Goal: Complete application form: Complete application form

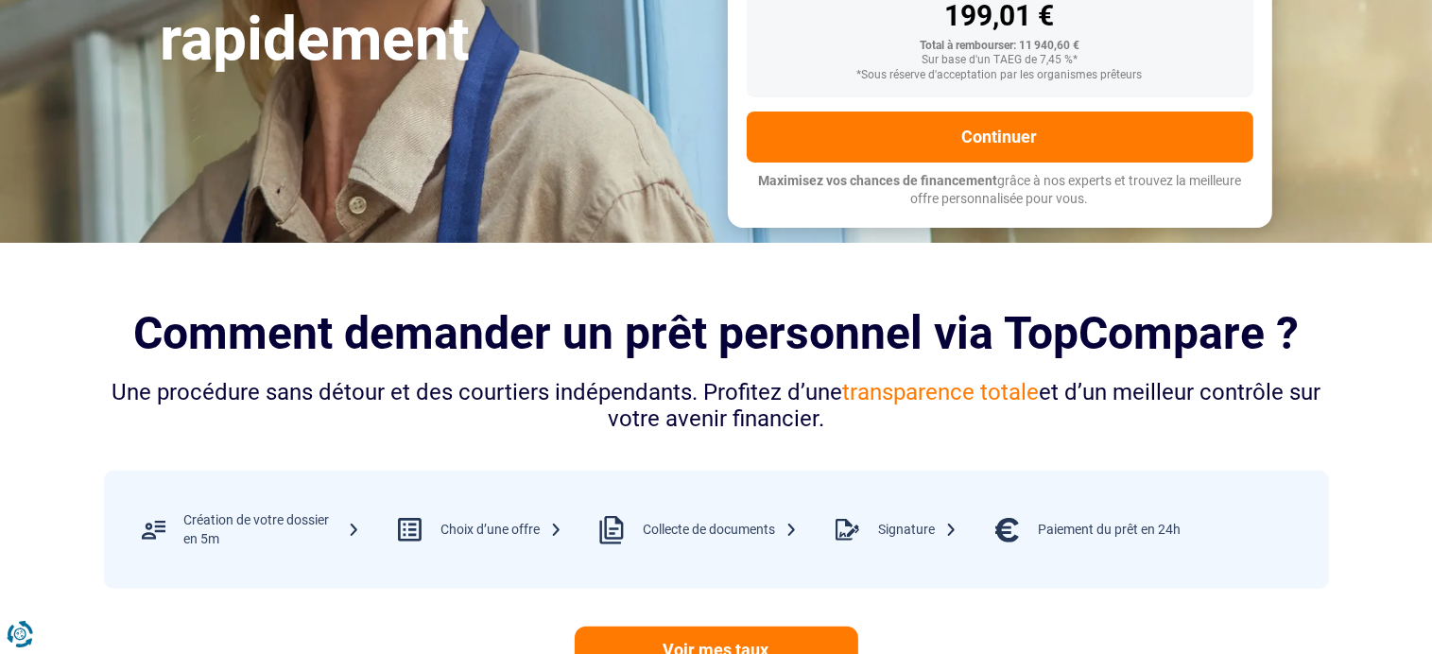
scroll to position [95, 0]
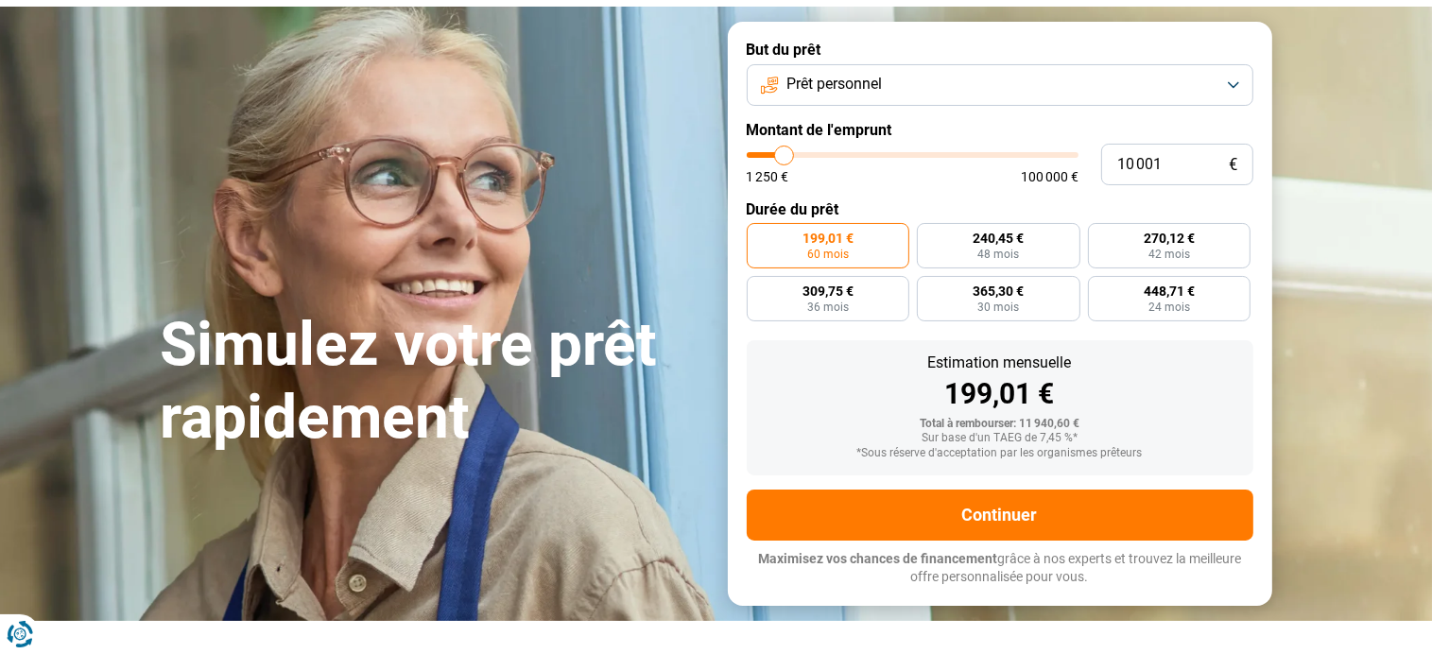
click at [1228, 77] on button "Prêt personnel" at bounding box center [1000, 85] width 507 height 42
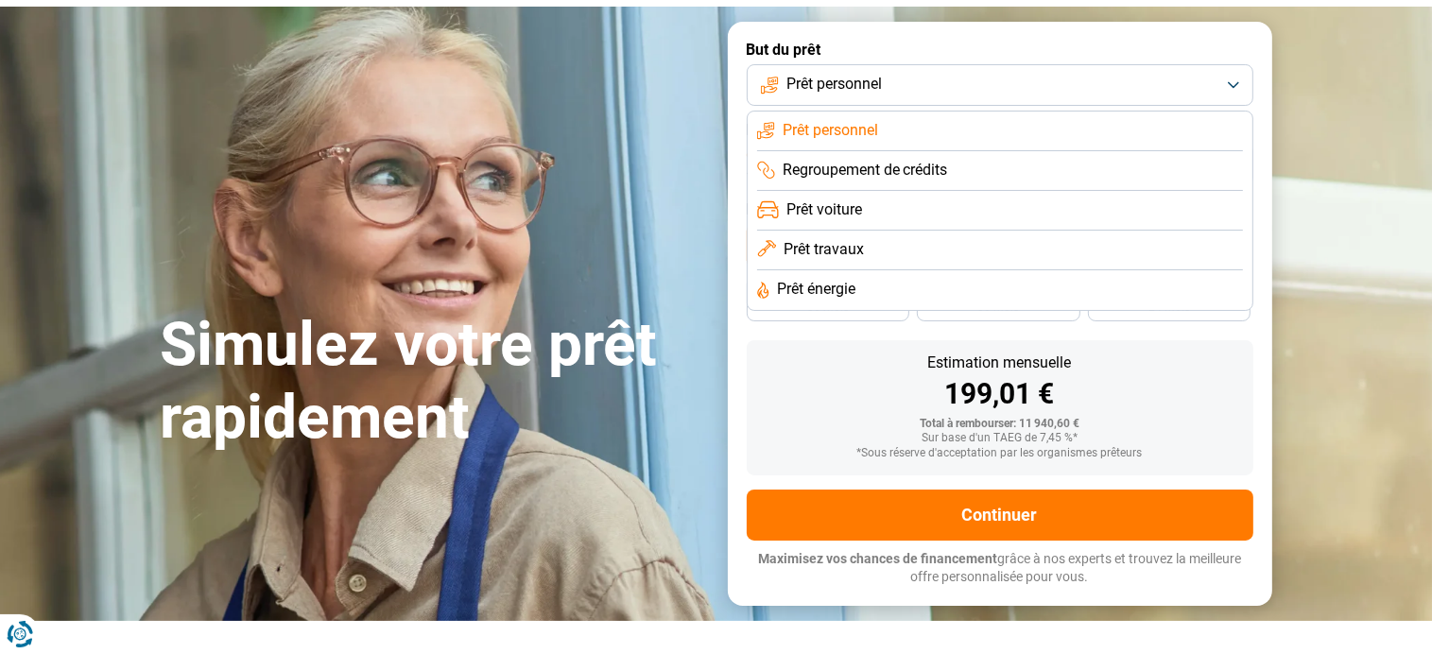
click at [838, 207] on span "Prêt voiture" at bounding box center [824, 209] width 76 height 21
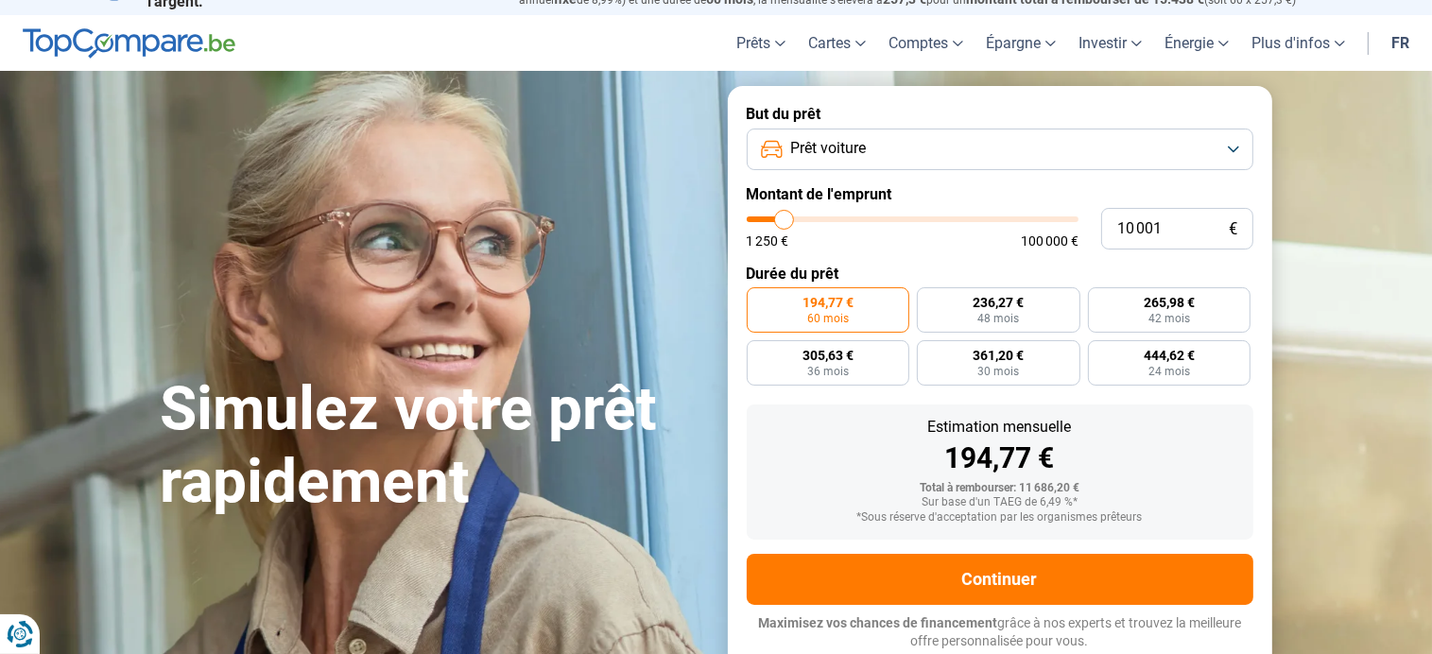
scroll to position [28, 0]
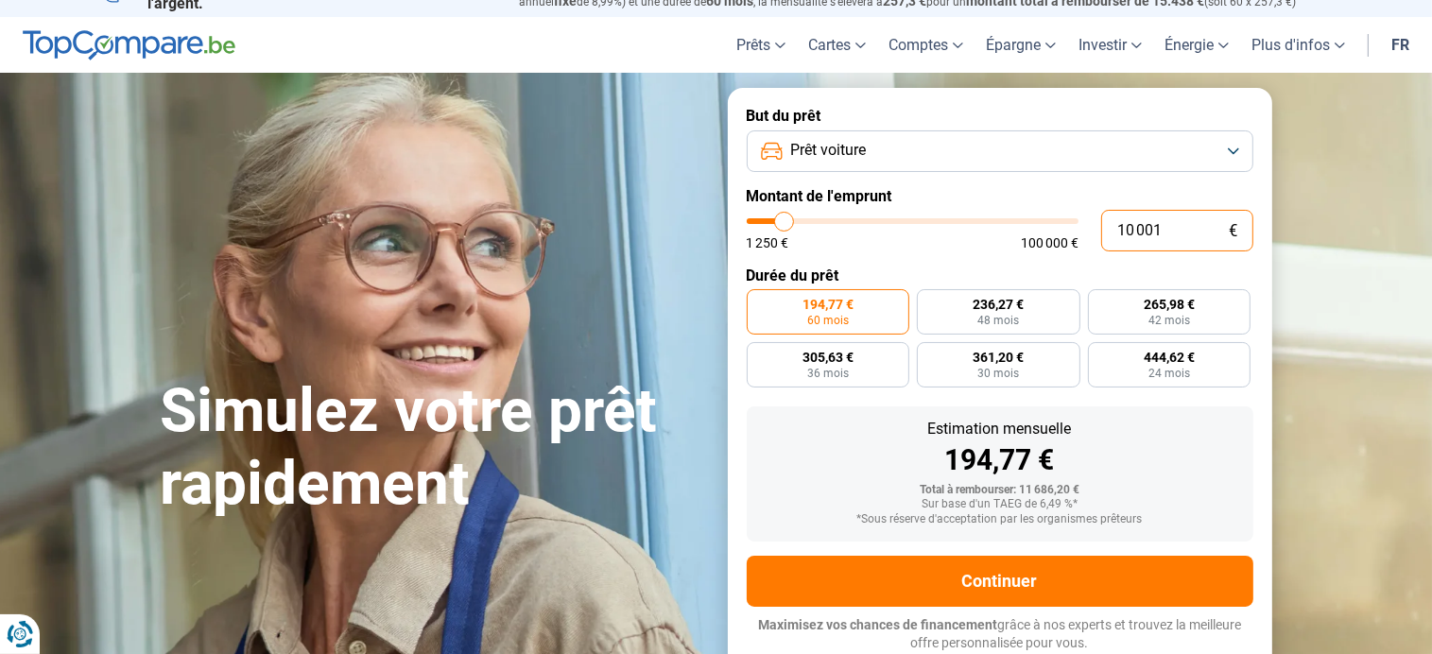
click at [1171, 226] on input "10 001" at bounding box center [1177, 231] width 152 height 42
click at [1209, 360] on label "444,62 € 24 mois" at bounding box center [1170, 364] width 164 height 45
click at [1100, 354] on input "444,62 € 24 mois" at bounding box center [1094, 348] width 12 height 12
radio input "true"
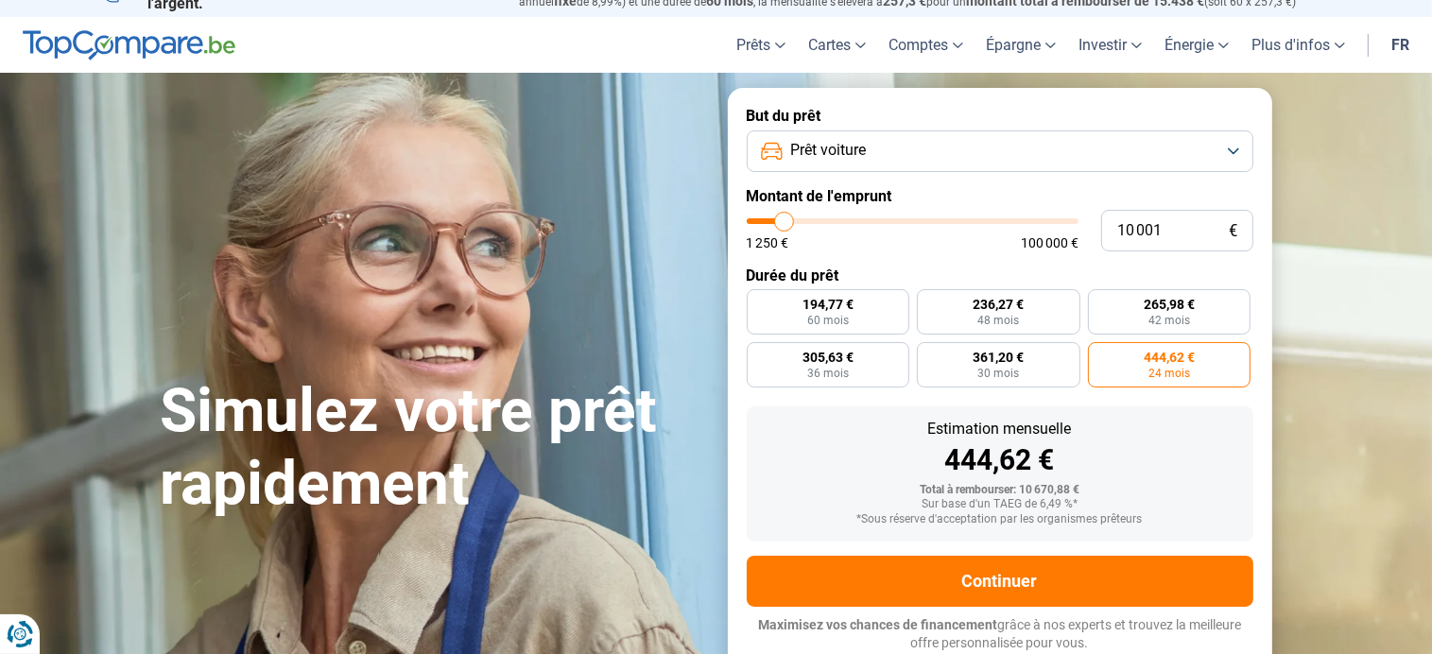
click at [1206, 361] on label "444,62 € 24 mois" at bounding box center [1170, 364] width 164 height 45
click at [1100, 354] on input "444,62 € 24 mois" at bounding box center [1094, 348] width 12 height 12
type input "9 500"
type input "9500"
type input "10 250"
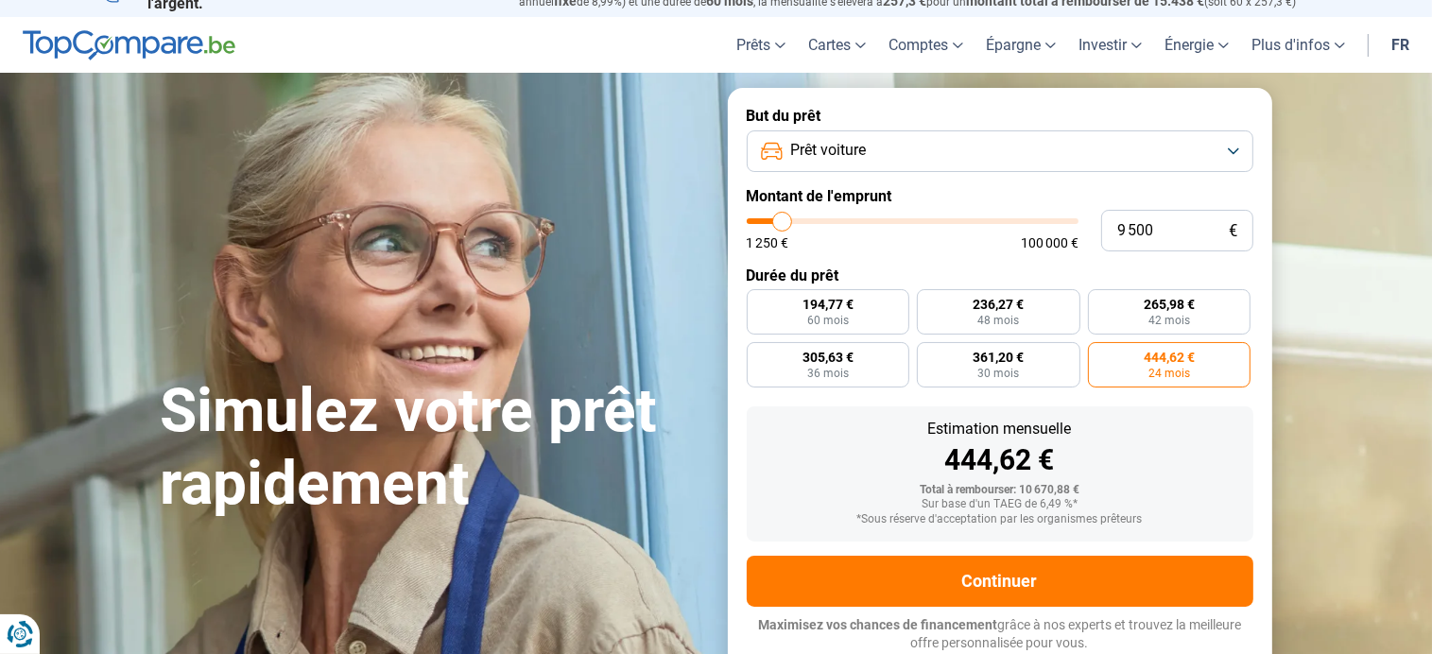
type input "10250"
type input "11 250"
type input "11250"
type input "12 500"
type input "12500"
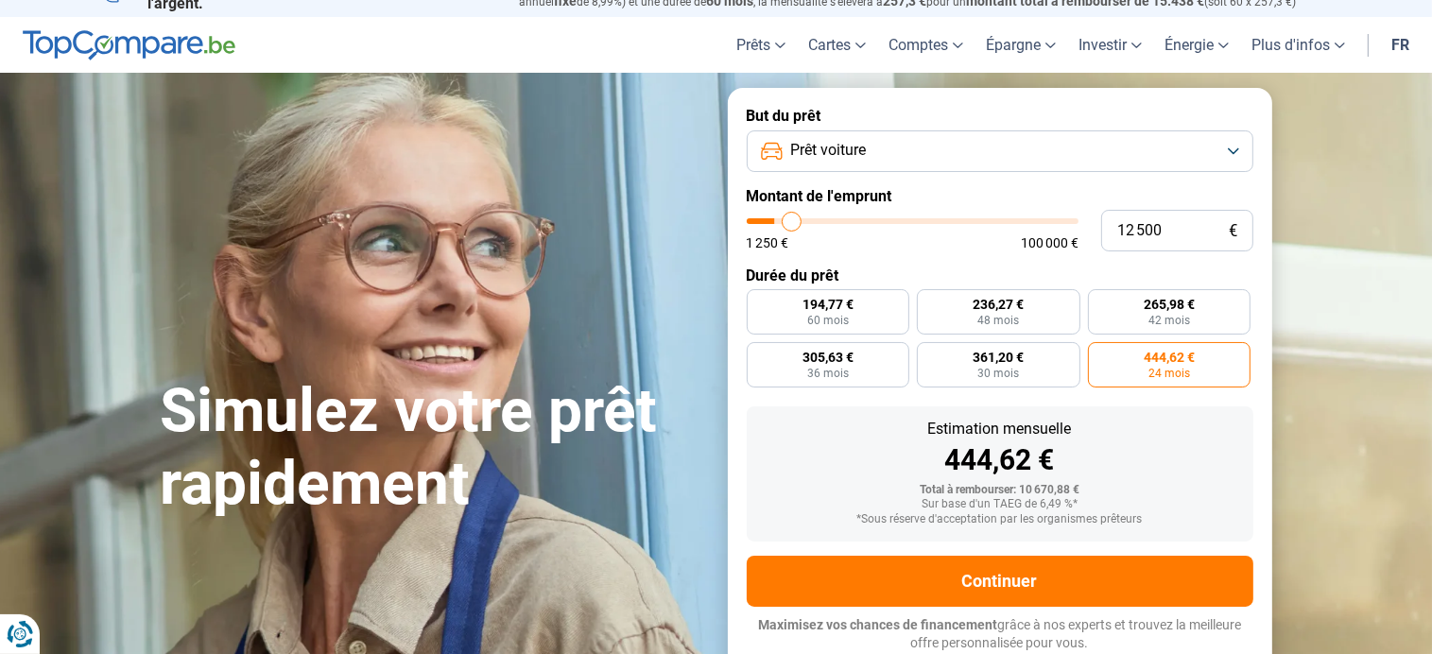
type input "13 750"
type input "13750"
type input "14 500"
type input "14500"
type input "15 250"
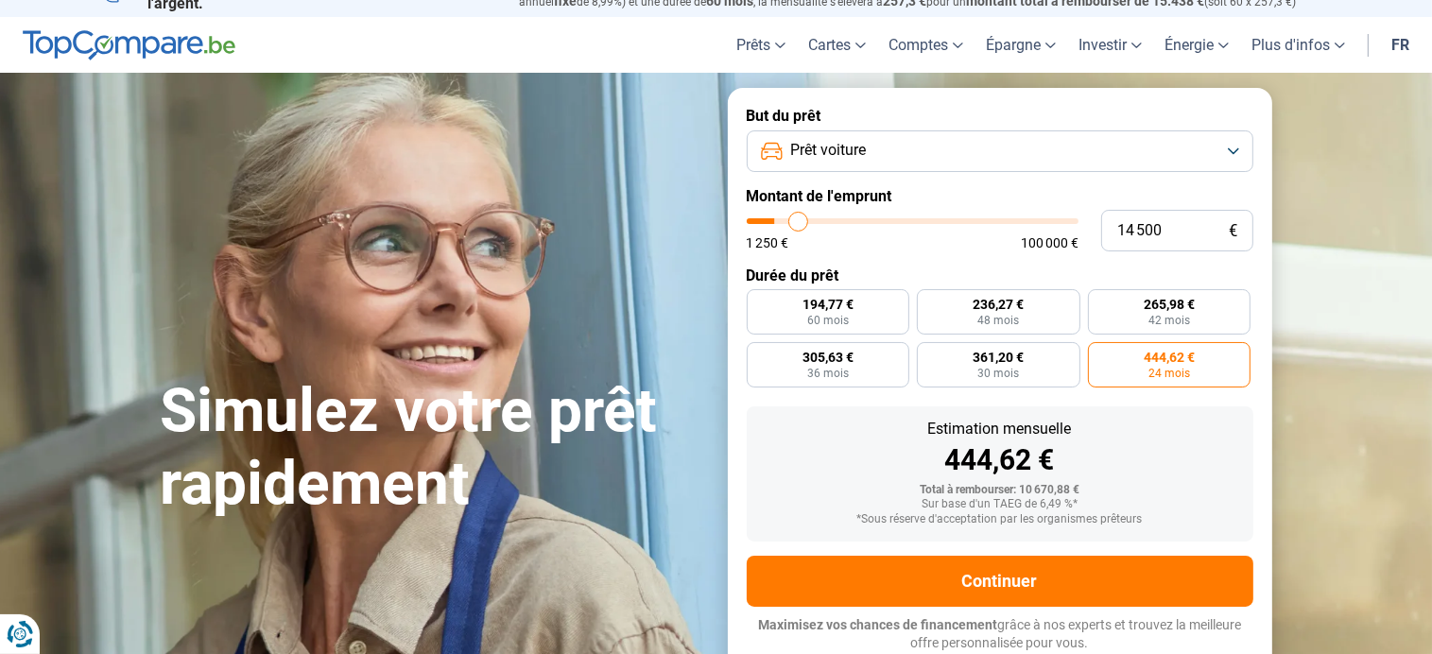
type input "15250"
type input "15 500"
type input "15500"
type input "16 750"
type input "16750"
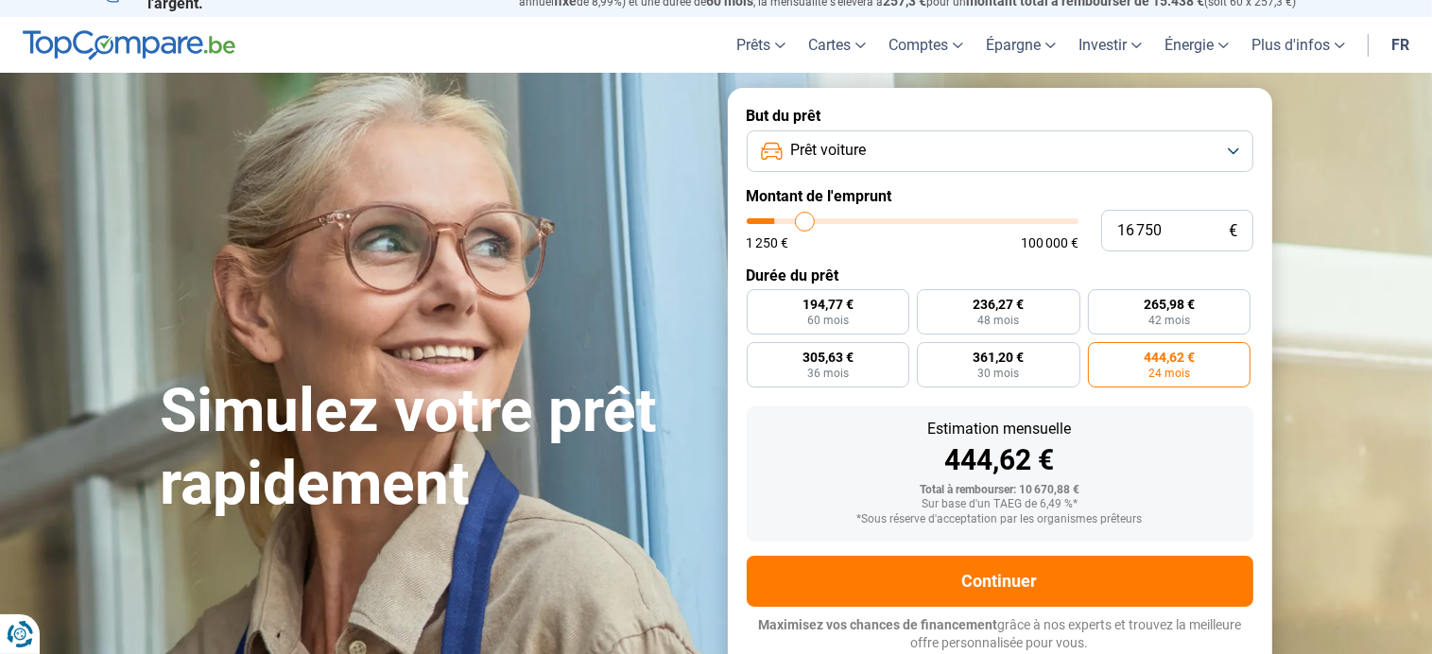
type input "18 000"
type input "18000"
type input "19 250"
type input "19250"
type input "20 750"
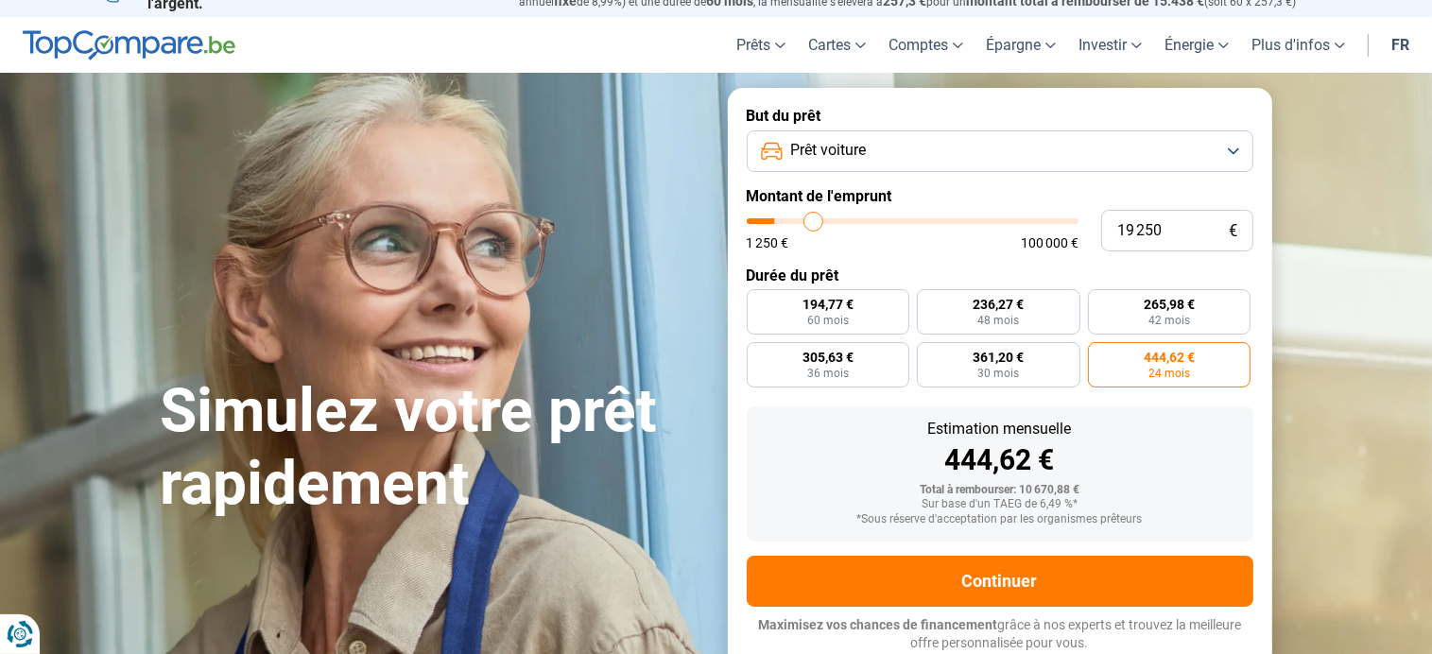
type input "20750"
type input "22 000"
type input "22000"
type input "22 500"
type input "22500"
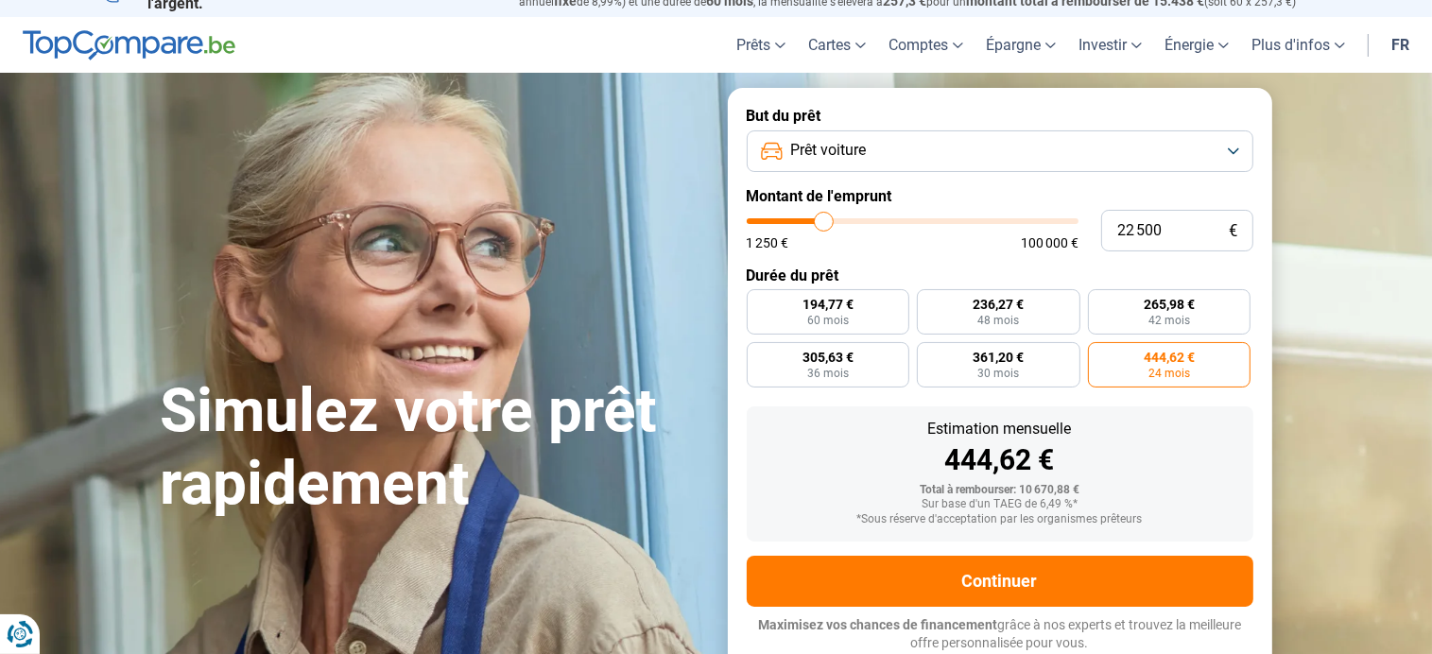
type input "24 500"
type input "24500"
type input "26 000"
type input "26000"
type input "27 250"
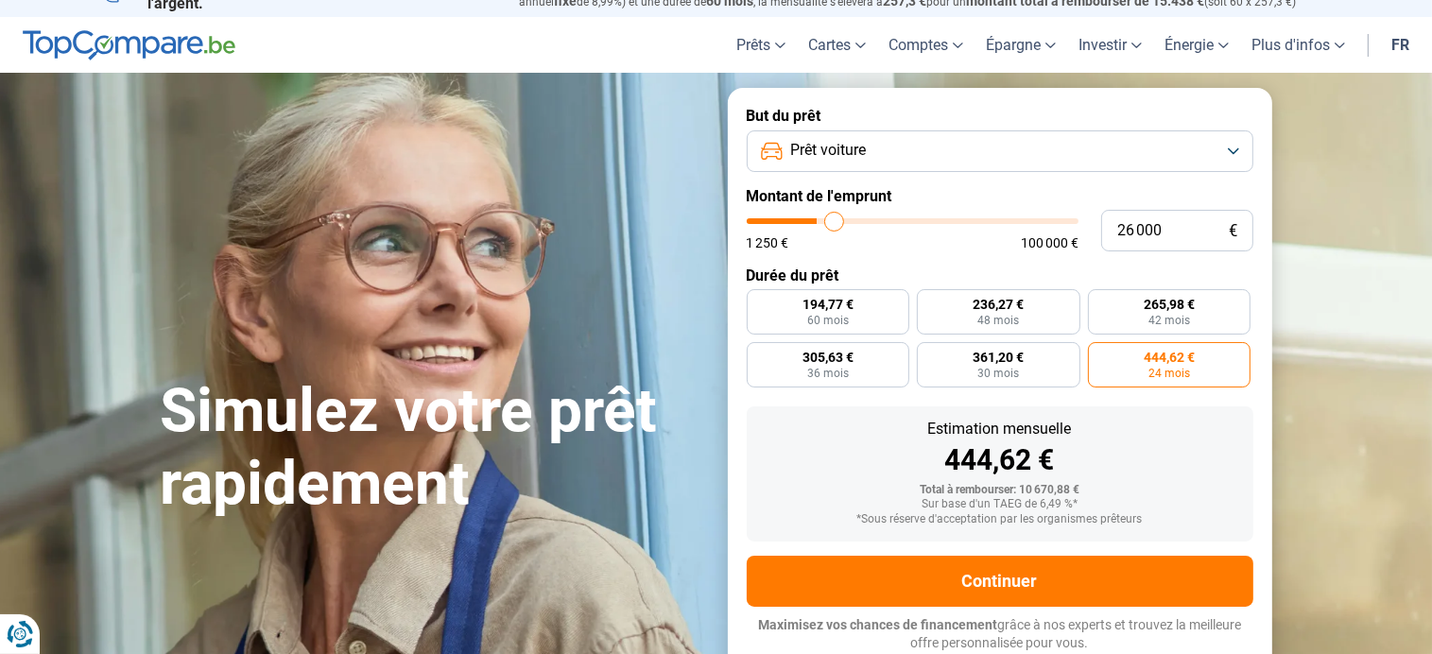
type input "27250"
type input "27 500"
type input "27500"
type input "28 000"
type input "28000"
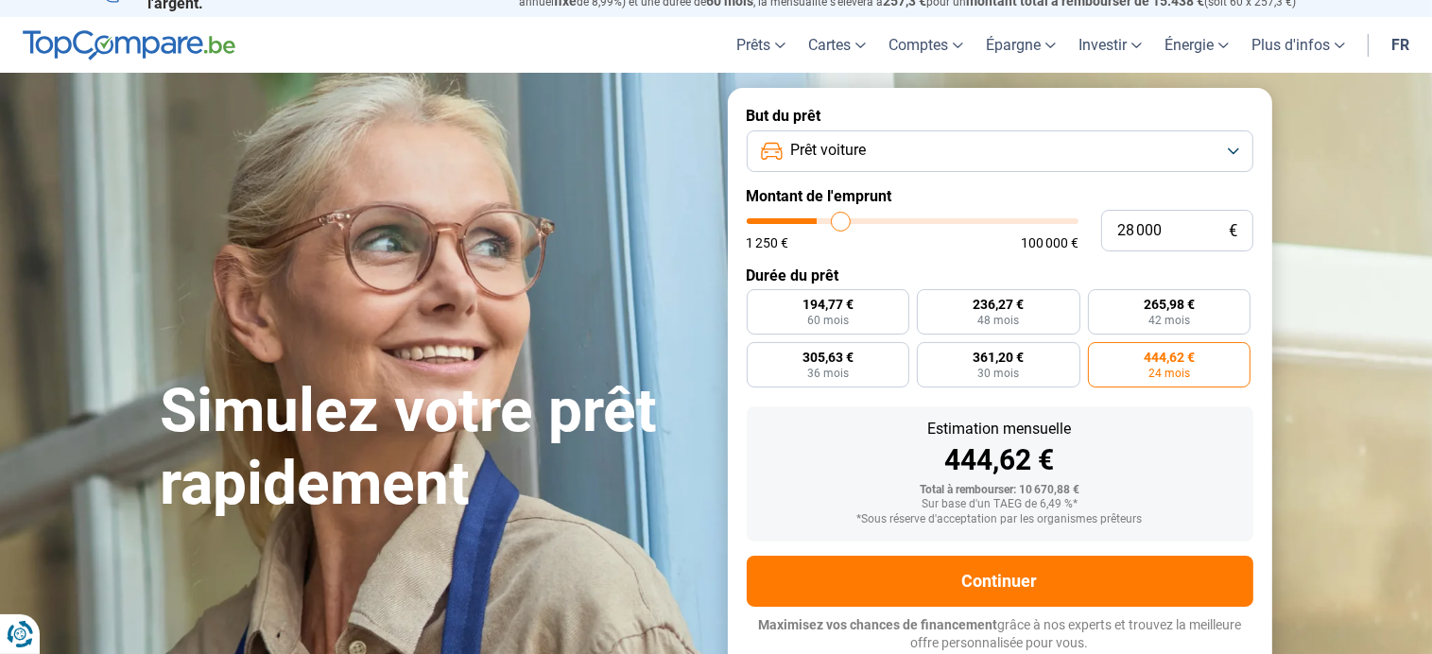
type input "31 250"
type input "31250"
type input "32 000"
type input "32000"
type input "33 500"
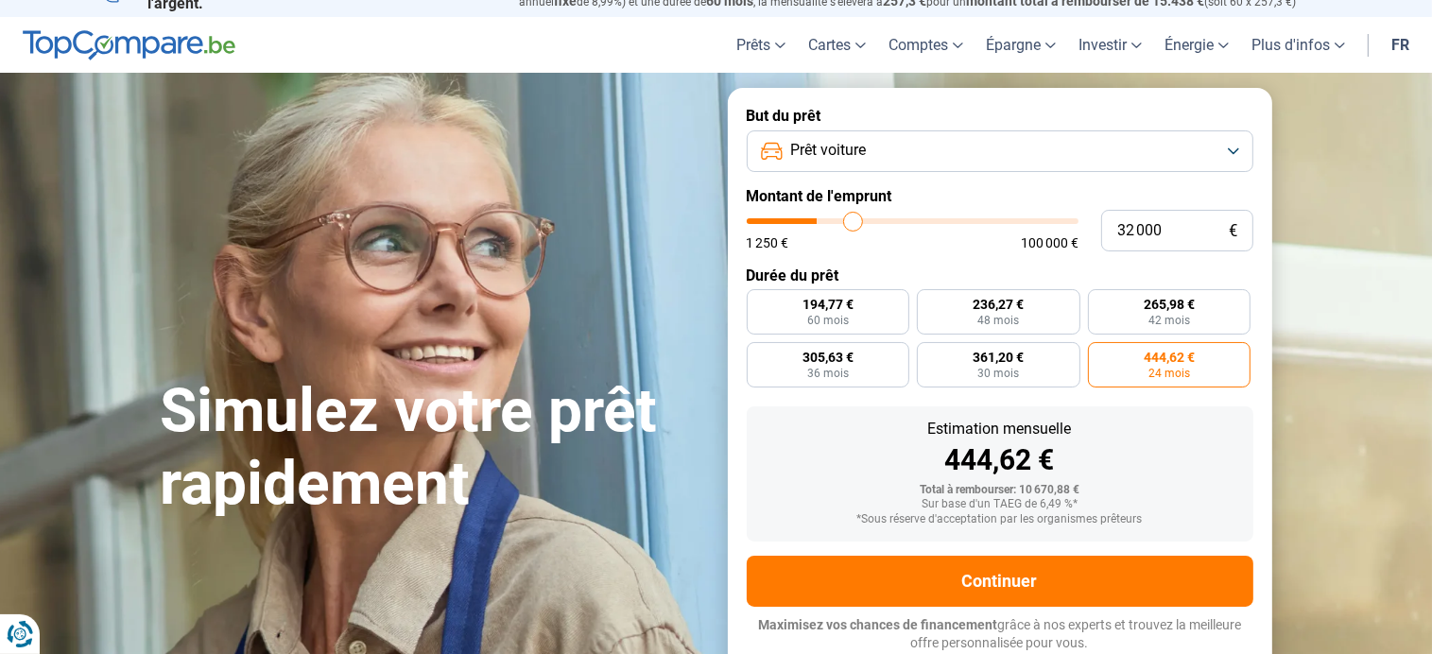
type input "33500"
type input "33 250"
type input "33250"
type input "32 500"
type input "32500"
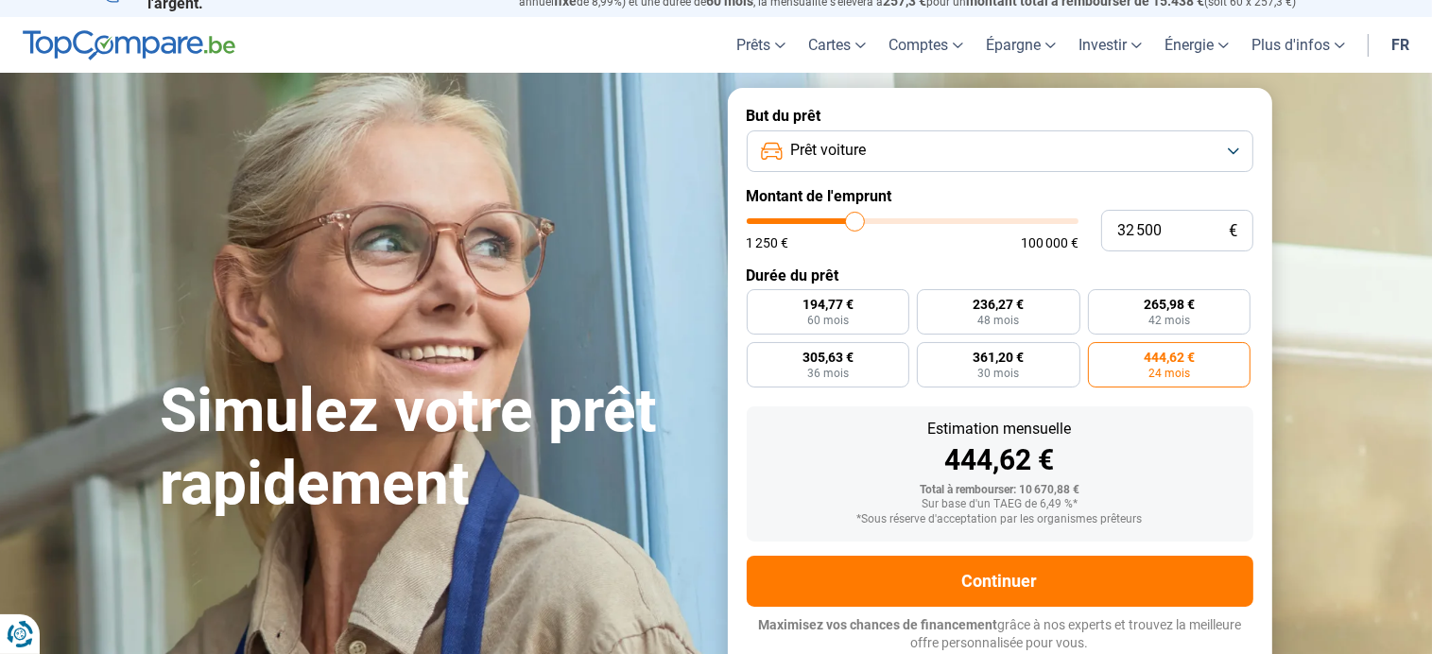
type input "31 750"
type input "31750"
type input "30 750"
type input "30750"
type input "30 500"
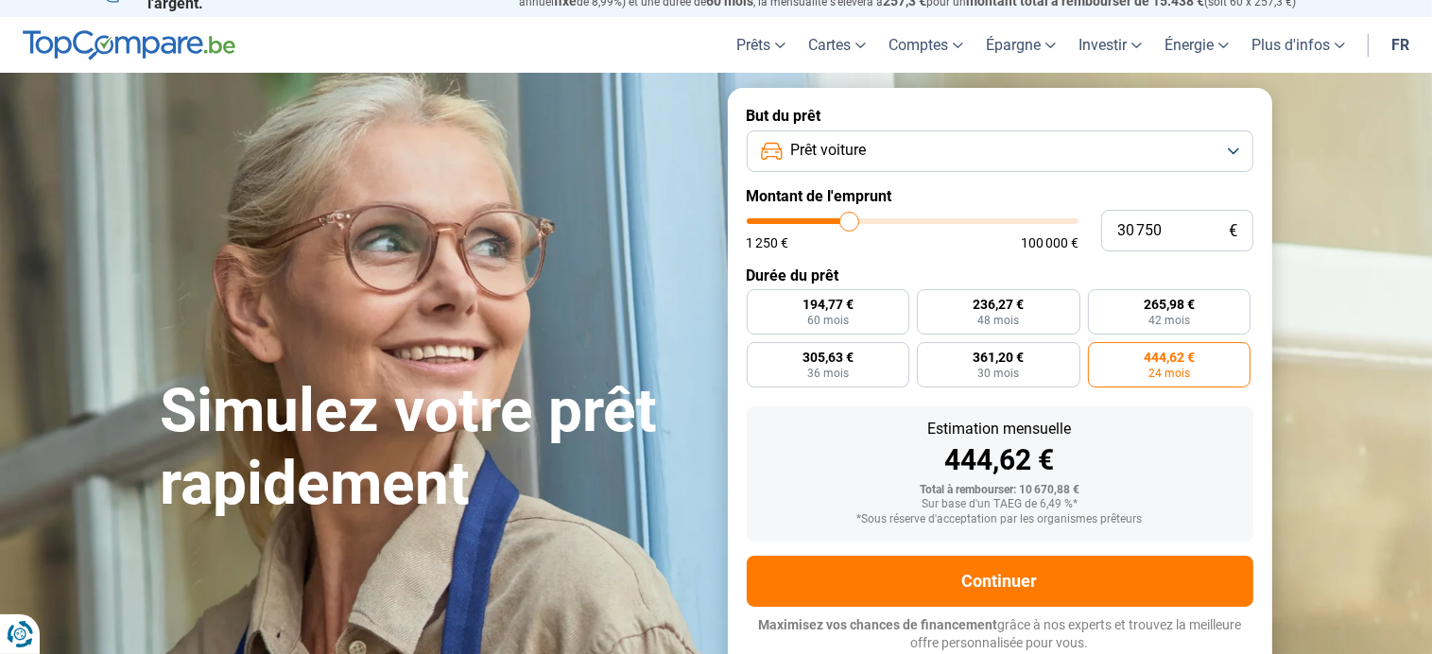
type input "30500"
type input "30 000"
type input "30000"
type input "29 000"
type input "29000"
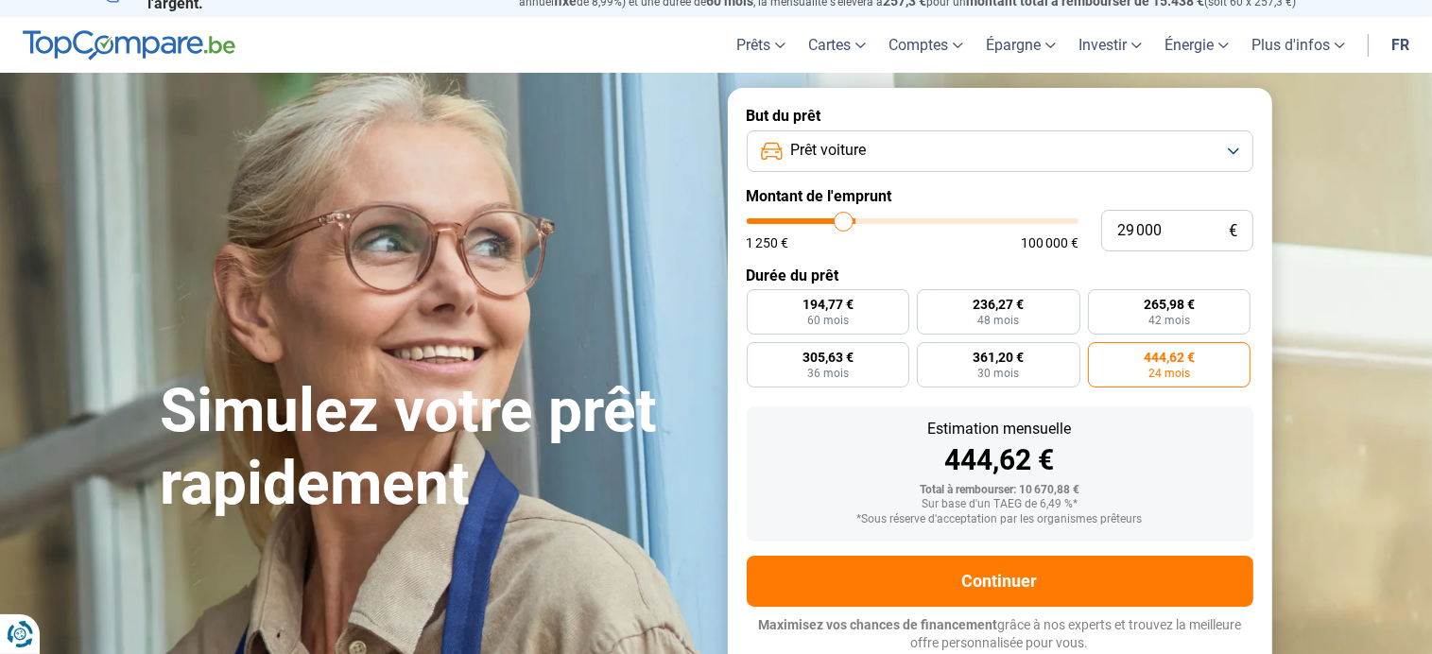
type input "28 500"
type input "28500"
type input "28 250"
type input "28250"
type input "27 250"
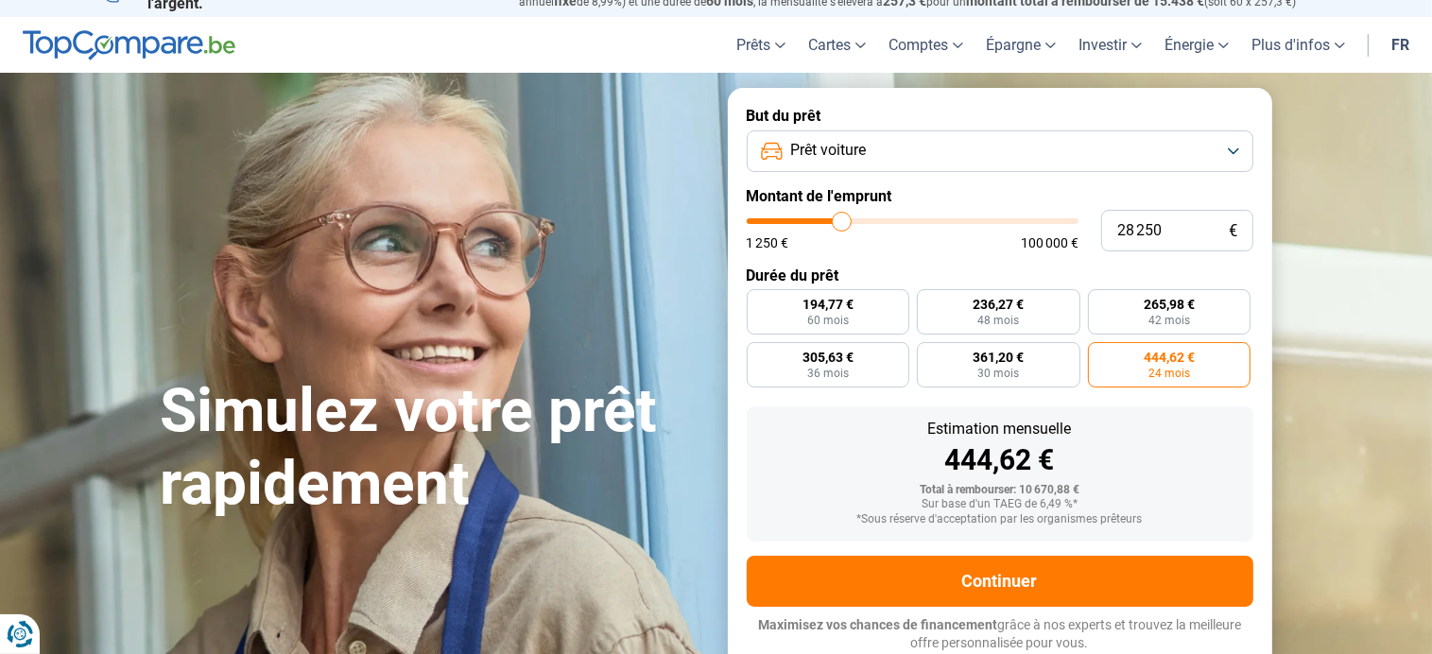
type input "27250"
type input "26 750"
type input "26750"
type input "25 750"
type input "25750"
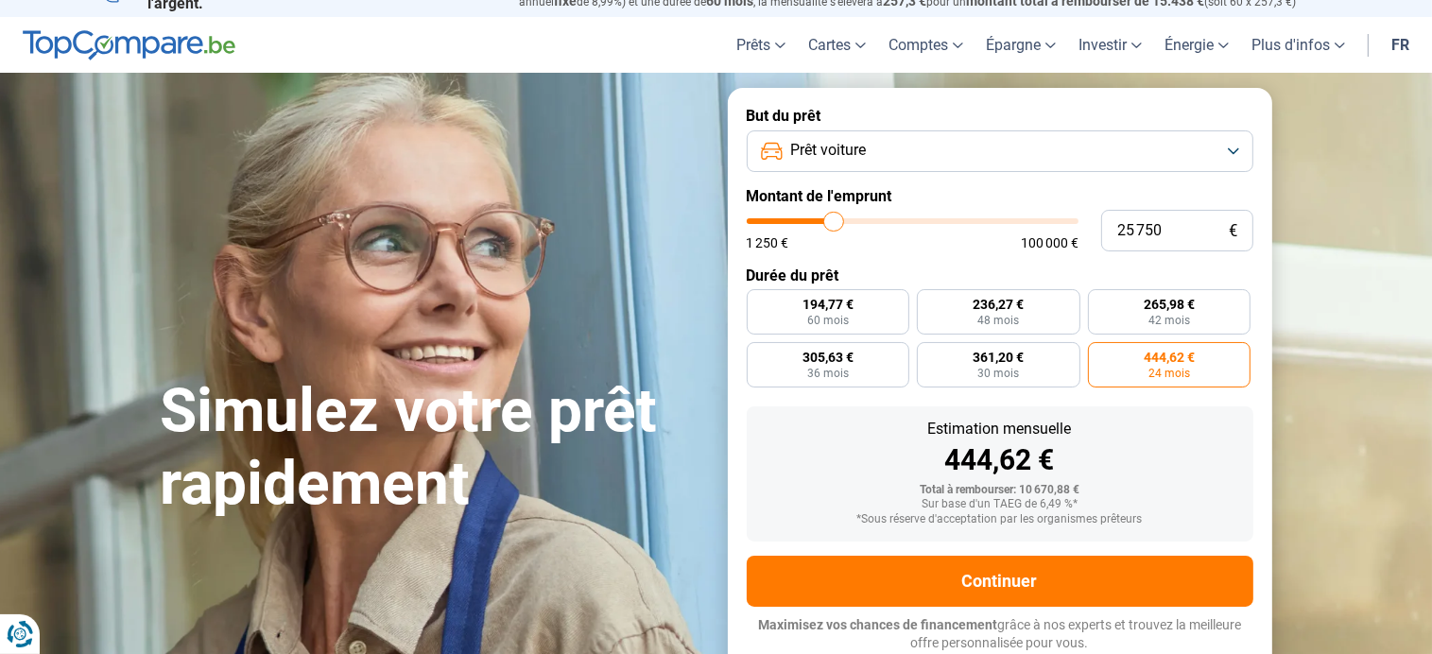
type input "24 500"
type input "24500"
type input "23 250"
type input "23250"
type input "23 000"
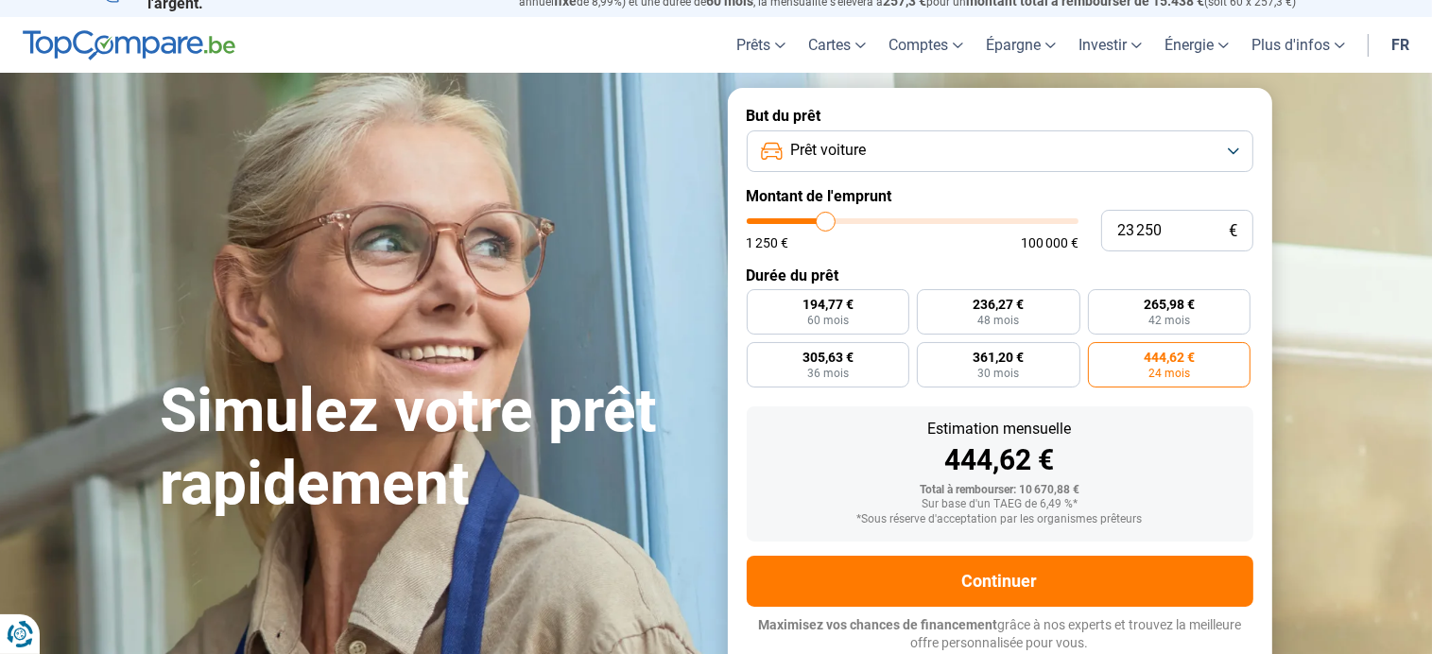
type input "23000"
type input "22 500"
type input "22500"
type input "22 000"
type input "22000"
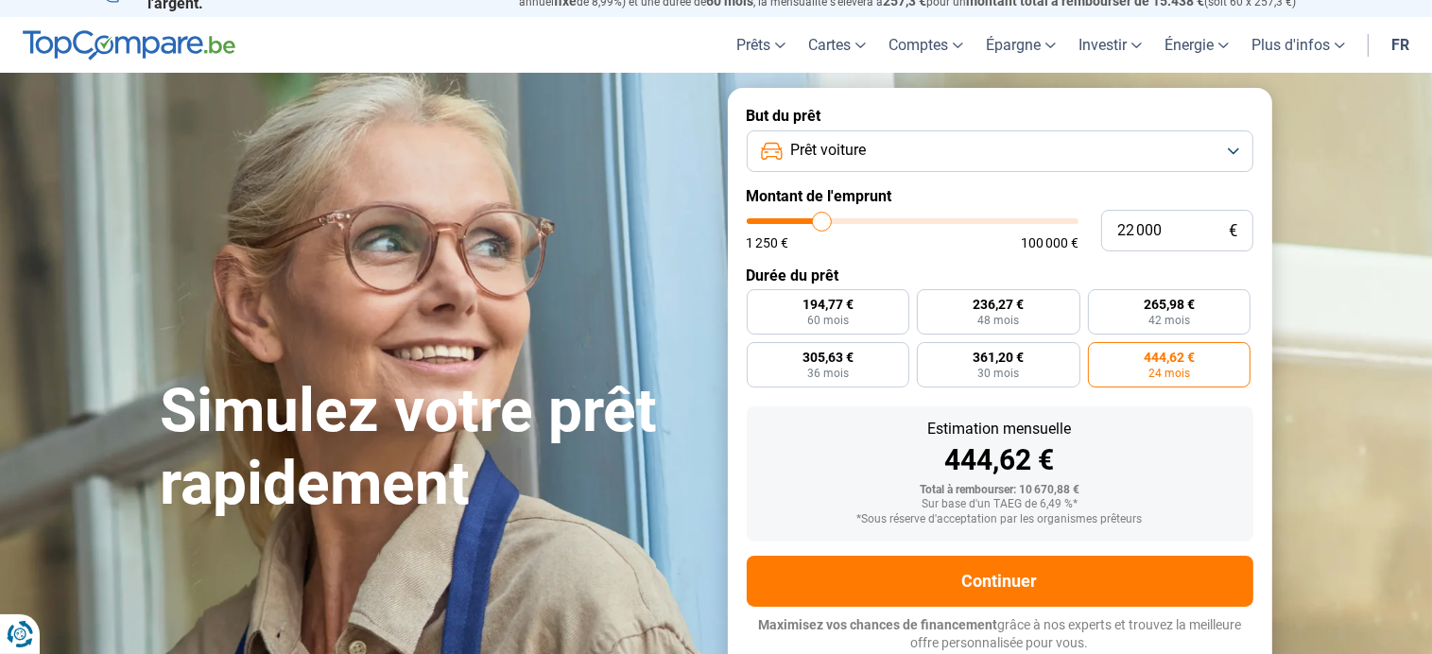
type input "21 250"
type input "21250"
type input "17 000"
type input "17000"
type input "15 250"
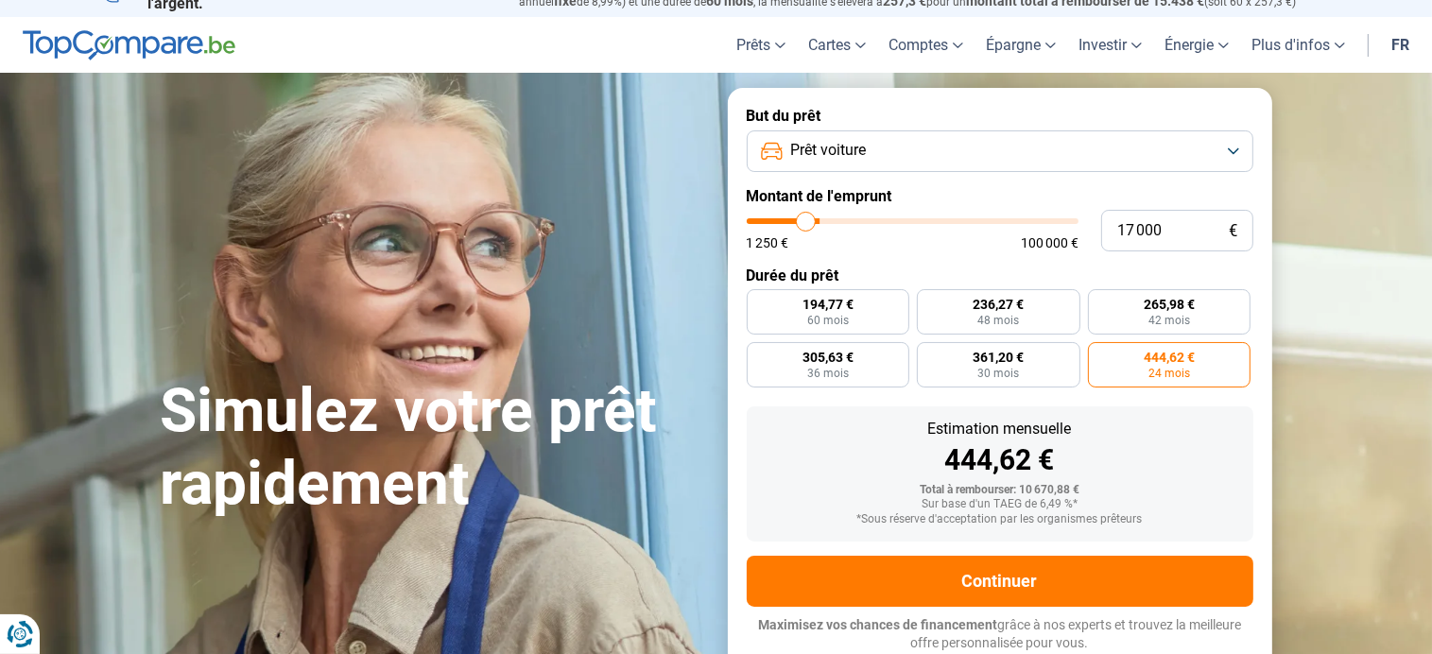
type input "15250"
type input "15 000"
type input "15000"
type input "14 750"
type input "14750"
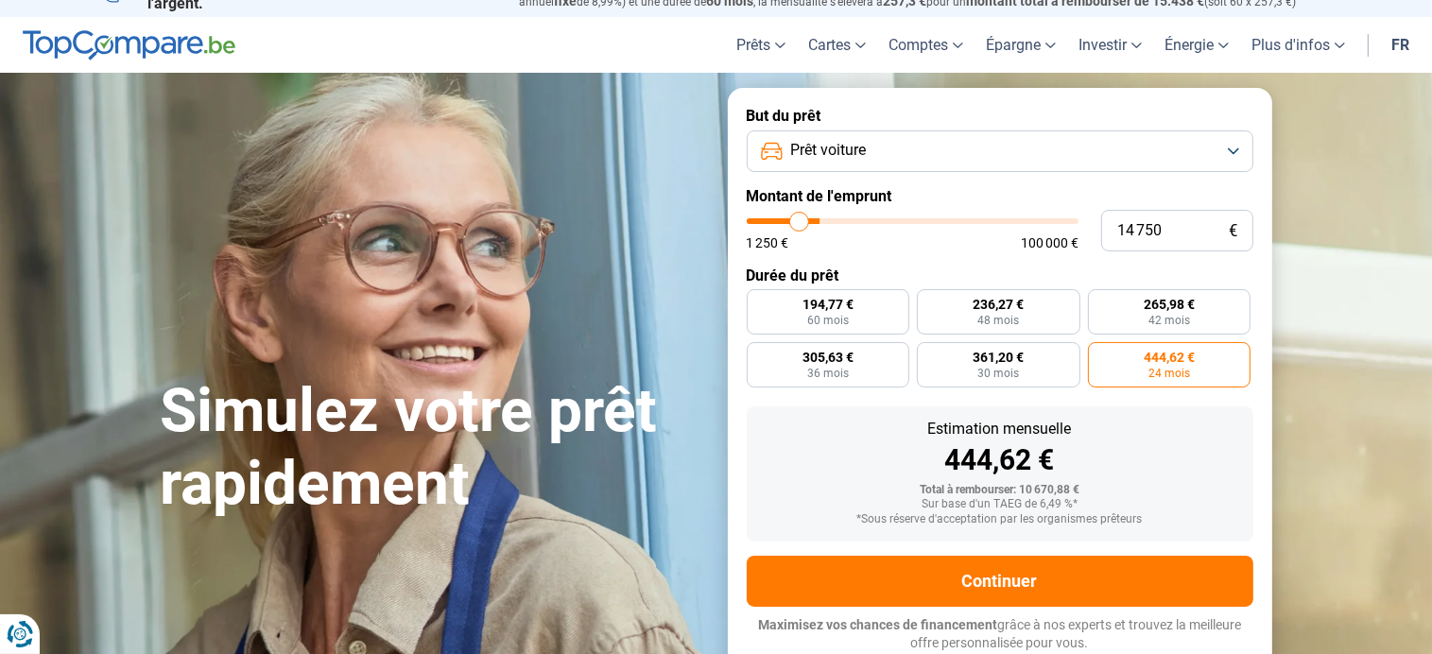
type input "13 000"
type input "13000"
type input "11 250"
type input "11250"
type input "9 750"
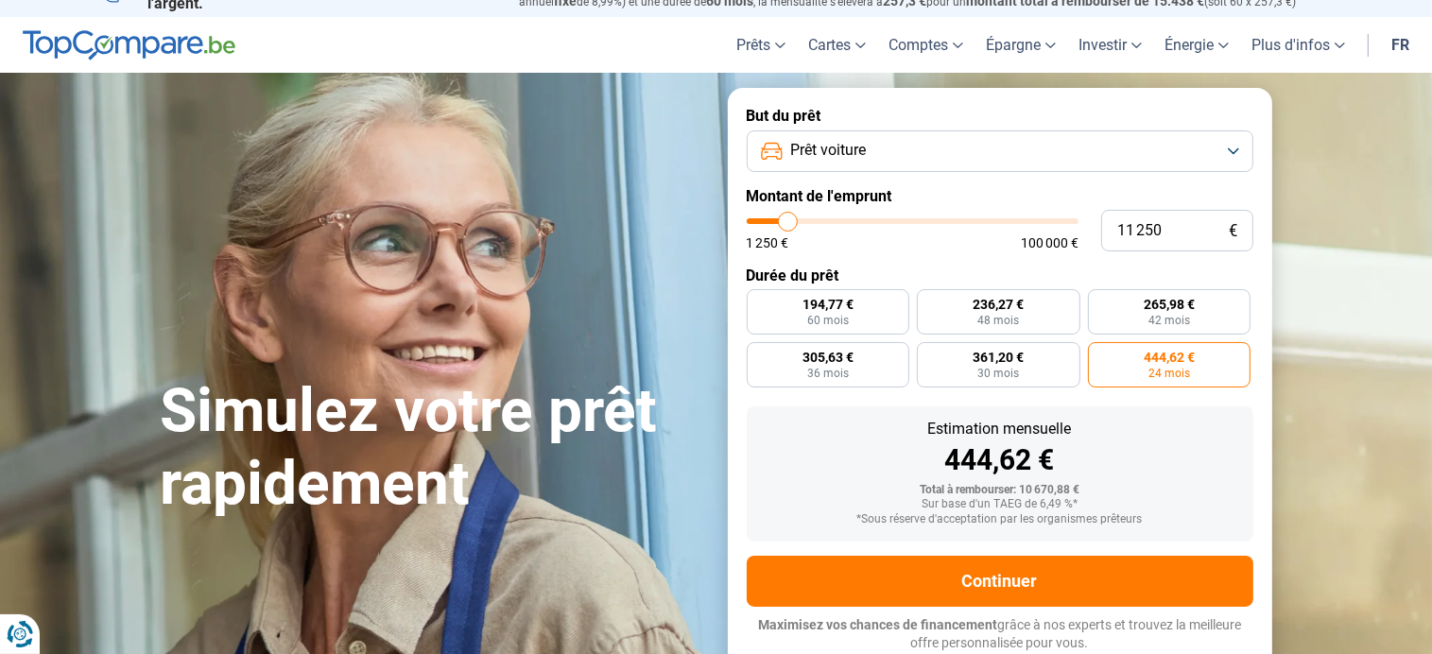
type input "9750"
type input "9 000"
type input "9000"
type input "9 250"
type input "9250"
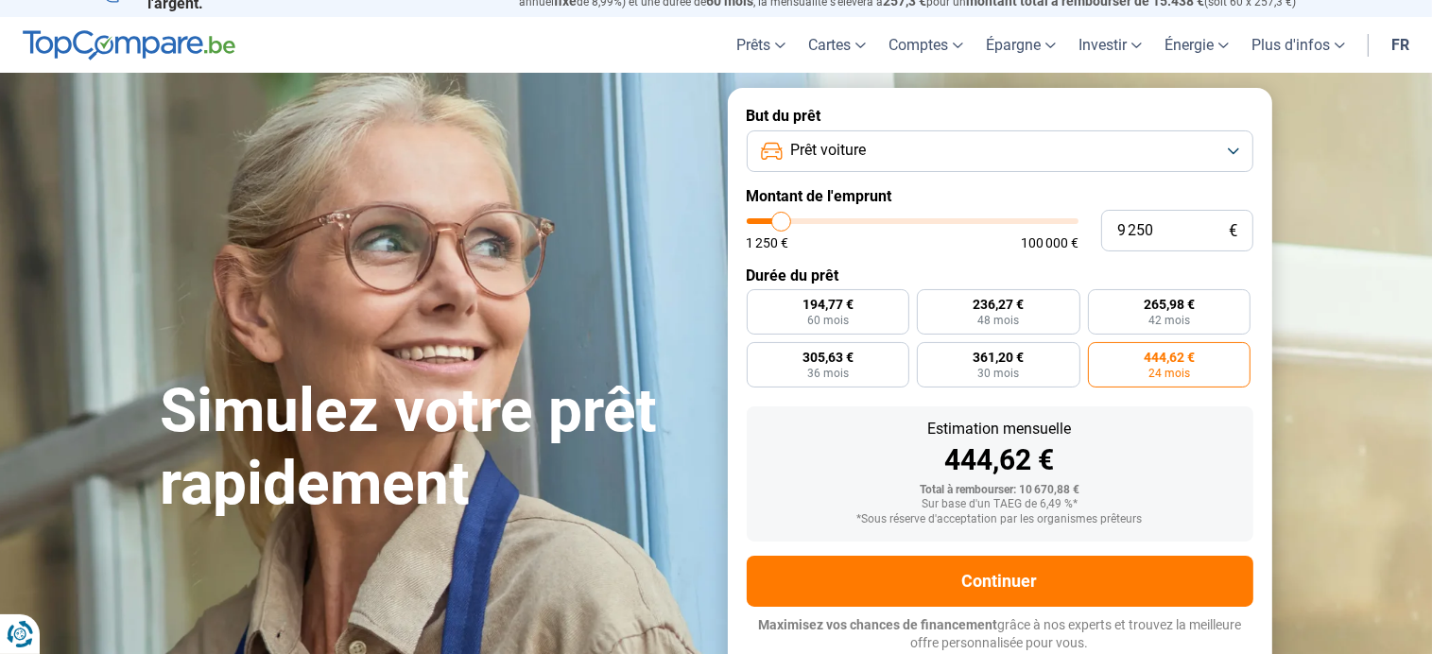
type input "9 750"
type input "9750"
type input "10 500"
type input "10500"
type input "10 750"
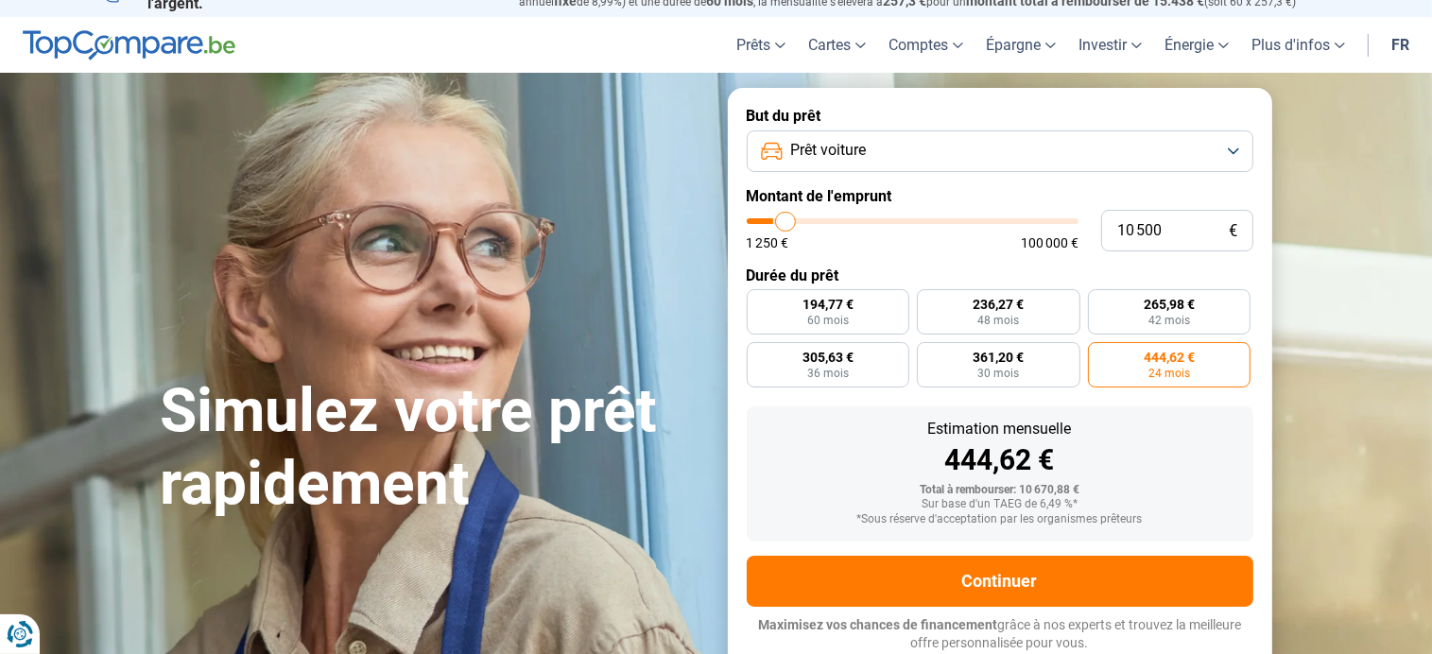
type input "10750"
type input "11 250"
type input "11250"
type input "11 500"
type input "11500"
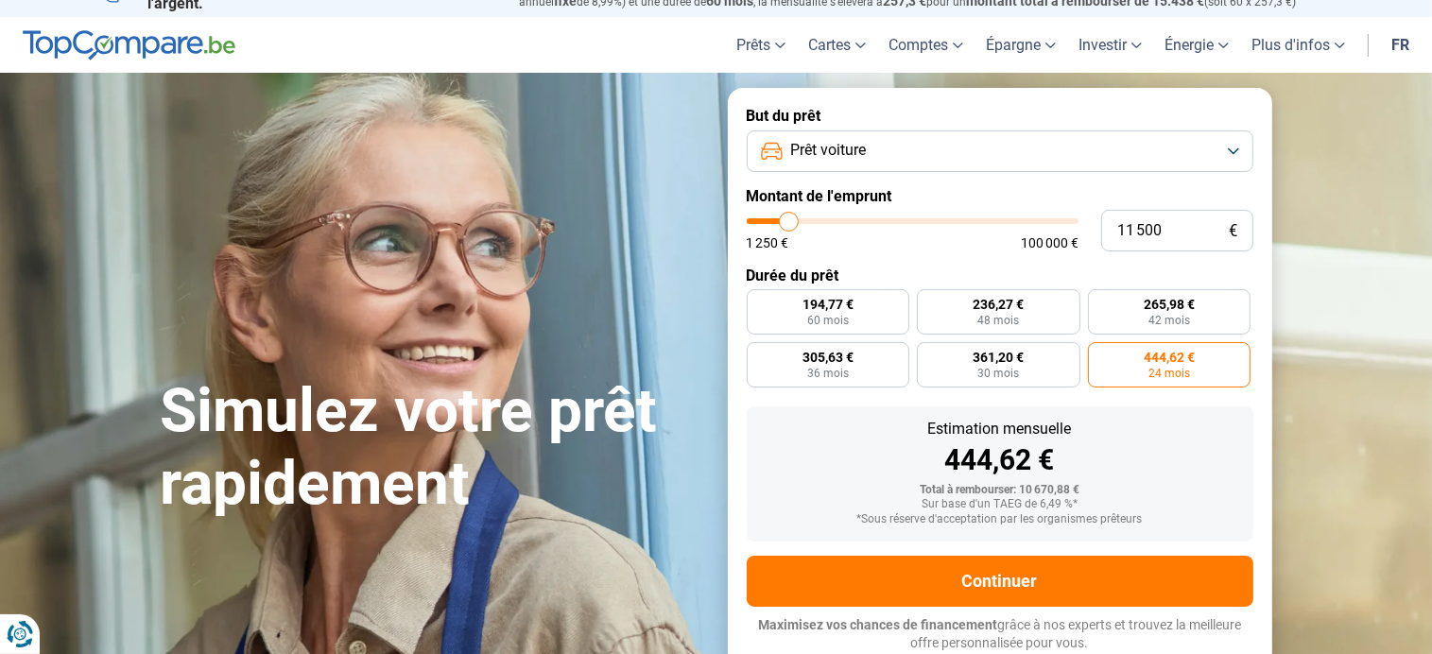
type input "12 000"
drag, startPoint x: 783, startPoint y: 218, endPoint x: 790, endPoint y: 228, distance: 12.1
type input "12000"
click at [790, 224] on input "range" at bounding box center [913, 221] width 332 height 6
radio input "true"
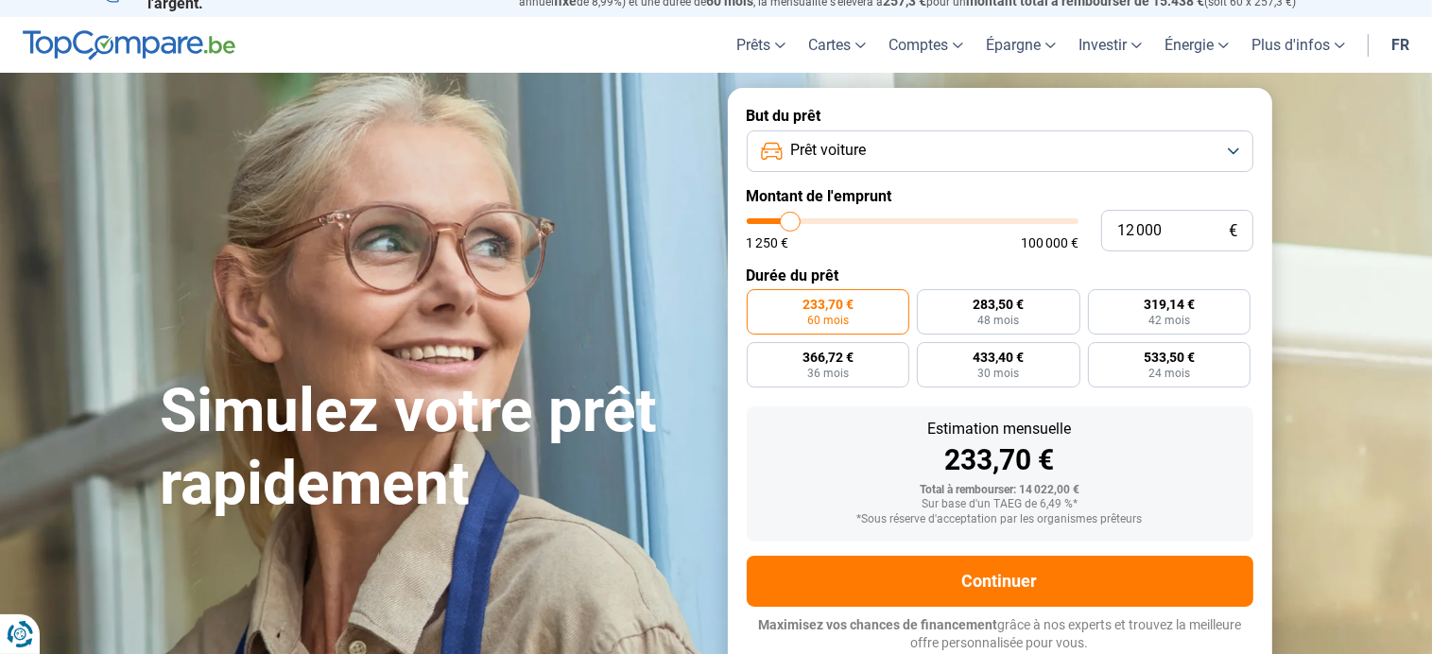
type input "12 500"
type input "12500"
type input "12 000"
type input "12000"
type input "11 500"
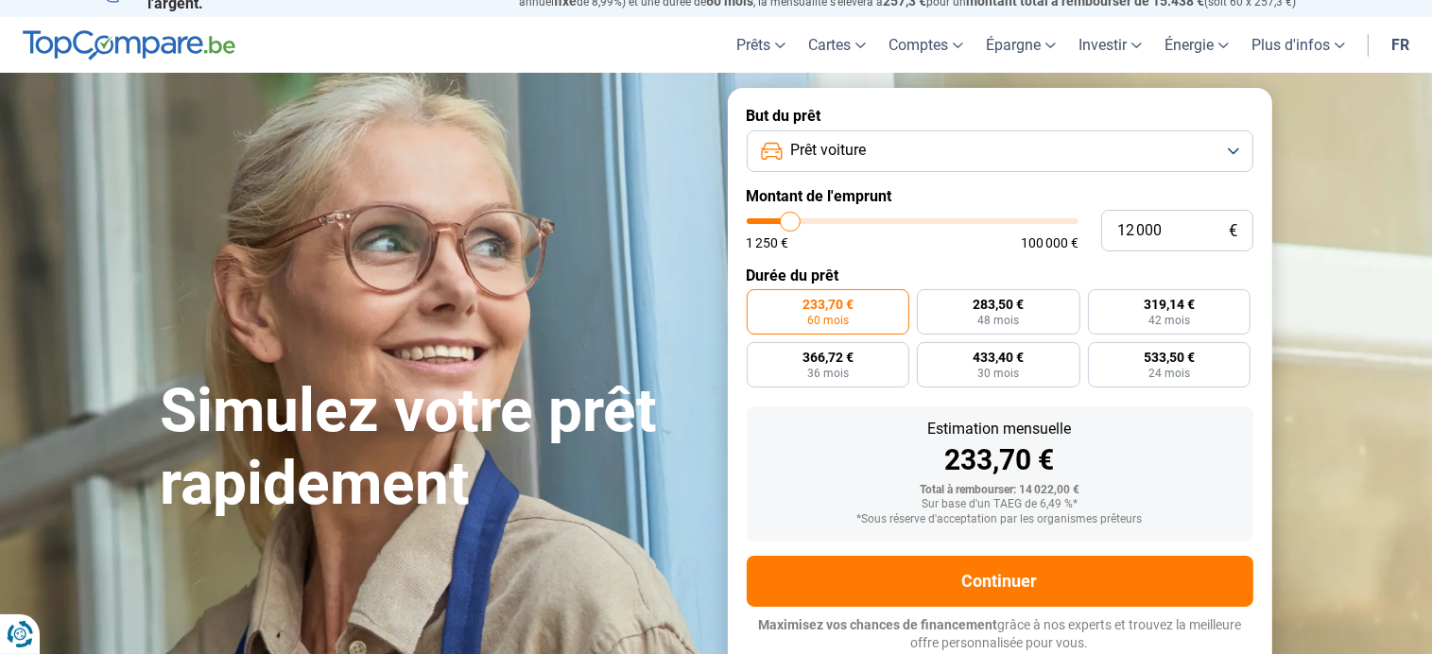
type input "11500"
type input "10 750"
type input "10750"
click at [786, 224] on input "range" at bounding box center [913, 221] width 332 height 6
type input "10 500"
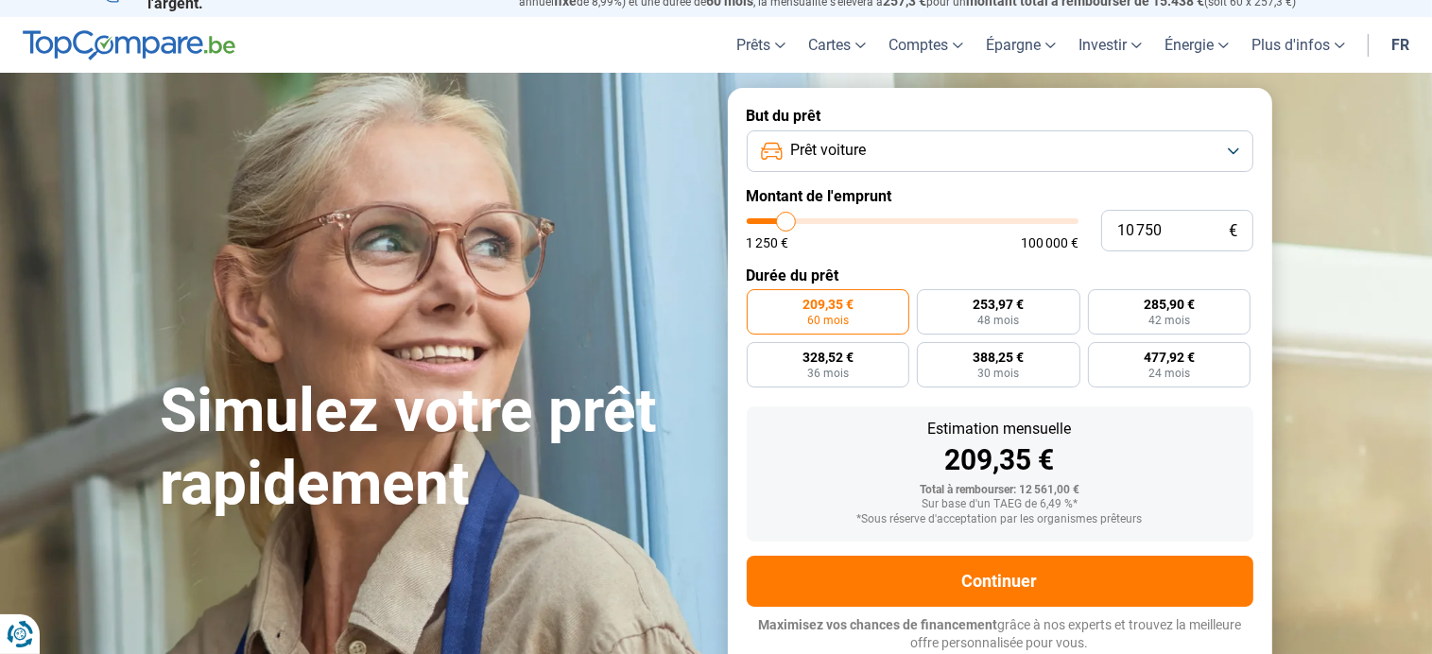
type input "10500"
type input "10 000"
type input "10000"
click at [785, 224] on input "range" at bounding box center [913, 221] width 332 height 6
radio input "true"
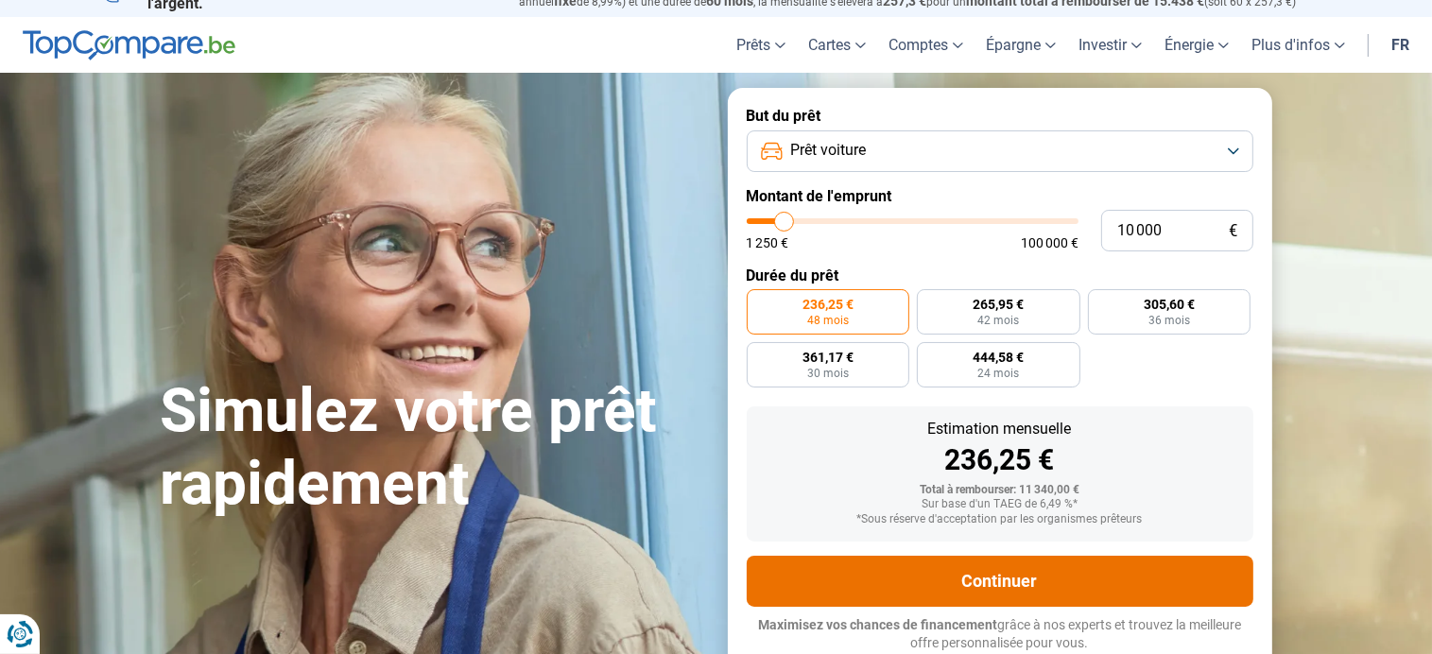
click at [1006, 570] on button "Continuer" at bounding box center [1000, 581] width 507 height 51
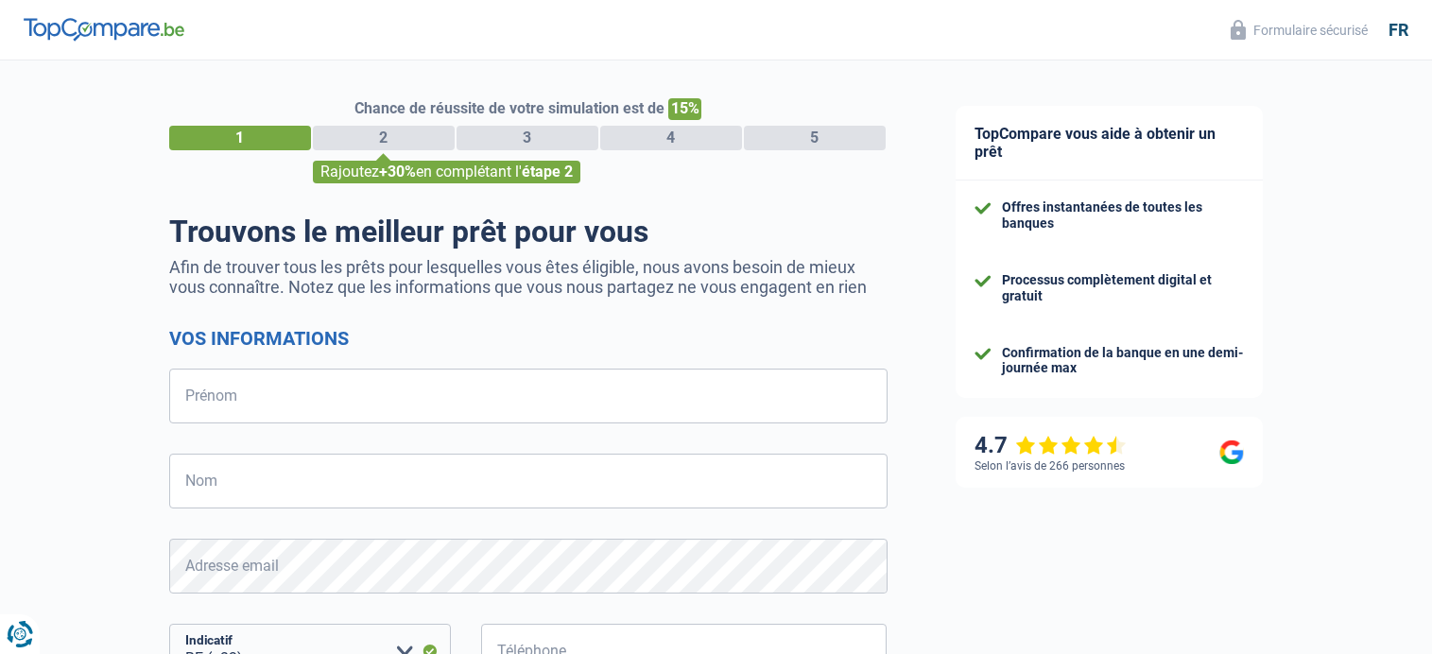
select select "32"
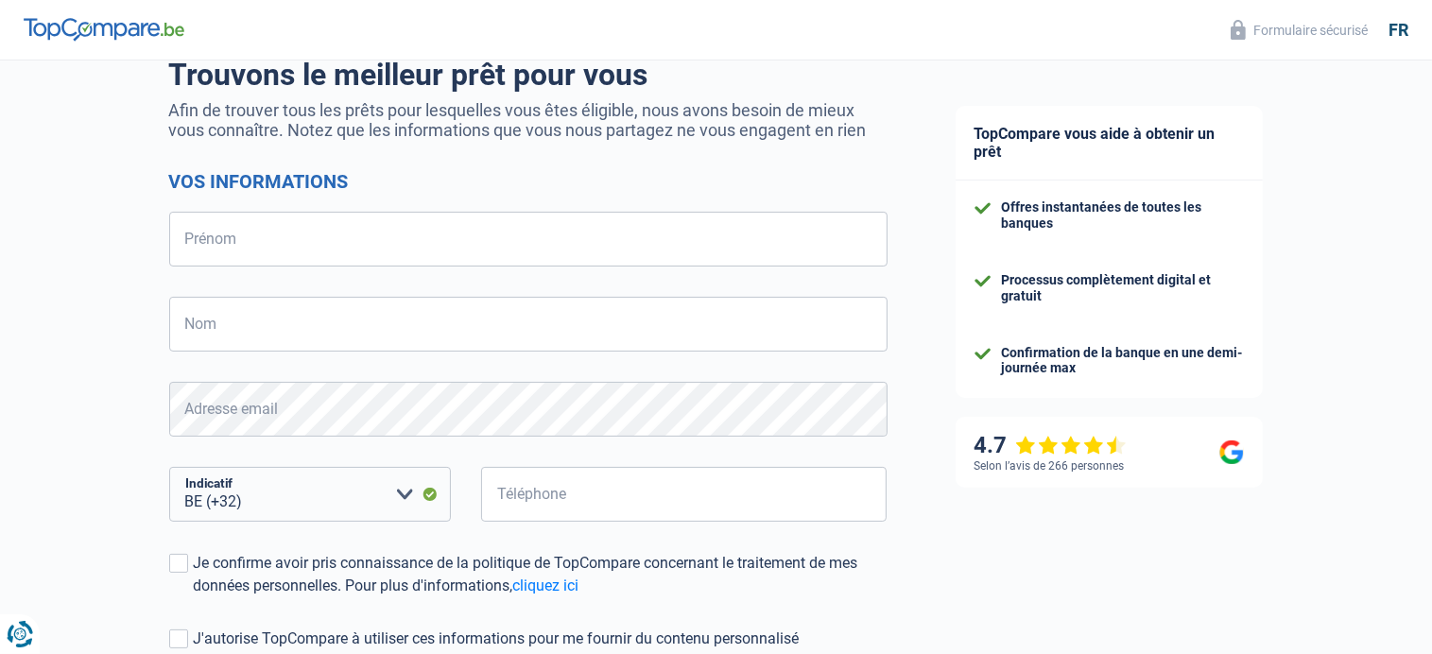
scroll to position [189, 0]
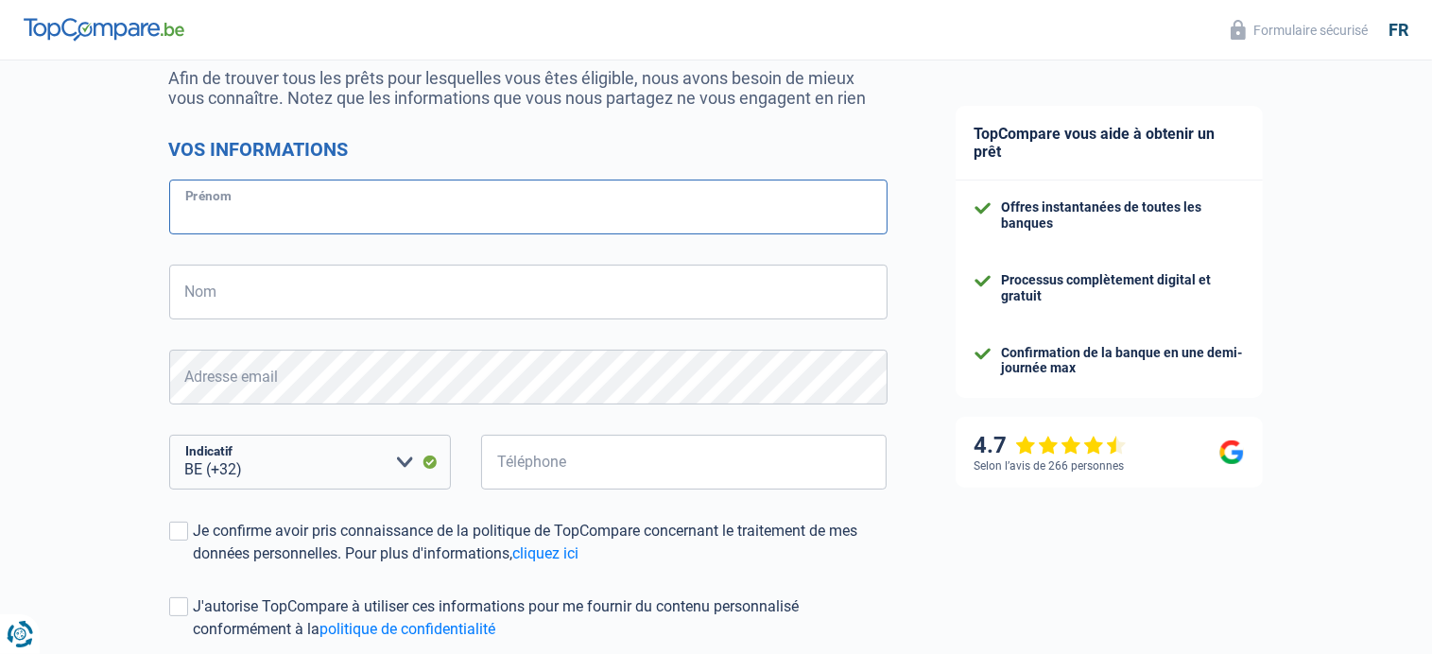
click at [282, 207] on input "Prénom" at bounding box center [528, 207] width 718 height 55
type input "[PERSON_NAME]"
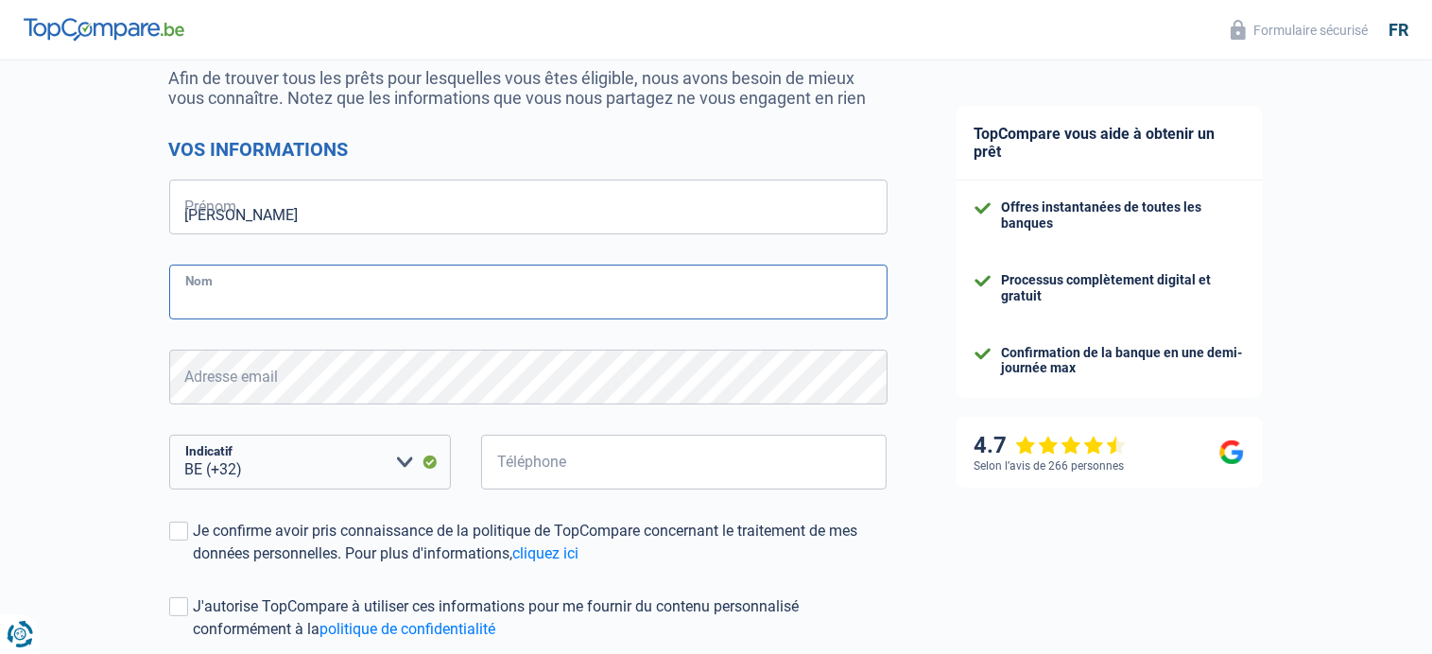
type input "SERVAIS"
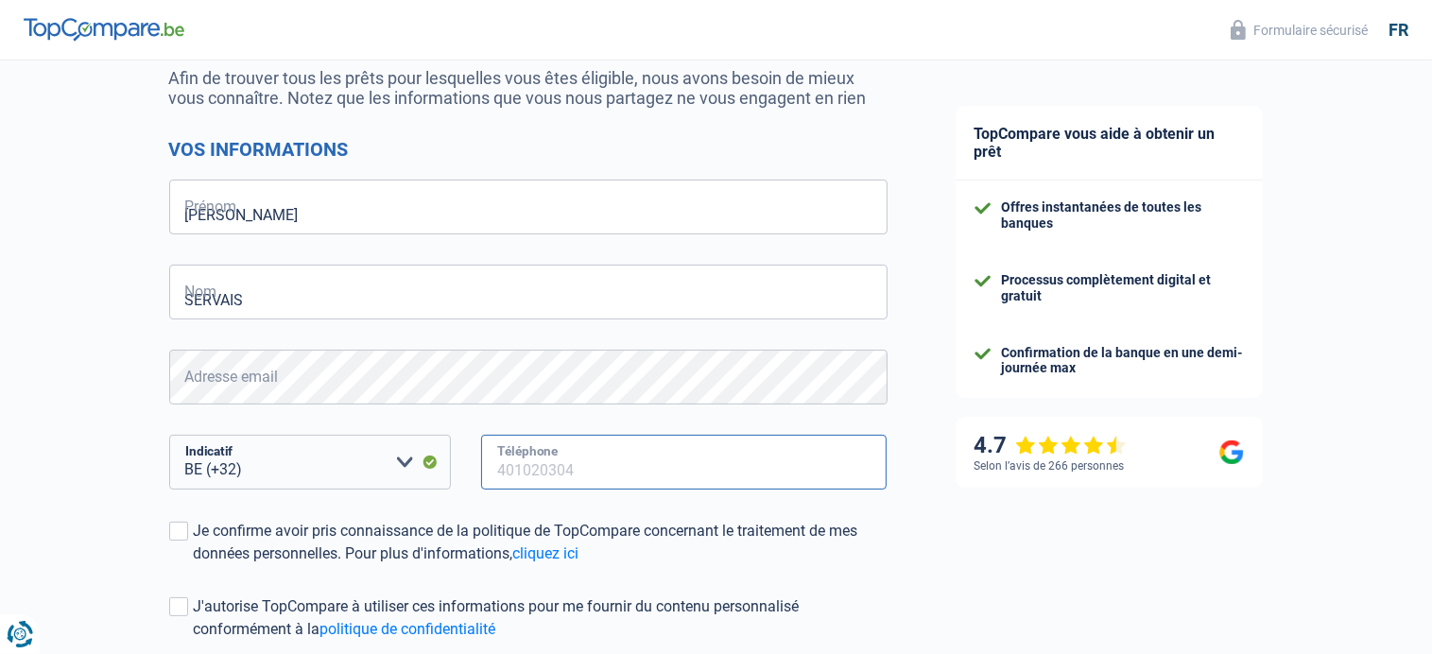
type input "496894605"
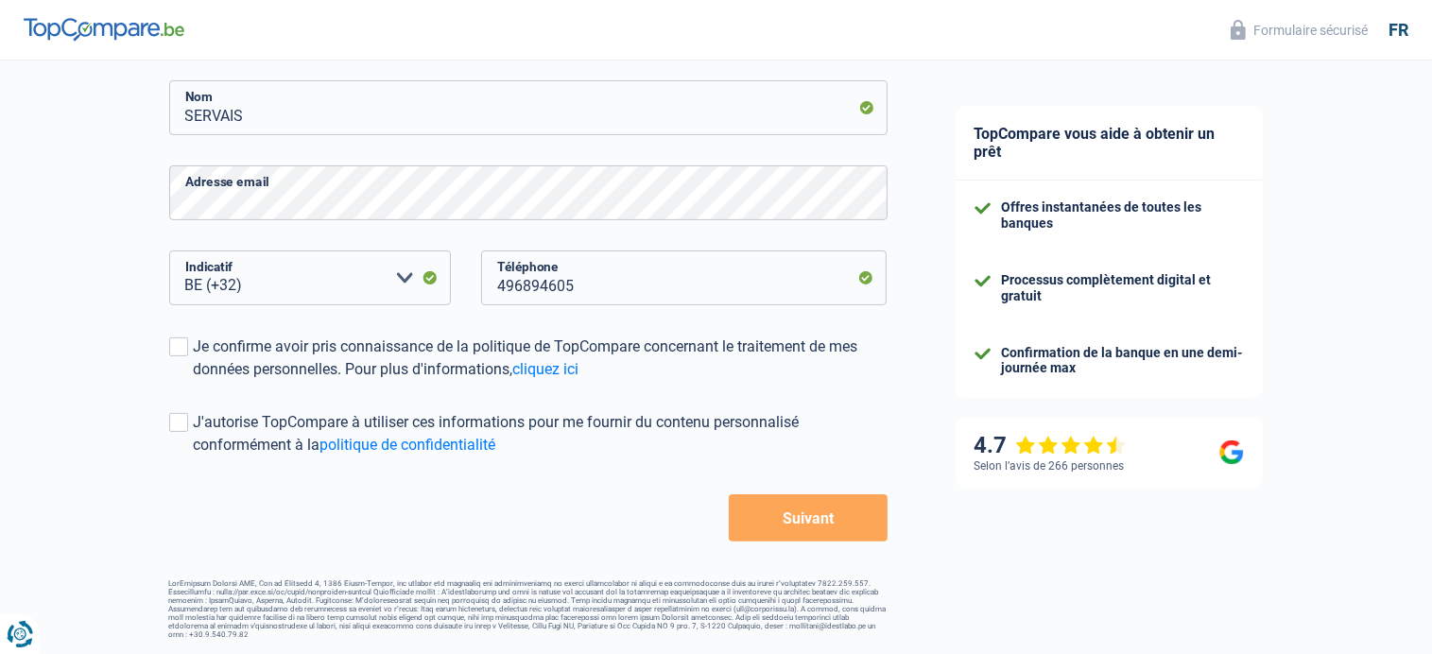
scroll to position [374, 0]
click at [181, 345] on span at bounding box center [178, 346] width 19 height 19
click at [194, 381] on input "Je confirme avoir pris connaissance de la politique de TopCompare concernant le…" at bounding box center [194, 381] width 0 height 0
click at [171, 425] on span at bounding box center [178, 422] width 19 height 19
click at [194, 457] on input "J'autorise TopCompare à utiliser ces informations pour me fournir du contenu pe…" at bounding box center [194, 457] width 0 height 0
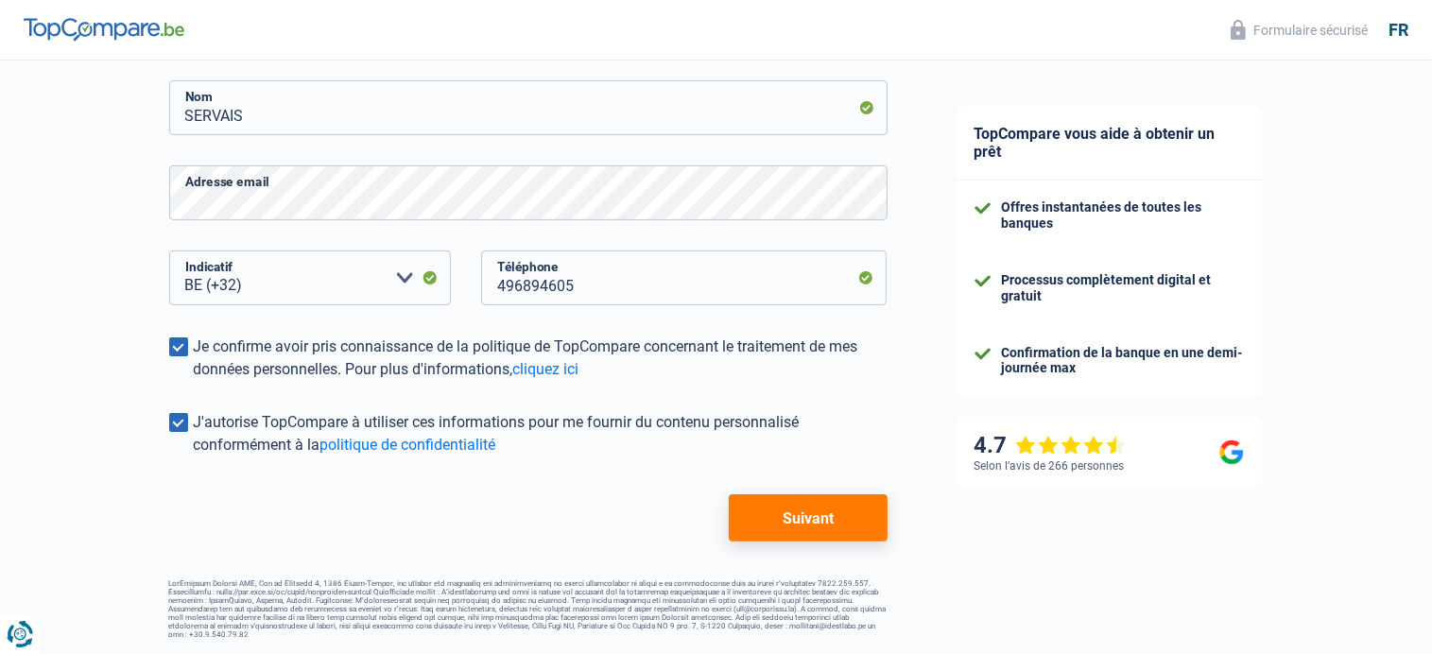
click at [815, 512] on button "Suivant" at bounding box center [808, 517] width 158 height 47
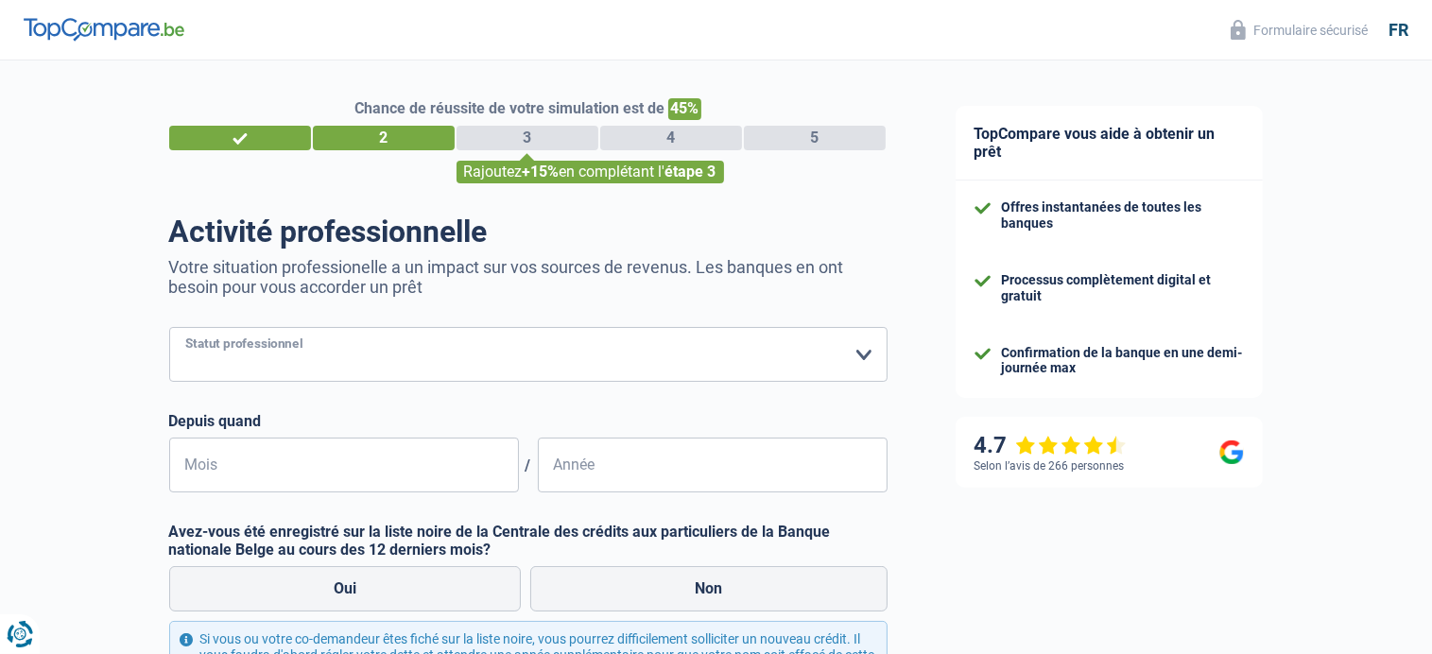
click at [858, 354] on select "Ouvrier Employé privé Employé public Invalide Indépendant Pensionné Chômeur Mut…" at bounding box center [528, 354] width 718 height 55
select select "retired"
click at [169, 328] on select "Ouvrier Employé privé Employé public Invalide Indépendant Pensionné Chômeur Mut…" at bounding box center [528, 354] width 718 height 55
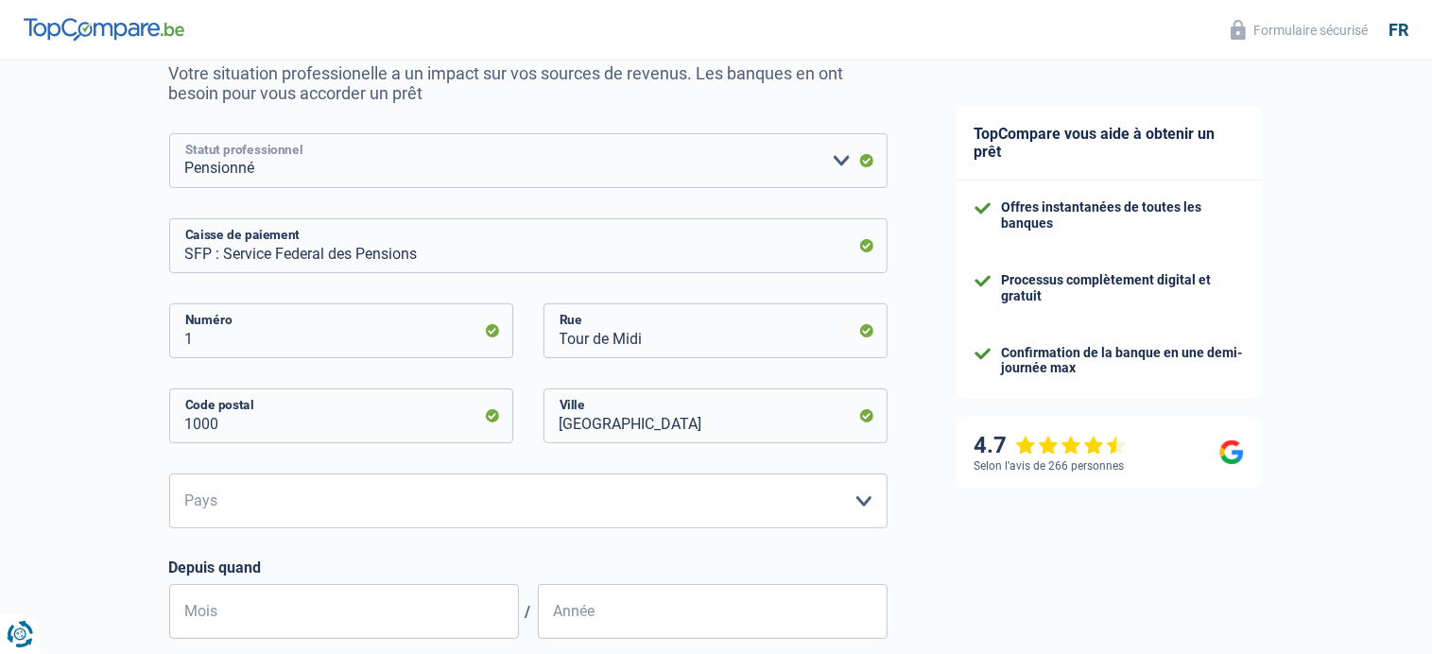
scroll to position [378, 0]
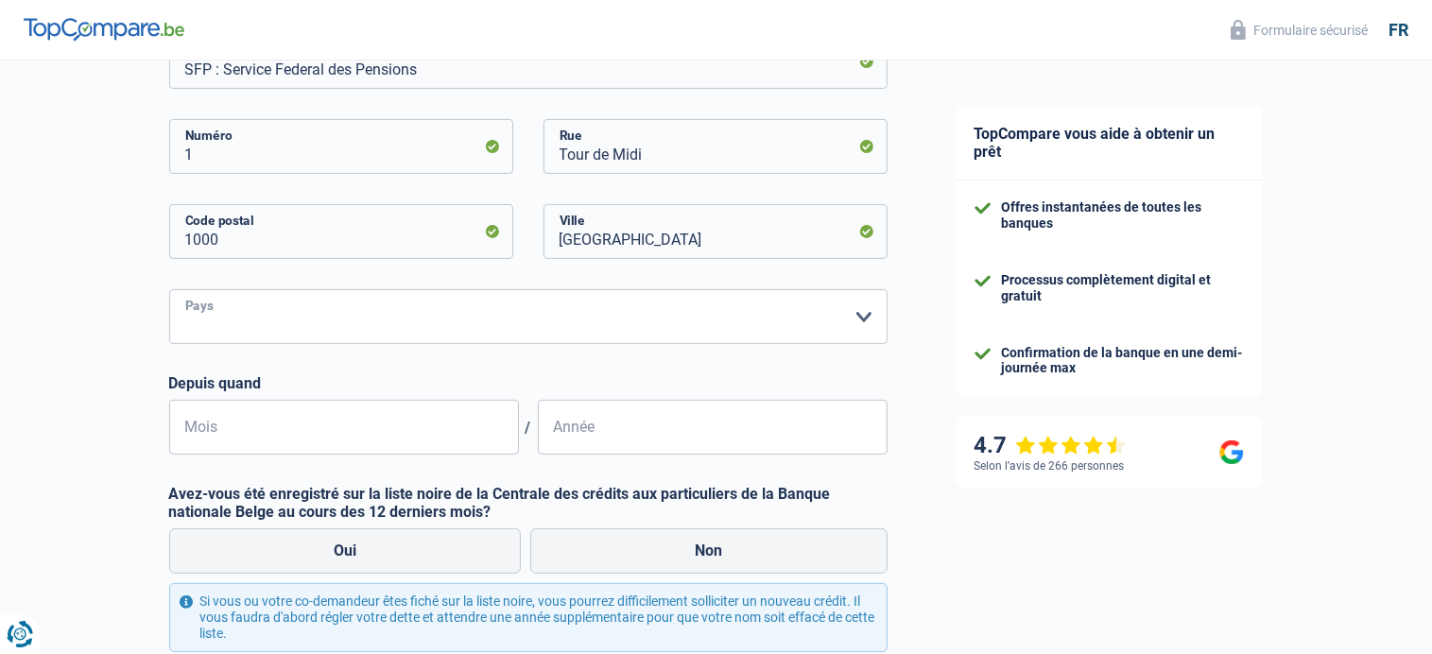
click at [864, 314] on select "Belgique Luxembourg Veuillez sélectionner une option" at bounding box center [528, 316] width 718 height 55
select select "BE"
click at [169, 290] on select "Belgique Luxembourg Veuillez sélectionner une option" at bounding box center [528, 316] width 718 height 55
click at [219, 433] on input "Mois" at bounding box center [344, 427] width 350 height 55
click at [238, 429] on input "Mois" at bounding box center [344, 427] width 350 height 55
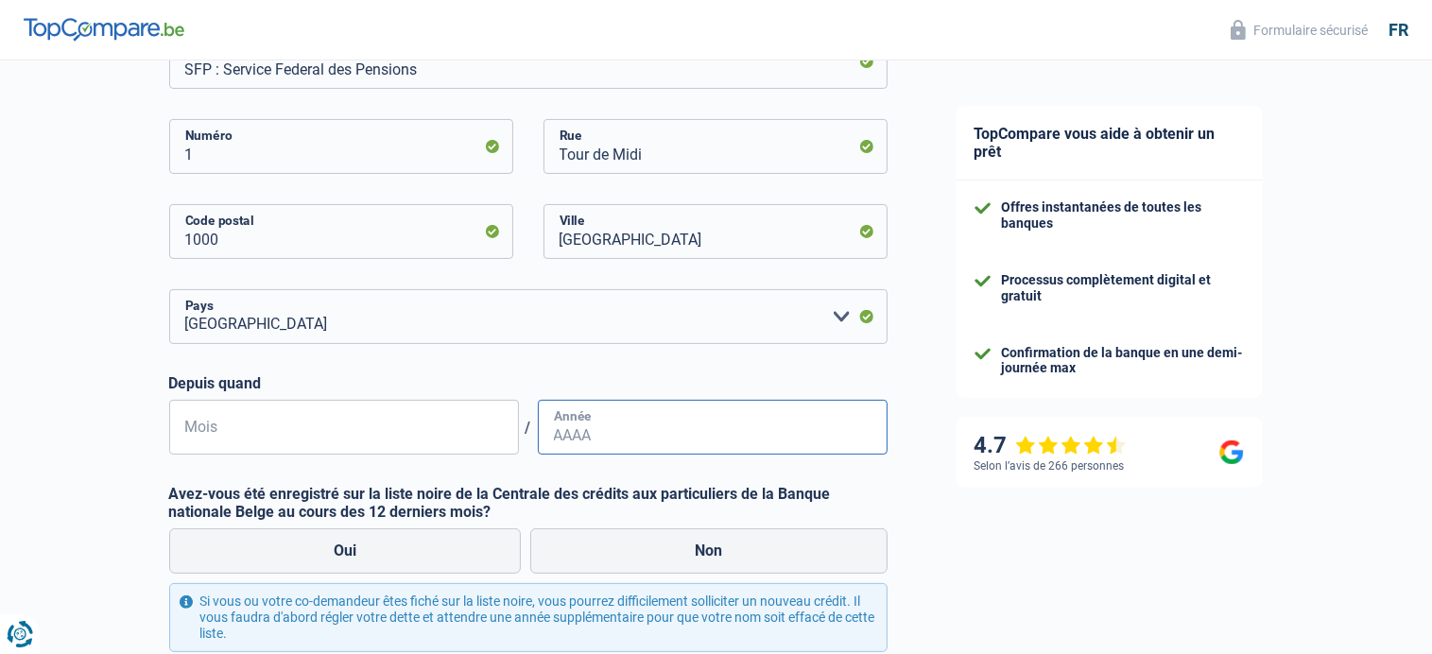
click at [602, 421] on input "Année" at bounding box center [713, 427] width 350 height 55
type input "2018"
click at [406, 423] on input "Mois" at bounding box center [344, 427] width 350 height 55
click at [199, 435] on input "Mois" at bounding box center [344, 427] width 350 height 55
click at [216, 423] on input "Mois" at bounding box center [344, 427] width 350 height 55
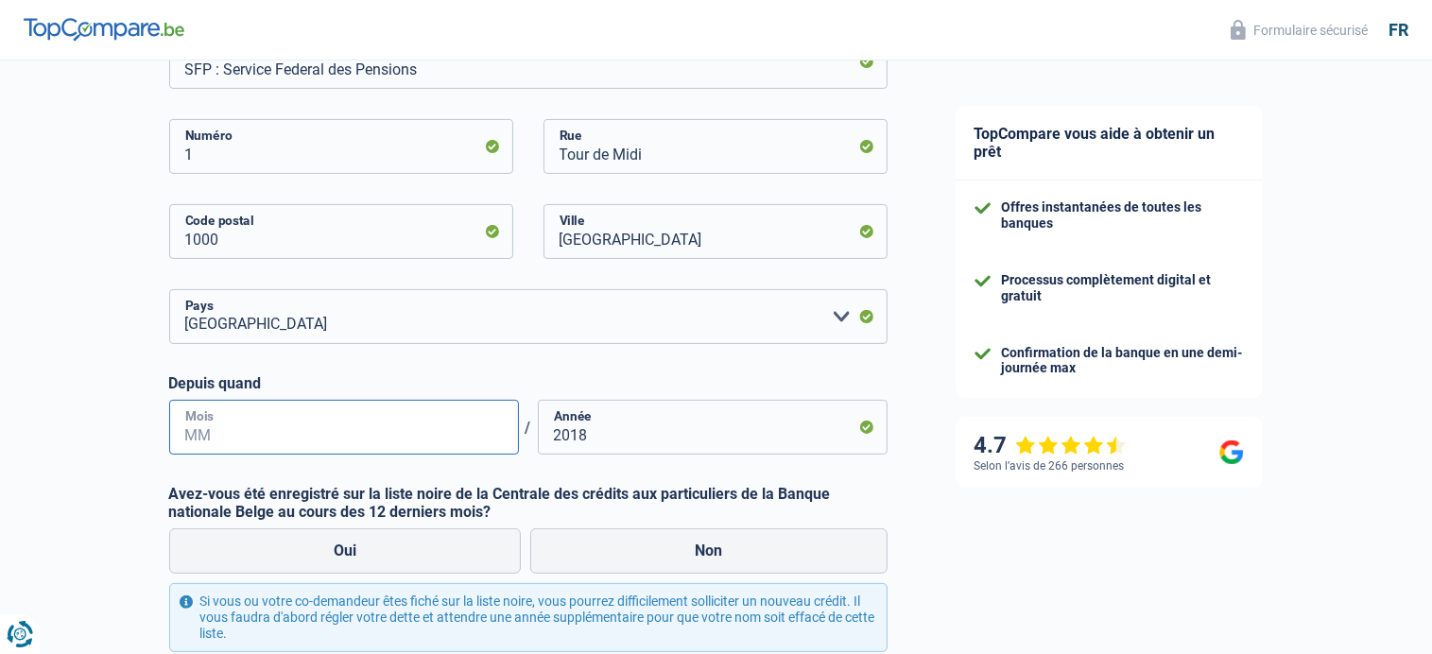
click at [199, 411] on input "Mois" at bounding box center [344, 427] width 350 height 55
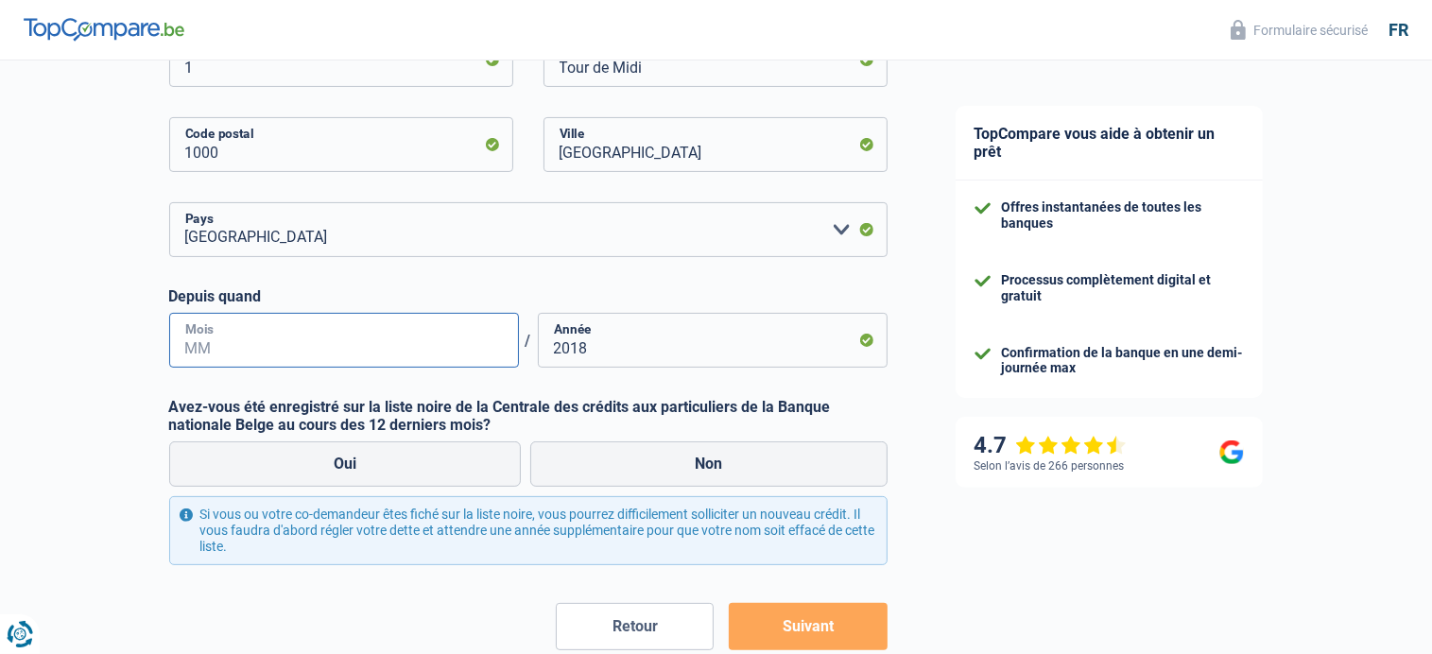
scroll to position [567, 0]
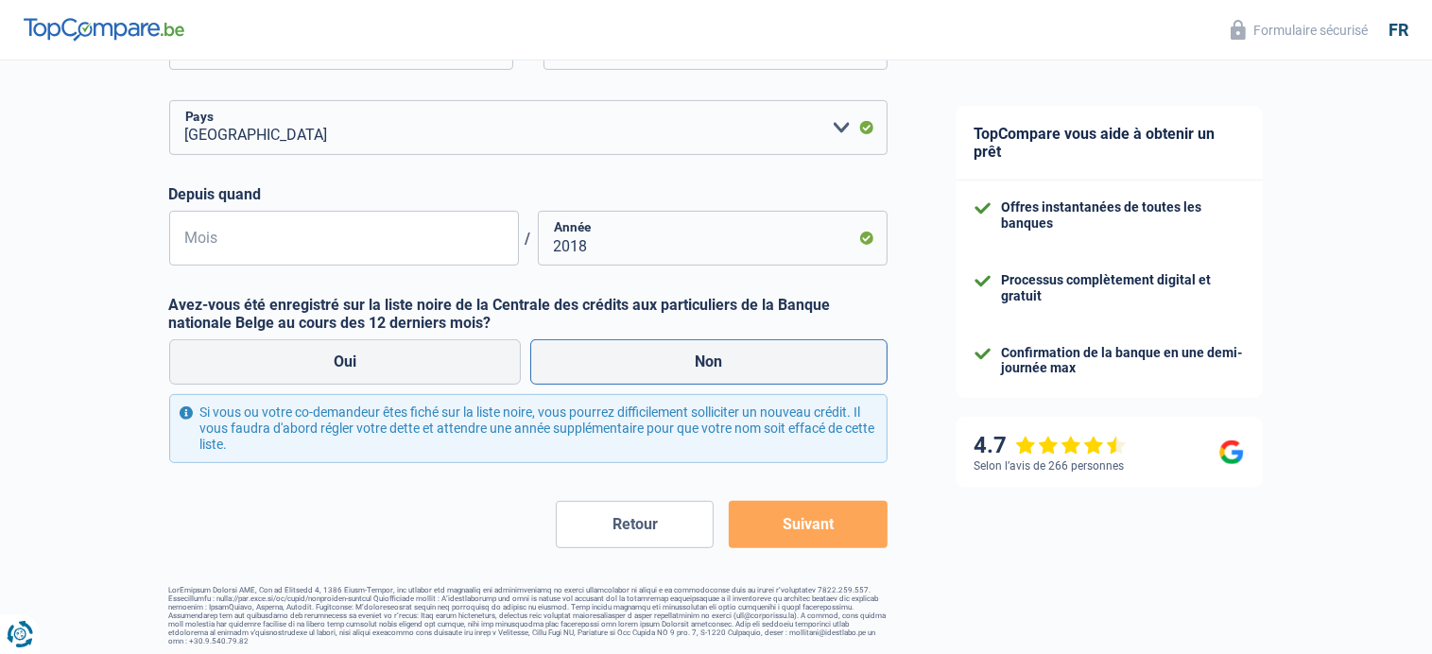
click at [717, 357] on label "Non" at bounding box center [708, 361] width 357 height 45
click at [717, 357] on input "Non" at bounding box center [708, 361] width 357 height 45
radio input "true"
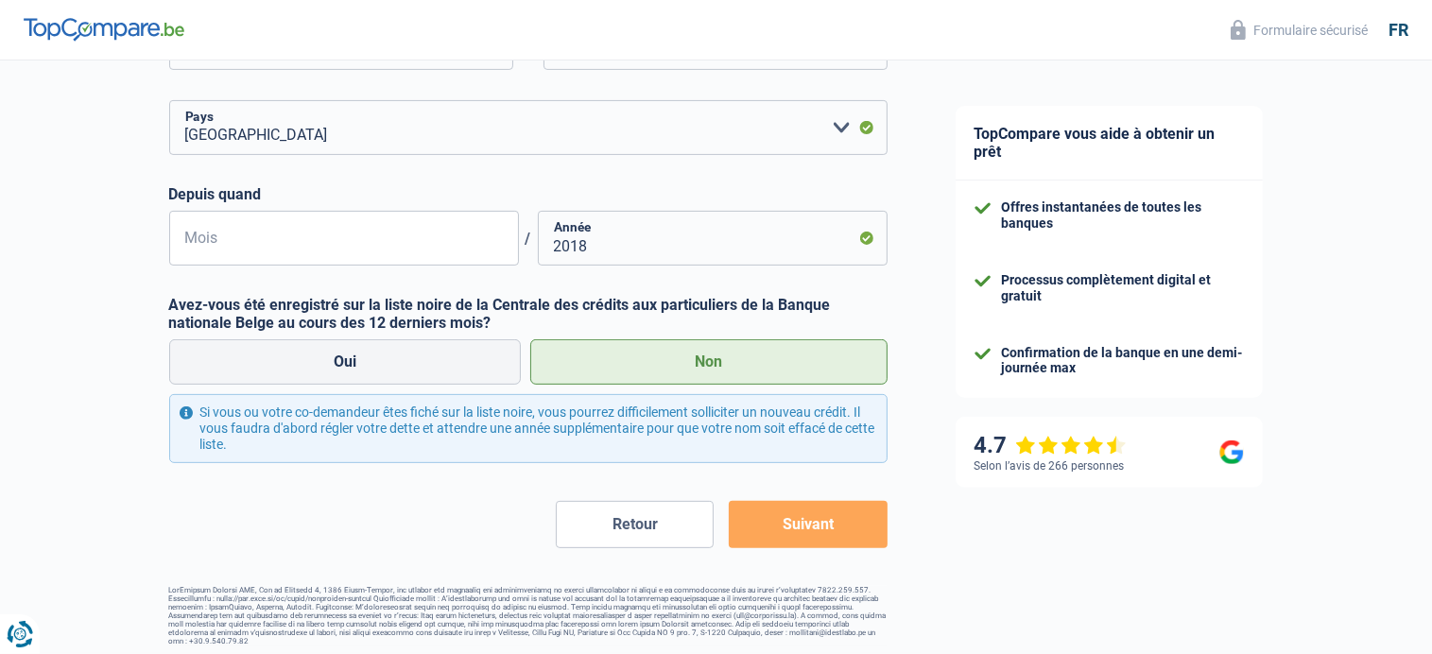
click at [820, 521] on button "Suivant" at bounding box center [808, 524] width 158 height 47
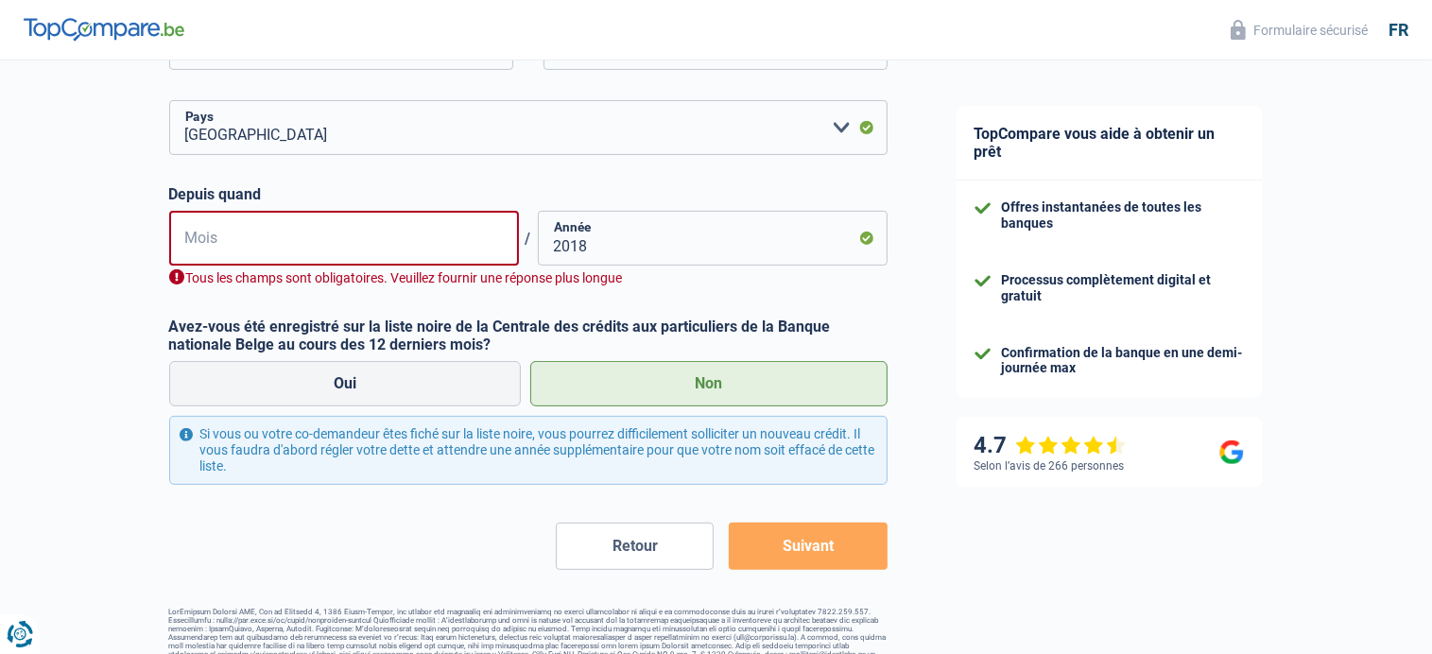
scroll to position [574, 0]
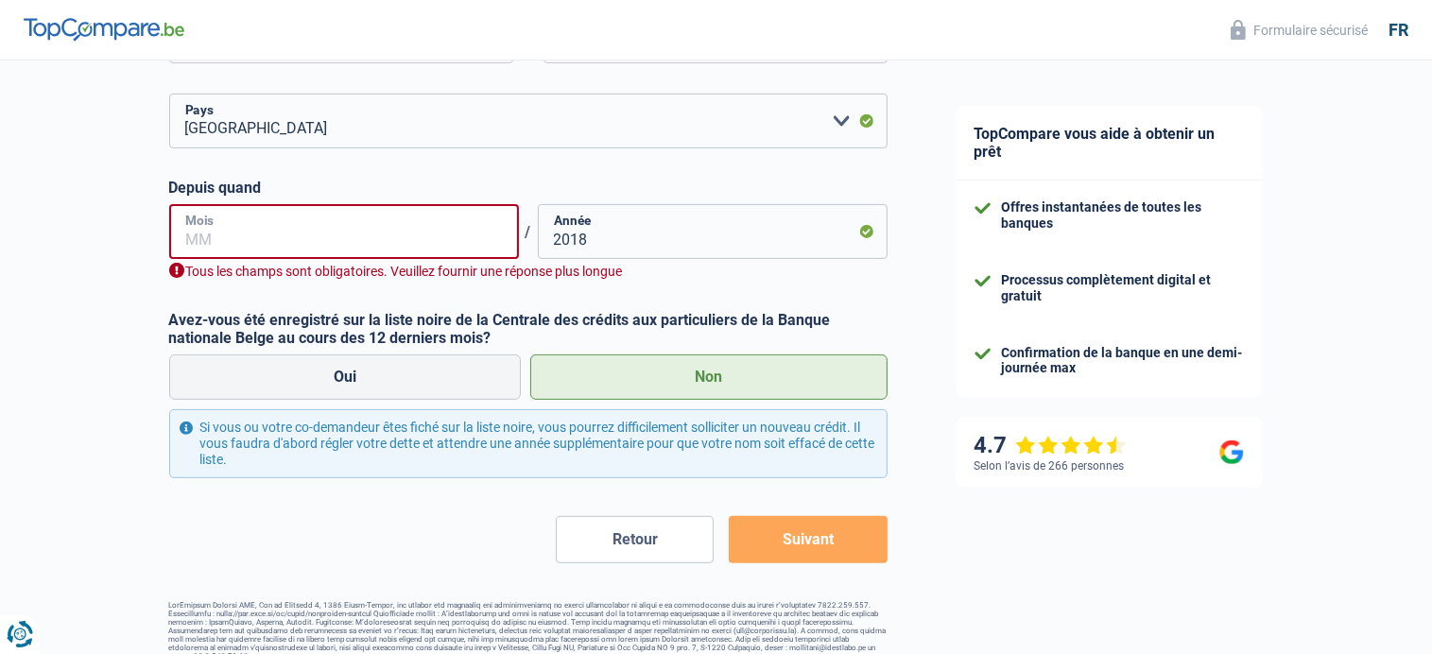
click at [229, 233] on input "Mois" at bounding box center [344, 231] width 350 height 55
type input "5"
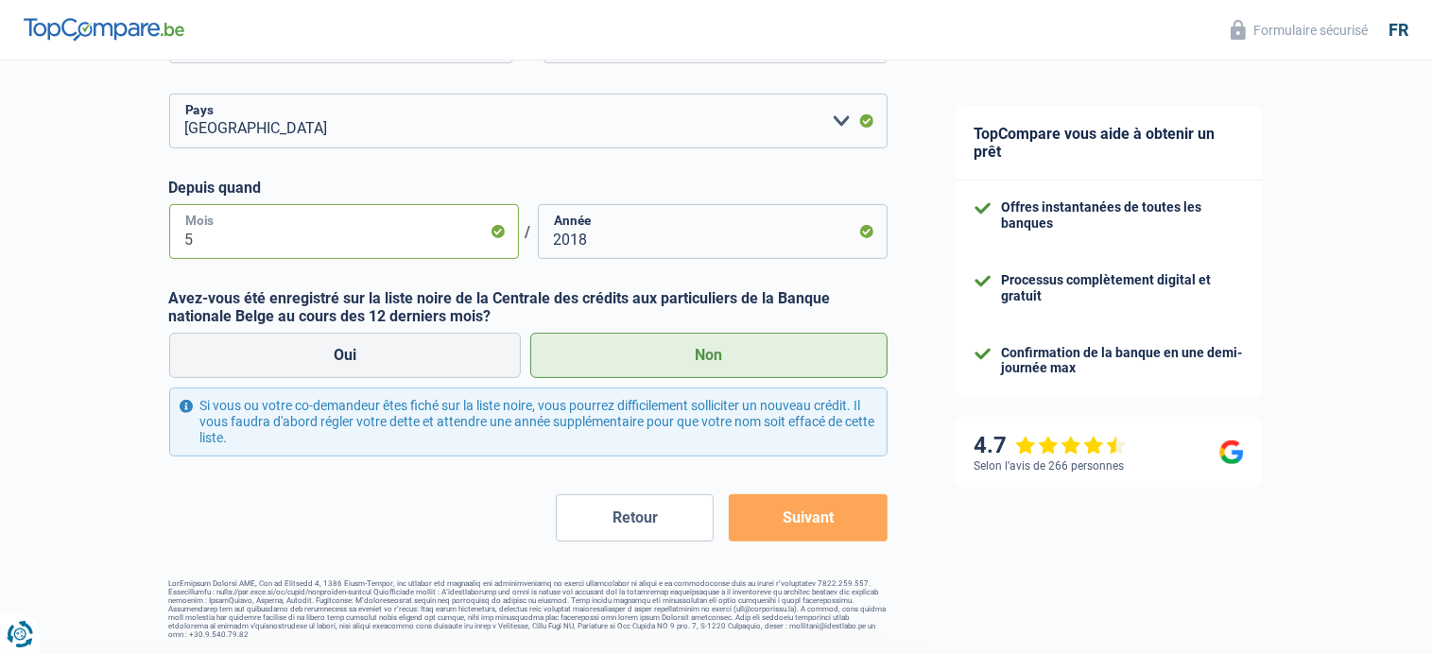
type input "5"
click at [820, 512] on button "Suivant" at bounding box center [808, 517] width 158 height 47
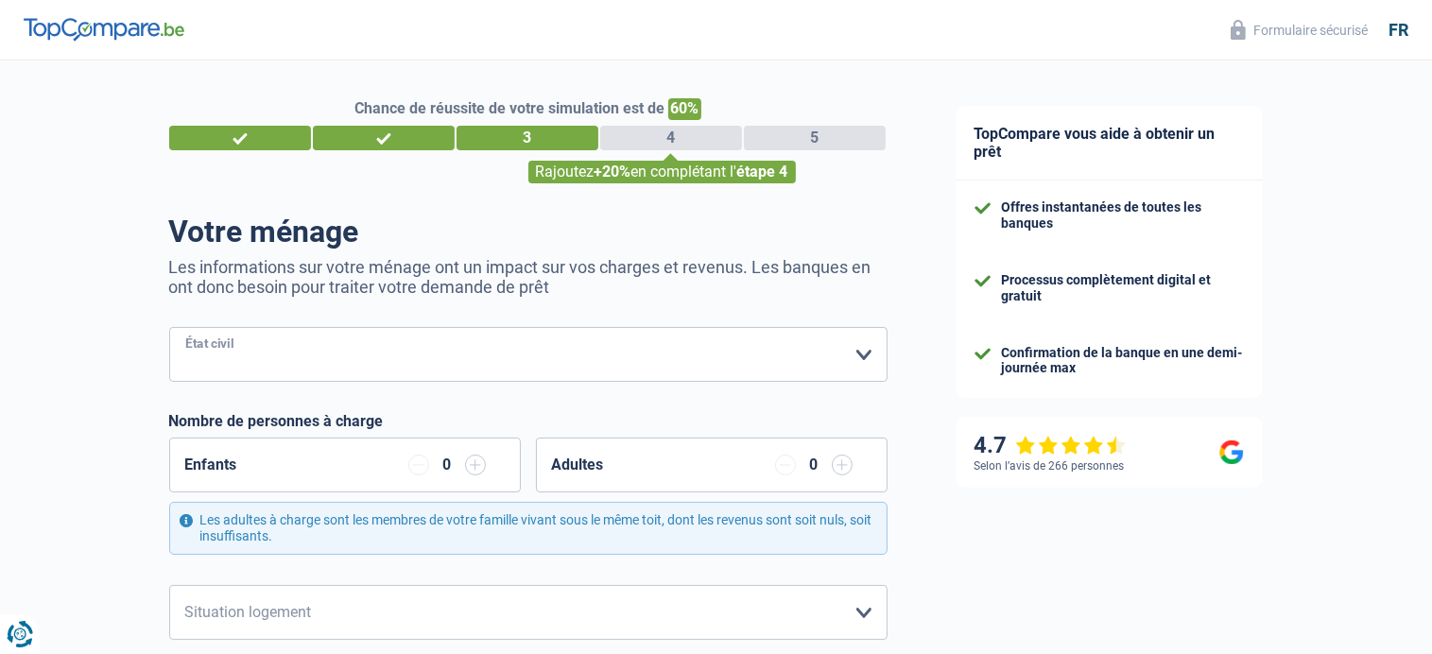
click at [863, 355] on select "[PERSON_NAME](e) Cohabitant(e) légal(e) Divorcé(e) Veuf(ve) Séparé (de fait) Ve…" at bounding box center [528, 354] width 718 height 55
select select "married"
click at [169, 328] on select "[PERSON_NAME](e) Cohabitant(e) légal(e) Divorcé(e) Veuf(ve) Séparé (de fait) Ve…" at bounding box center [528, 354] width 718 height 55
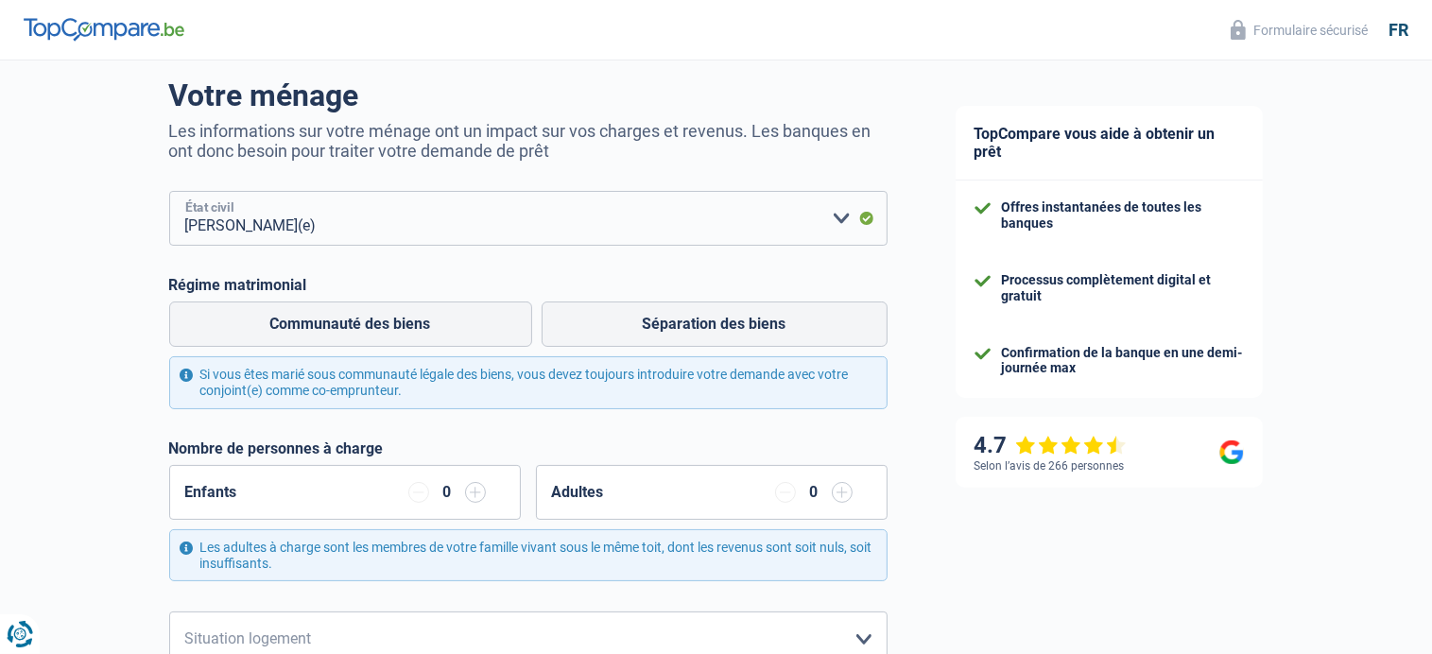
scroll to position [189, 0]
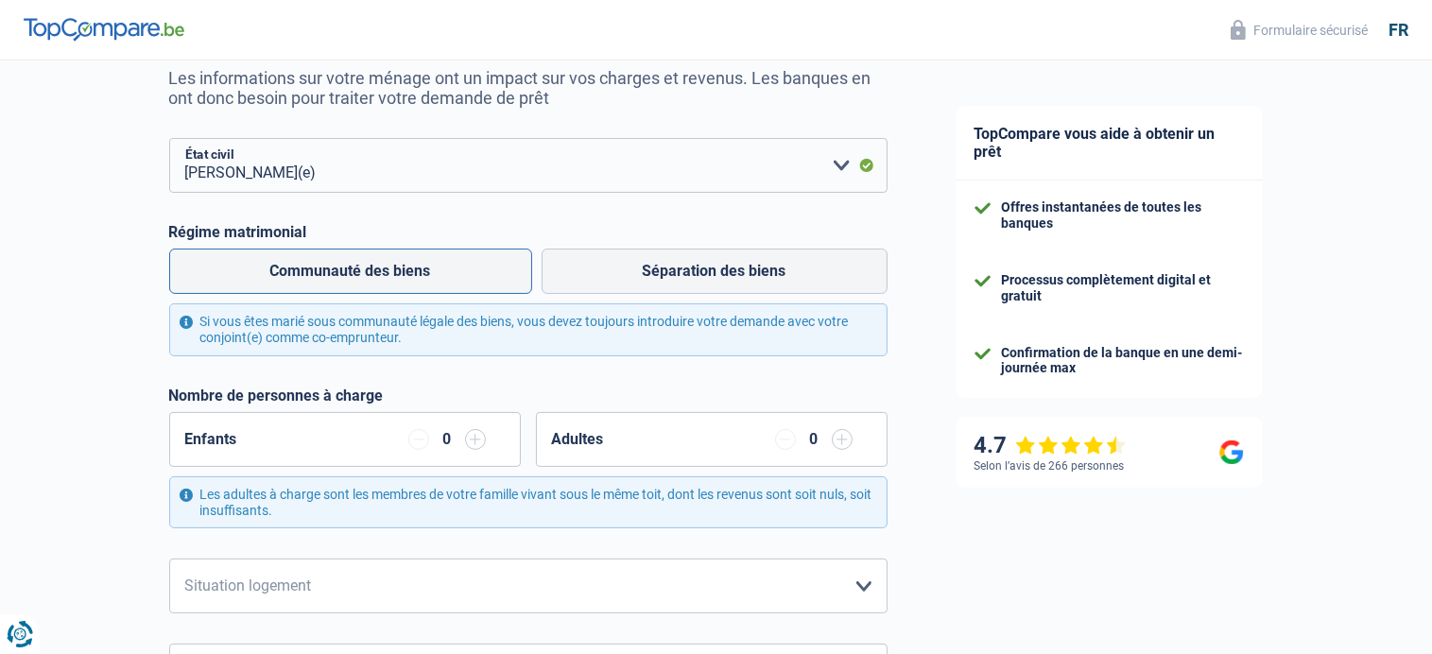
click at [374, 269] on label "Communauté des biens" at bounding box center [350, 271] width 363 height 45
click at [374, 269] on input "Communauté des biens" at bounding box center [350, 271] width 363 height 45
radio input "true"
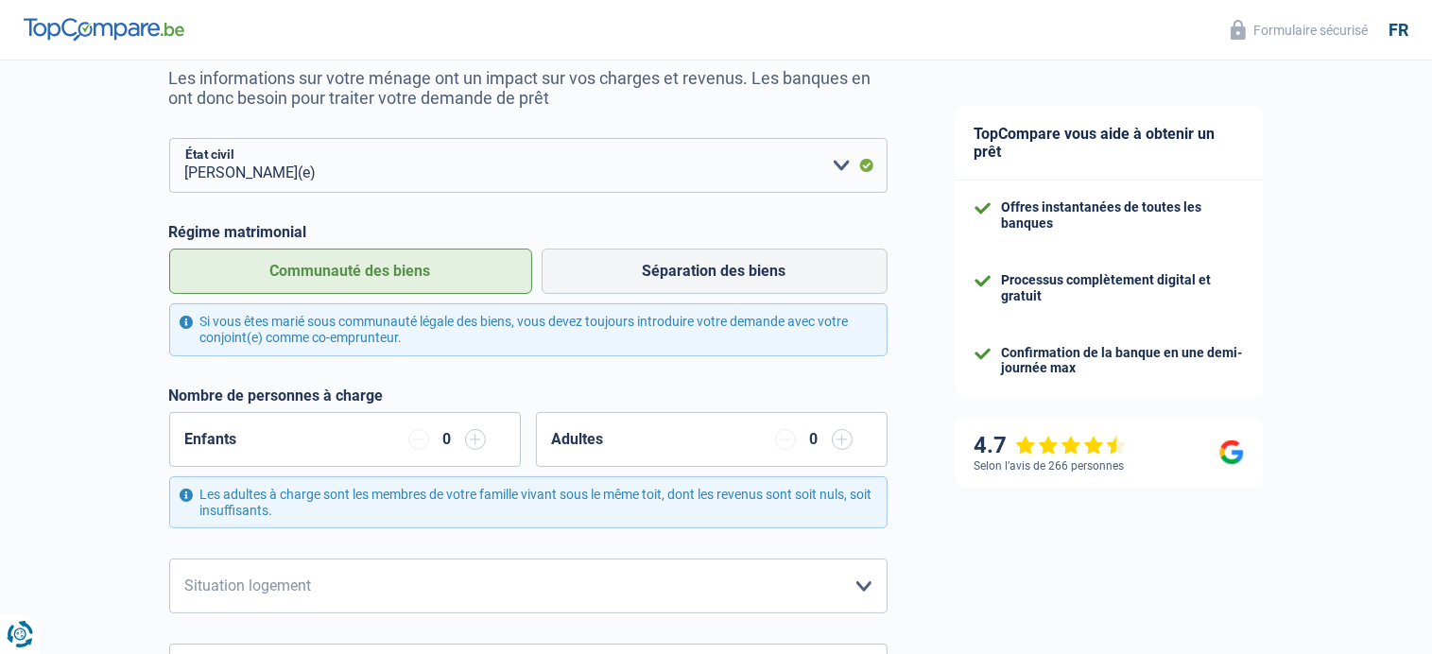
click at [475, 433] on input "button" at bounding box center [475, 439] width 21 height 21
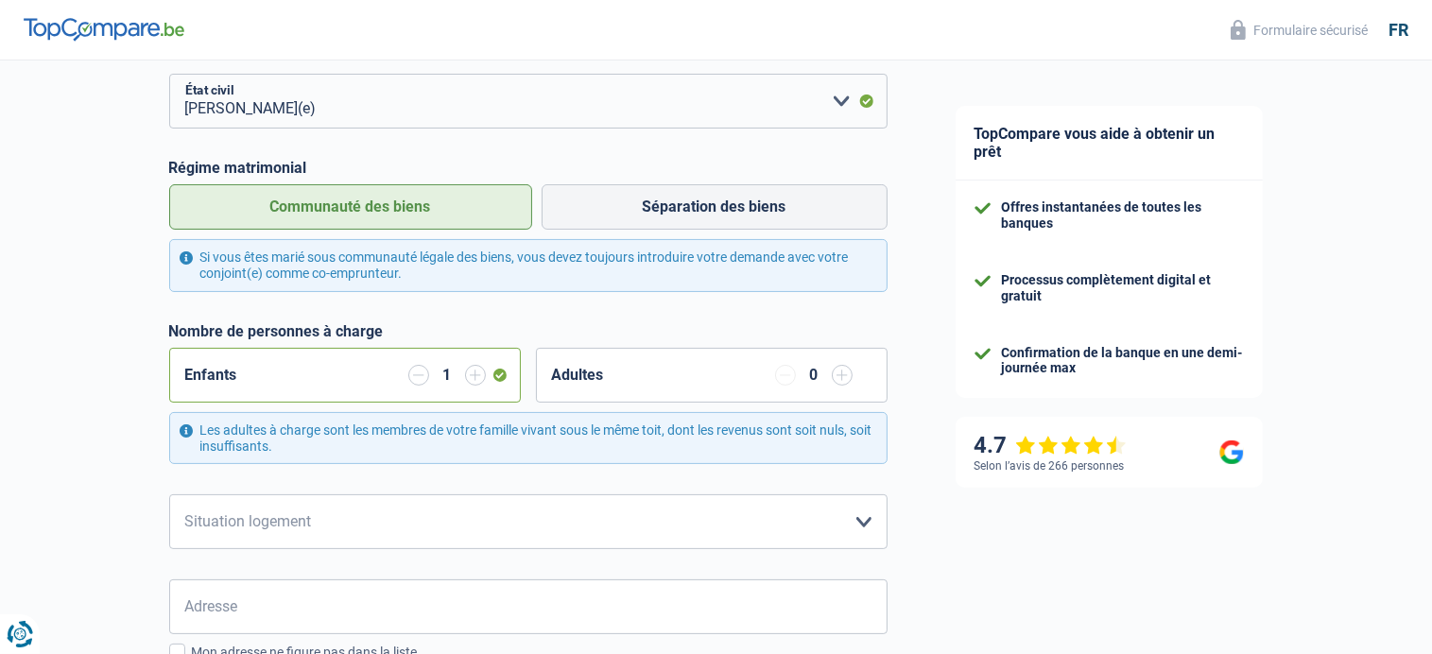
scroll to position [378, 0]
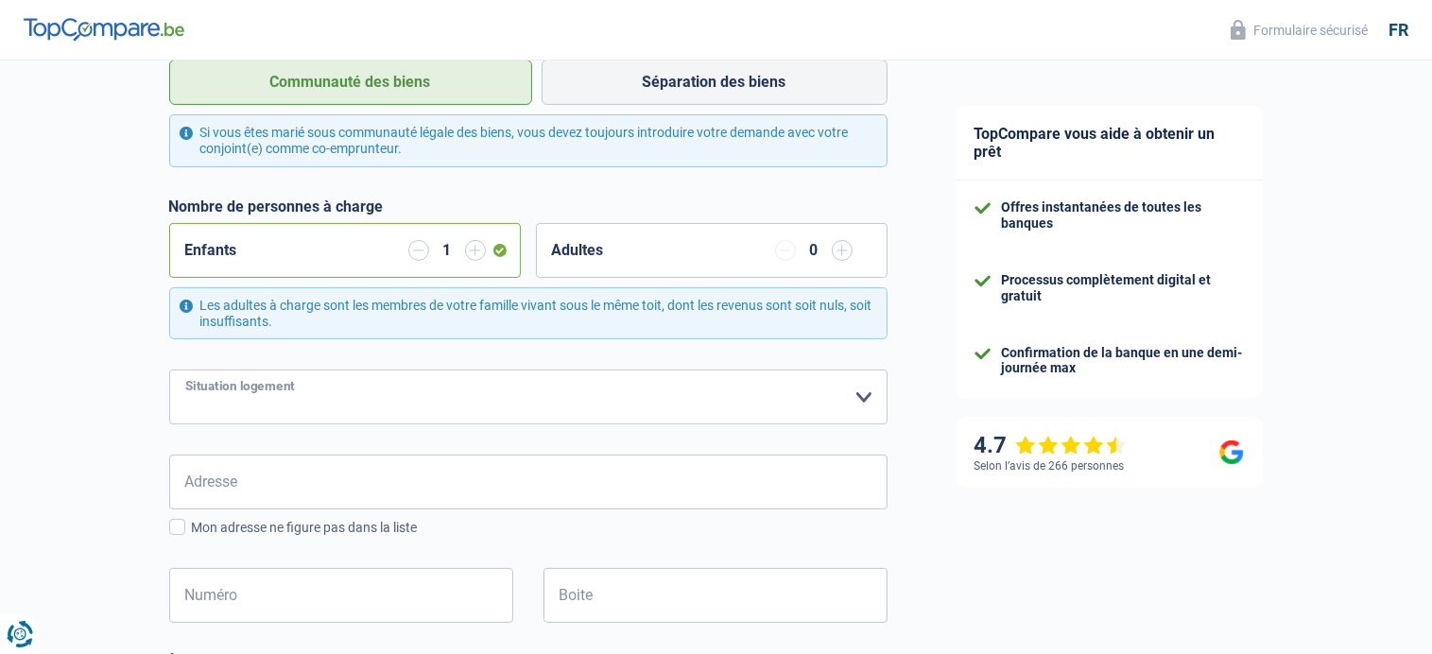
click at [863, 393] on select "Locataire Propriétaire avec prêt hypothécaire Propriétaire sans prêt hypothécai…" at bounding box center [528, 397] width 718 height 55
select select "ownerWithMortgage"
click at [169, 370] on select "Locataire Propriétaire avec prêt hypothécaire Propriétaire sans prêt hypothécai…" at bounding box center [528, 397] width 718 height 55
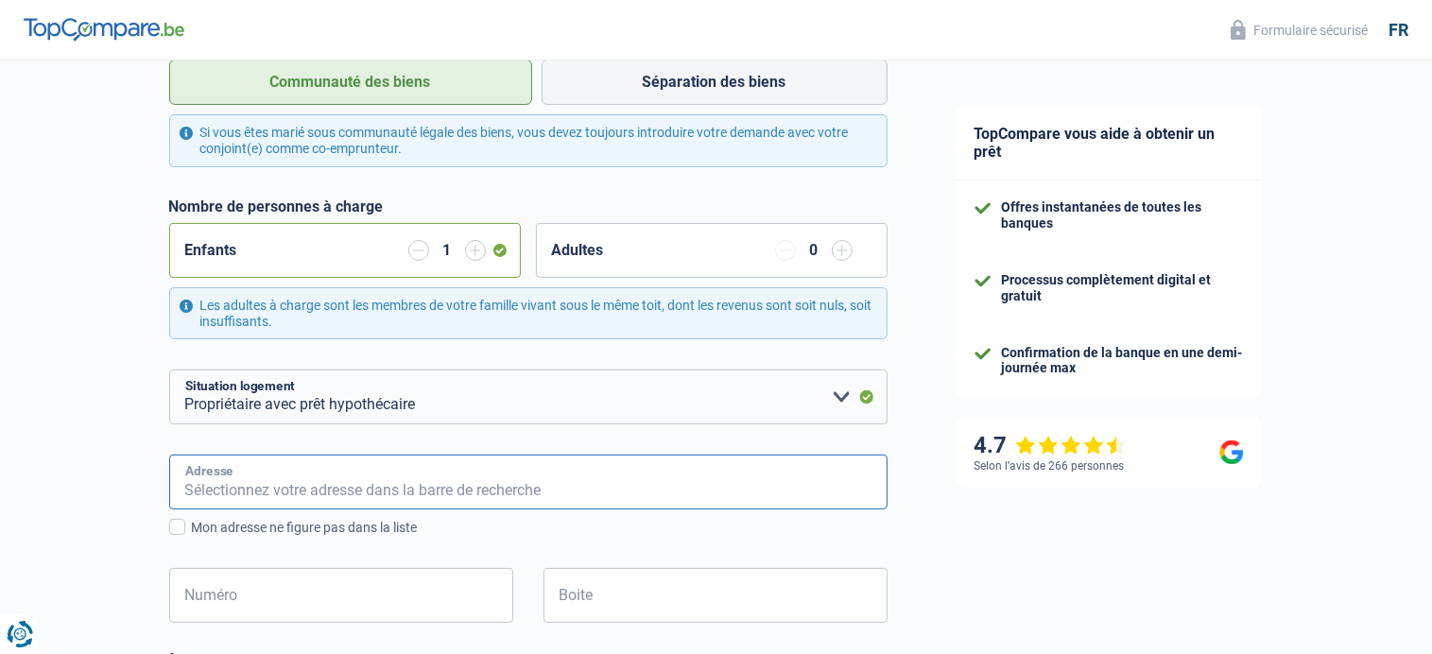
click at [578, 482] on input "Adresse" at bounding box center [528, 482] width 718 height 55
type input "rue de la Falaise"
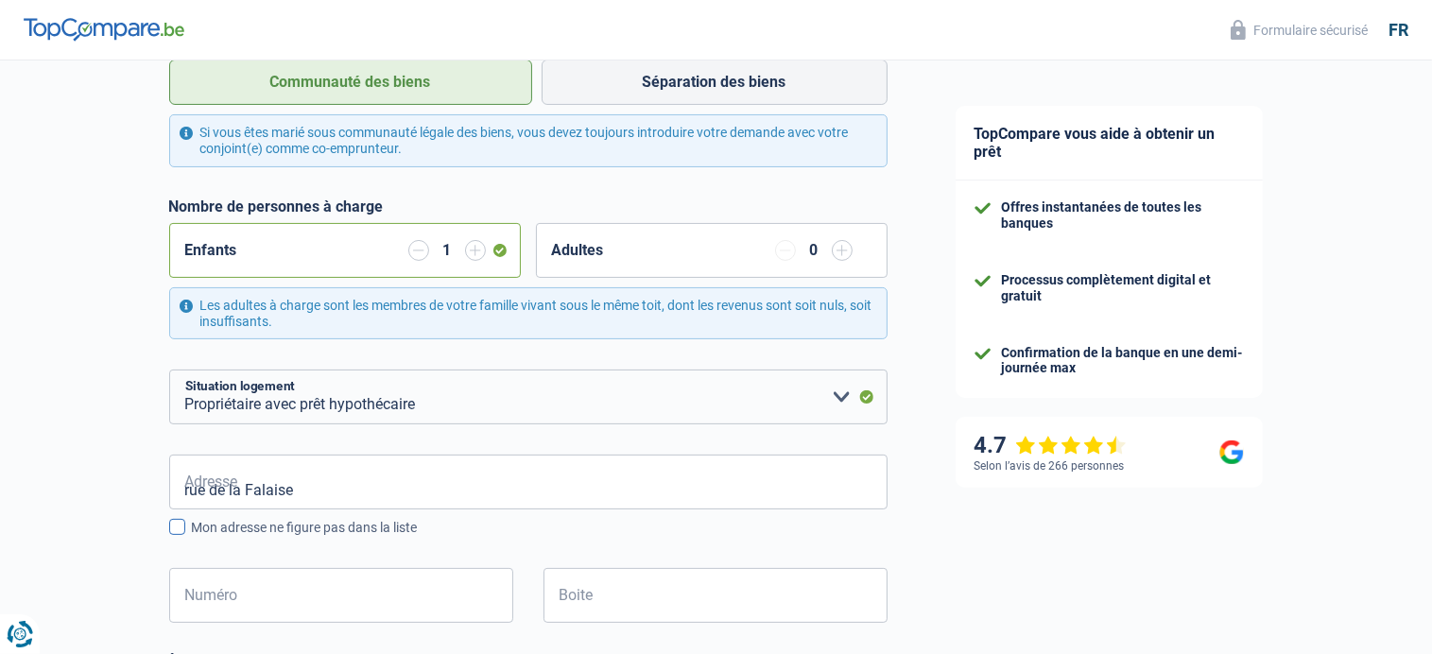
type input "[GEOGRAPHIC_DATA]"
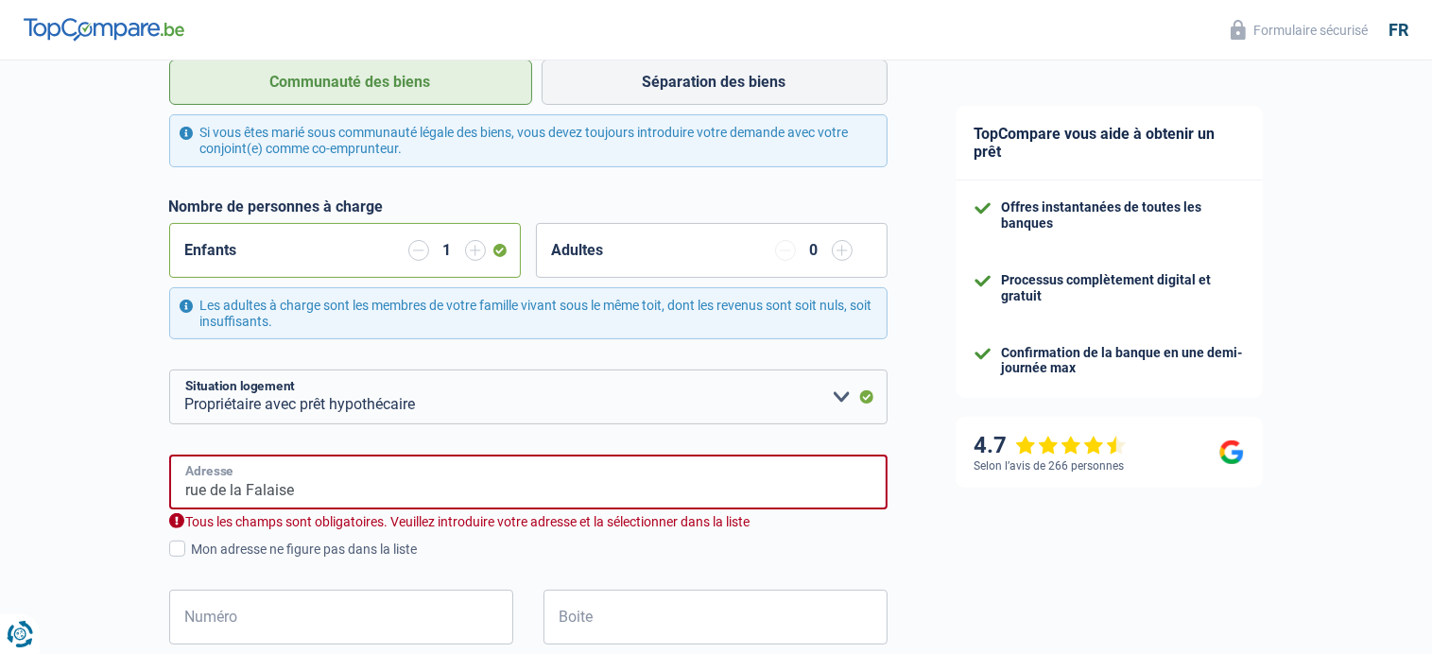
type input "[GEOGRAPHIC_DATA]"
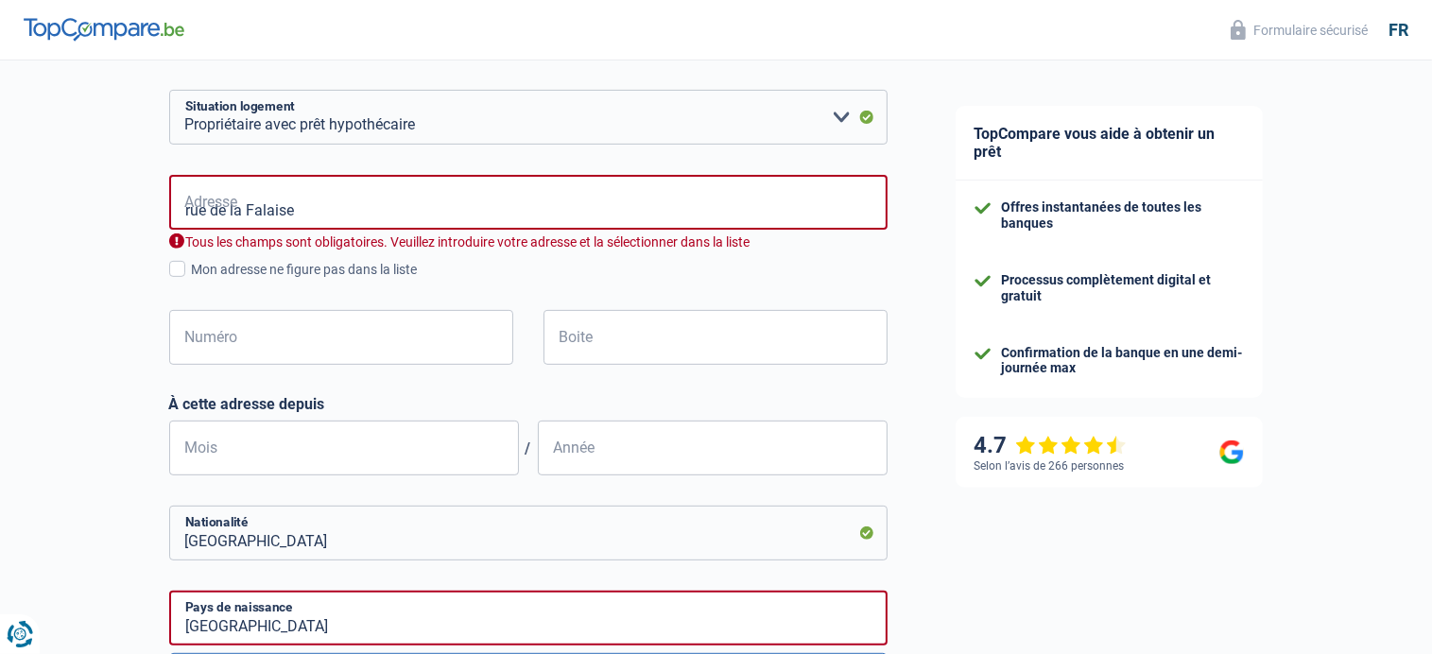
scroll to position [662, 0]
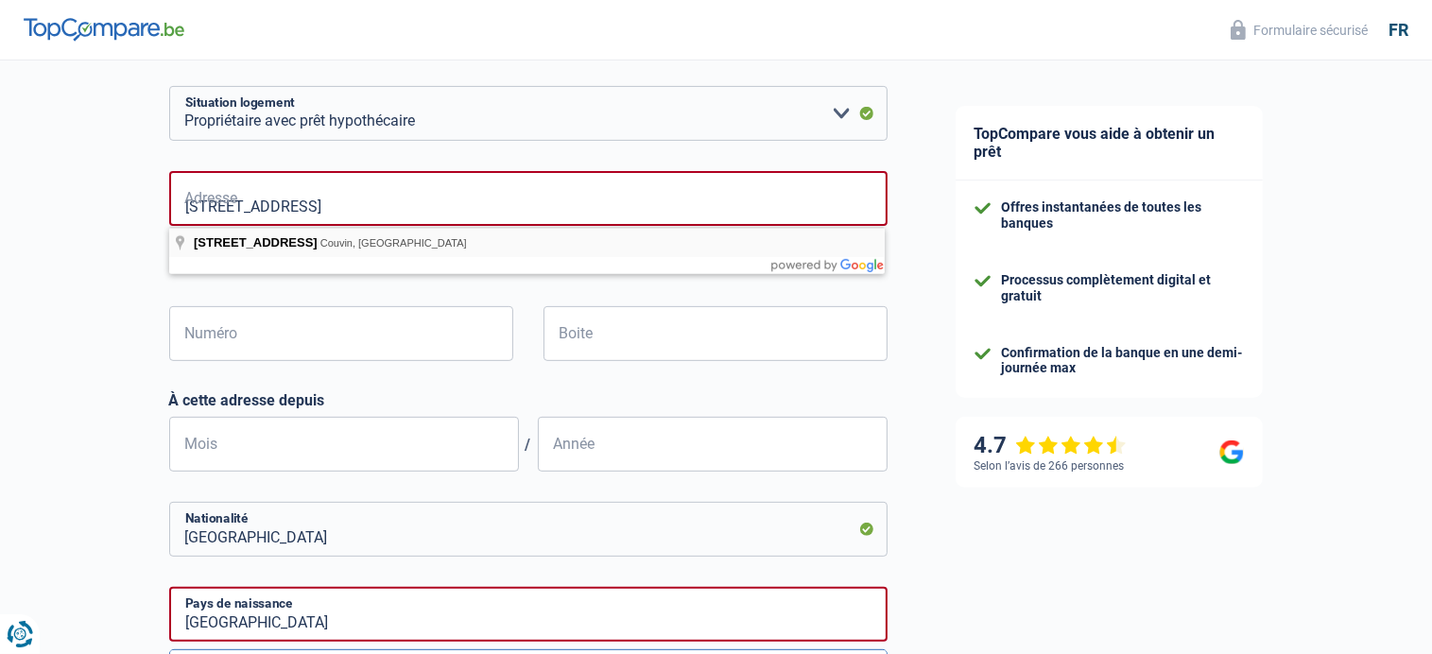
type input "[STREET_ADDRESS]"
type input "7"
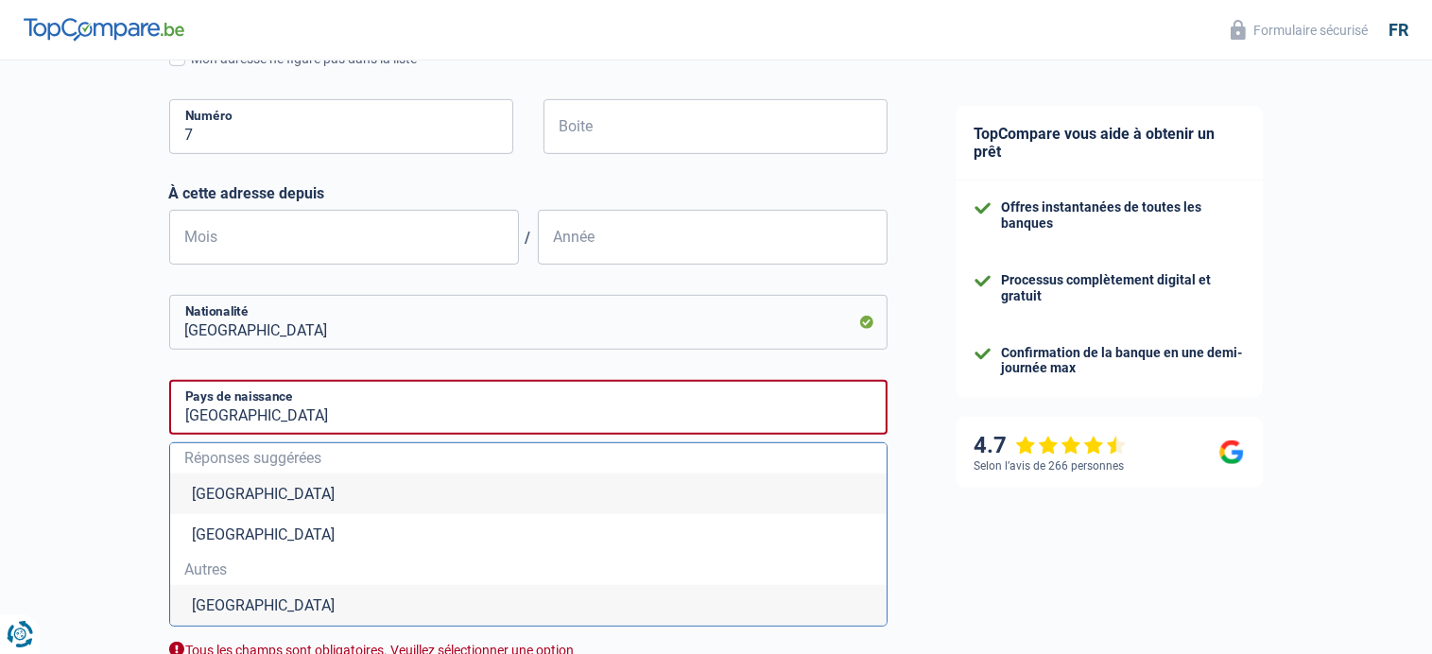
scroll to position [851, 0]
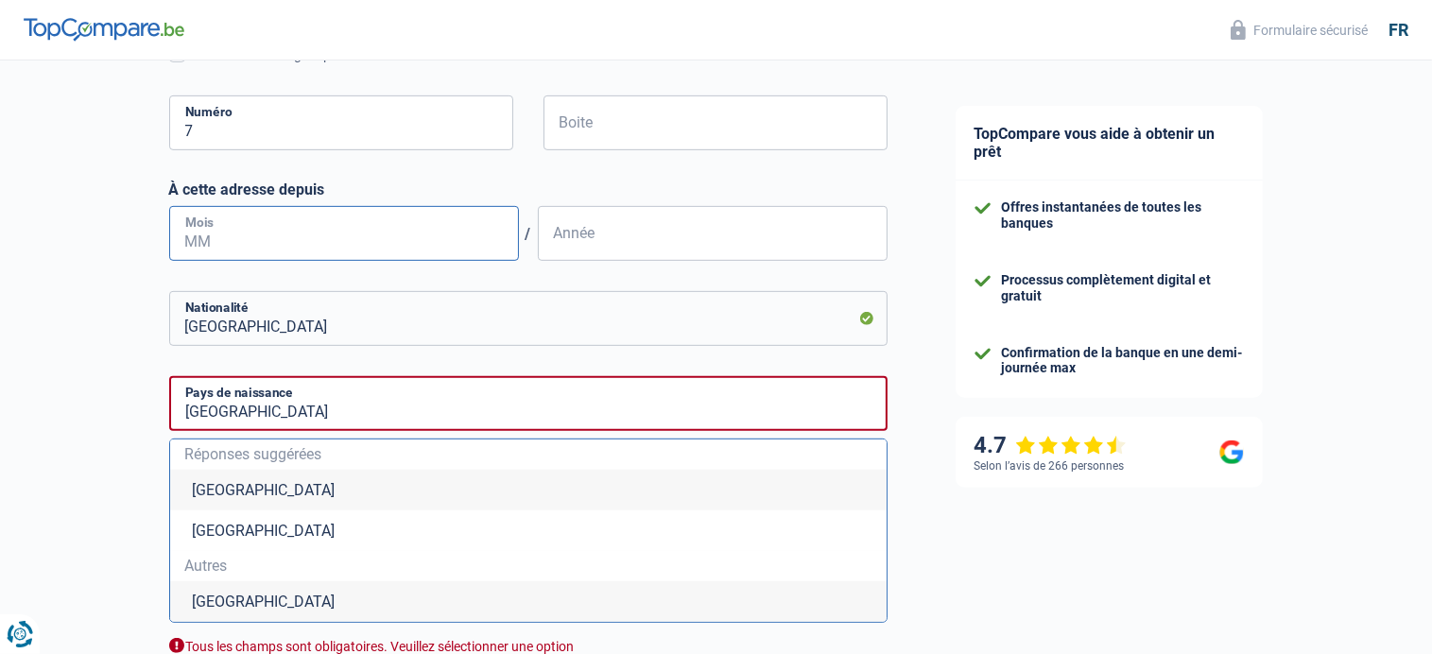
click at [221, 232] on input "Mois" at bounding box center [344, 233] width 350 height 55
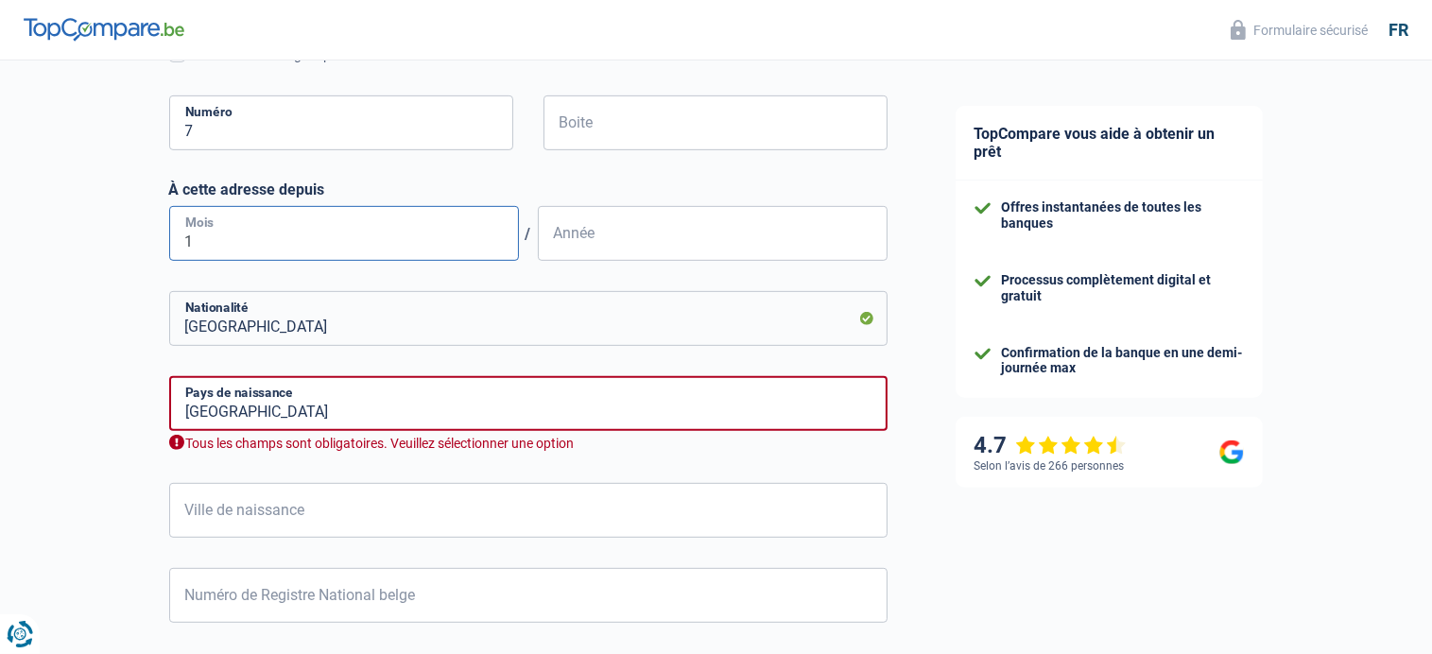
type input "1"
click at [596, 234] on input "Année" at bounding box center [713, 233] width 350 height 55
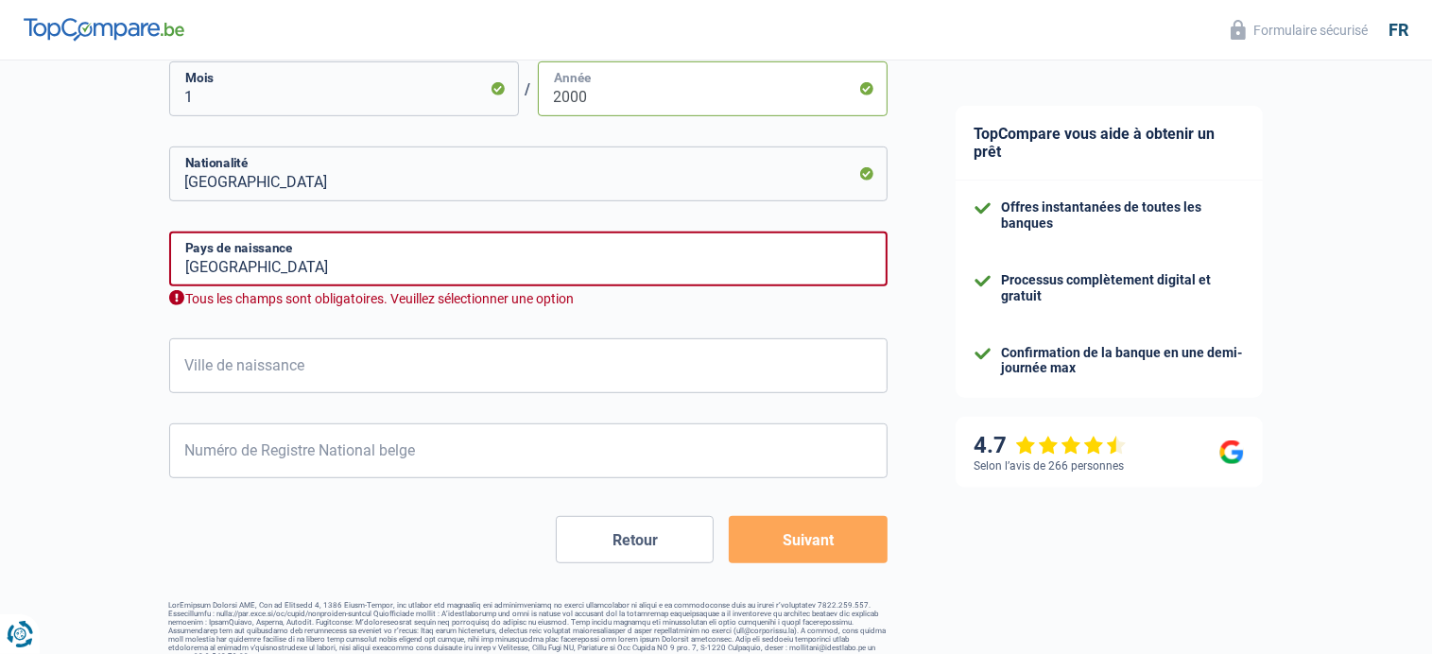
scroll to position [1017, 0]
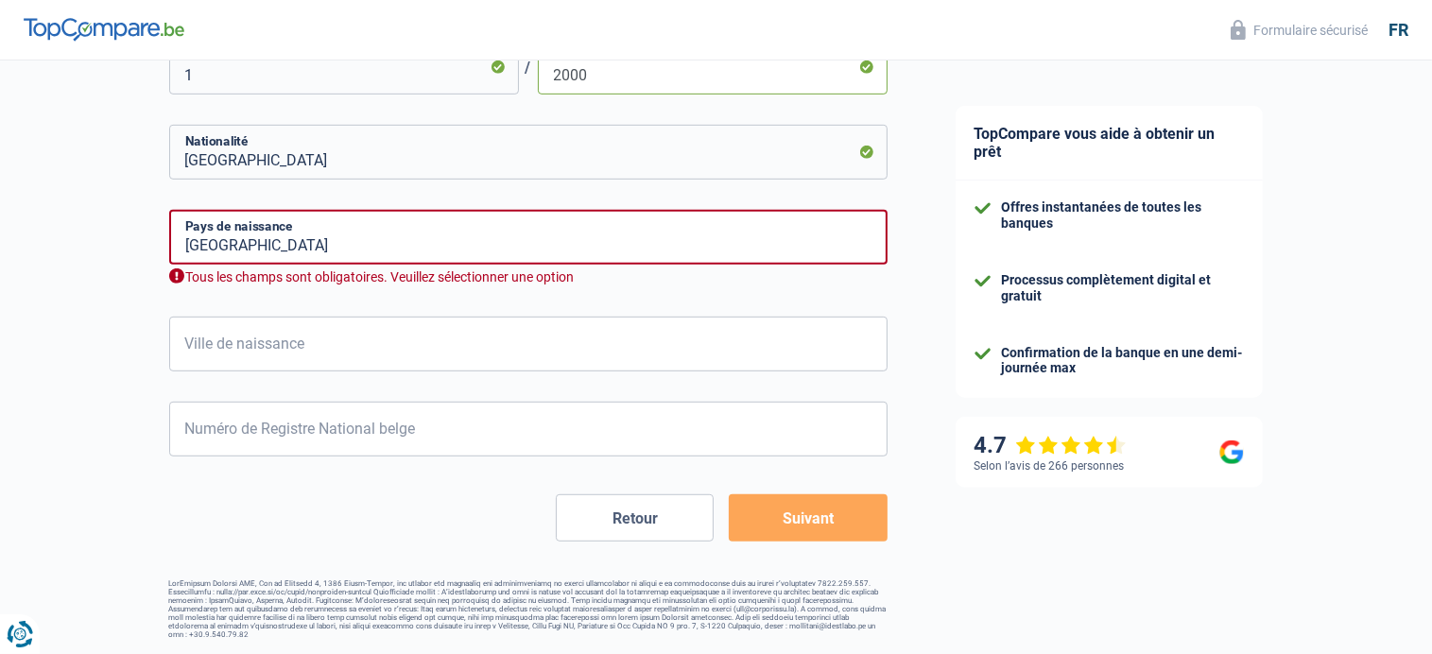
type input "2000"
click at [389, 229] on input "[GEOGRAPHIC_DATA]" at bounding box center [528, 237] width 718 height 55
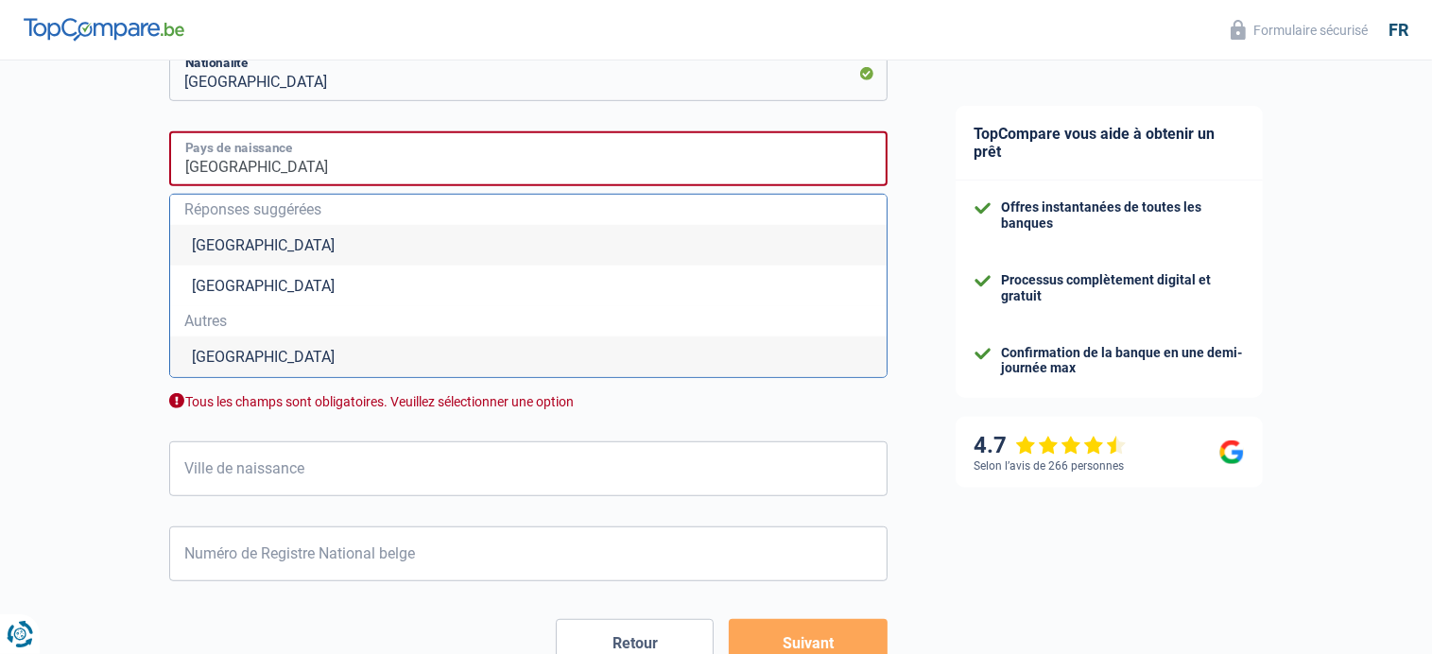
scroll to position [1206, 0]
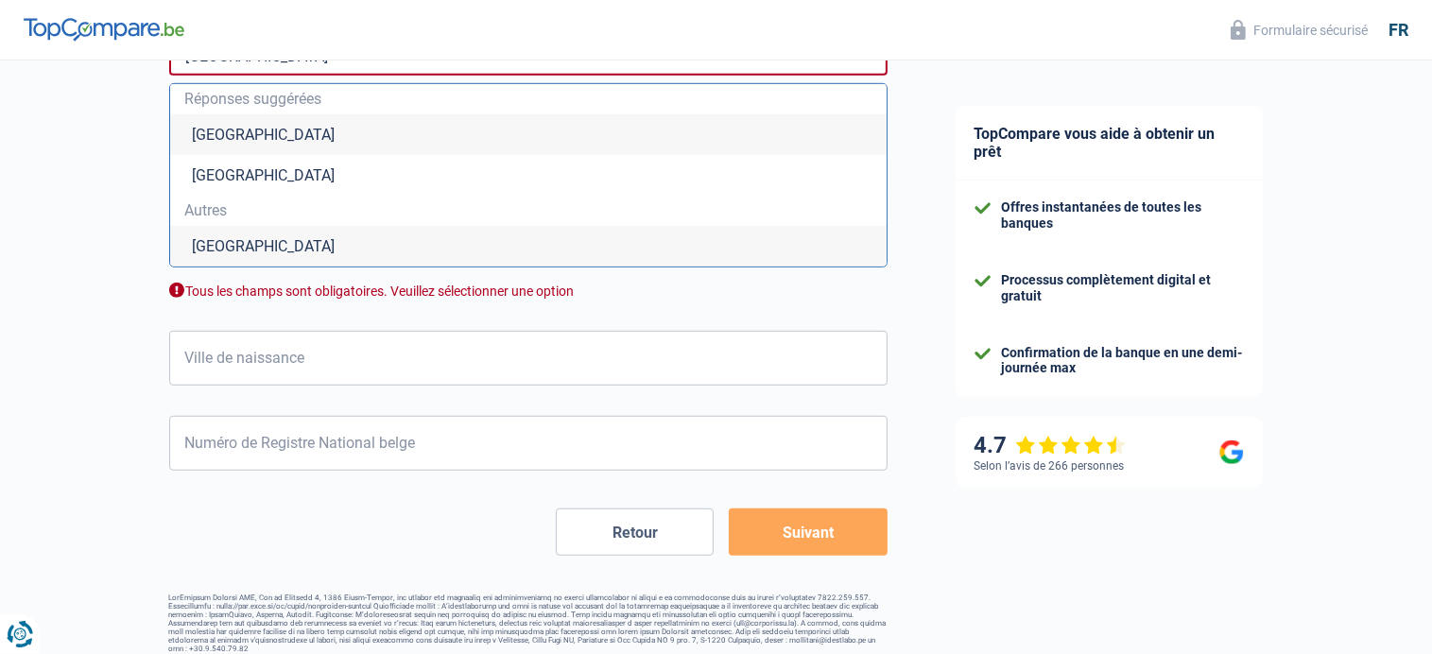
click at [221, 130] on li "[GEOGRAPHIC_DATA]" at bounding box center [528, 134] width 717 height 41
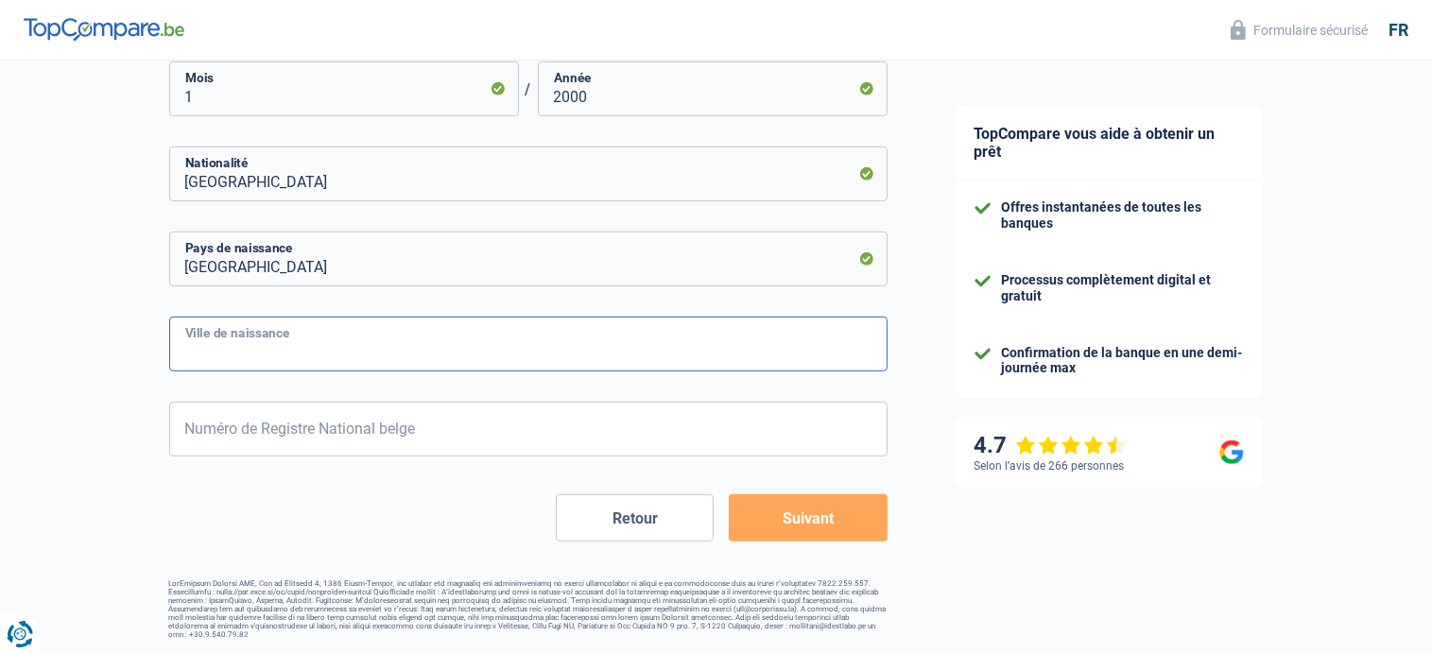
click at [783, 337] on input "Ville de naissance" at bounding box center [528, 344] width 718 height 55
type input "[GEOGRAPHIC_DATA]"
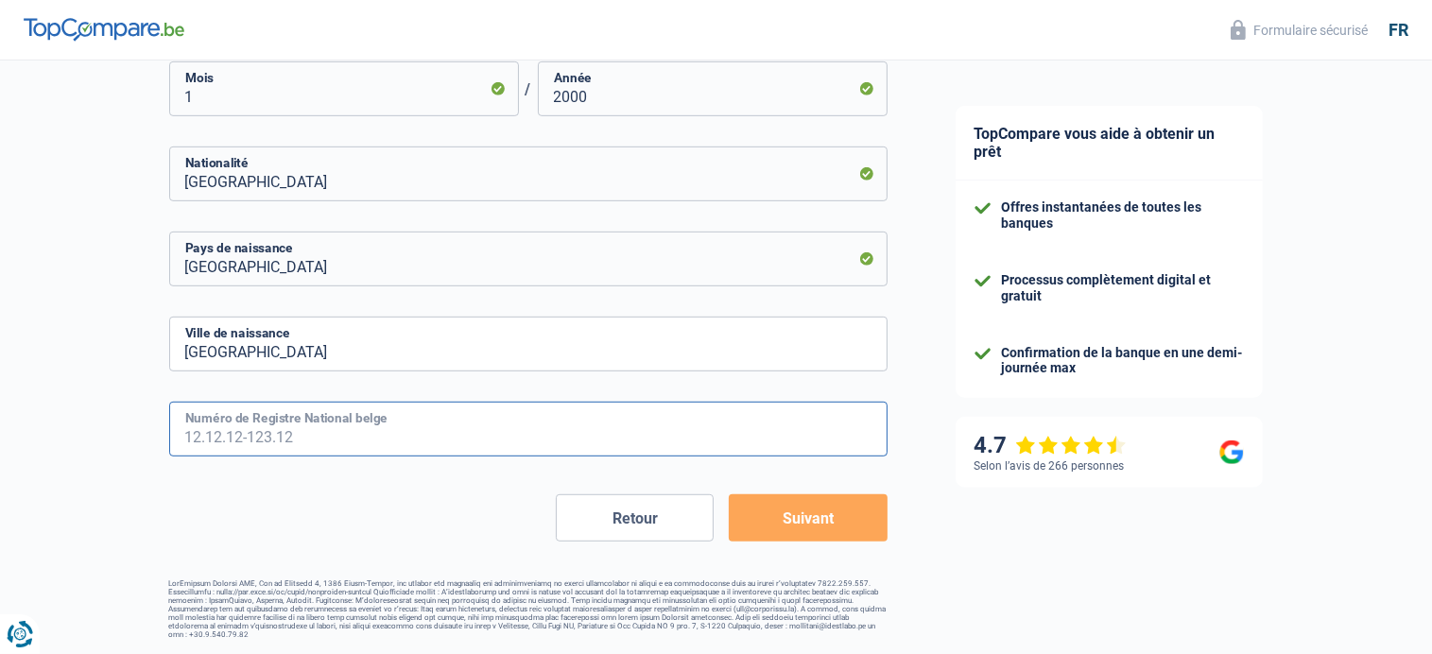
click at [428, 431] on input "Numéro de Registre National belge" at bounding box center [528, 429] width 718 height 55
click at [303, 436] on input "Numéro de Registre National belge" at bounding box center [528, 429] width 718 height 55
click at [300, 440] on input "Numéro de Registre National belge" at bounding box center [528, 429] width 718 height 55
type input "57.09.26-041.51"
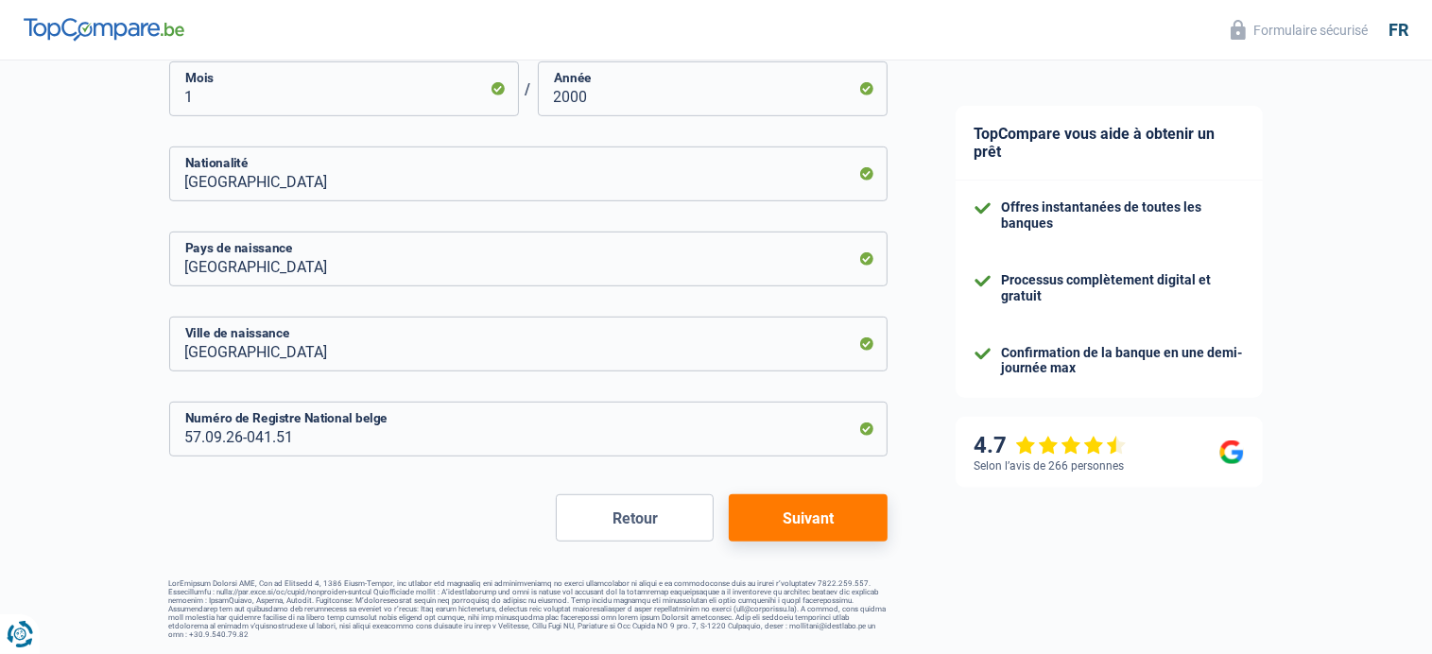
click at [806, 513] on button "Suivant" at bounding box center [808, 517] width 158 height 47
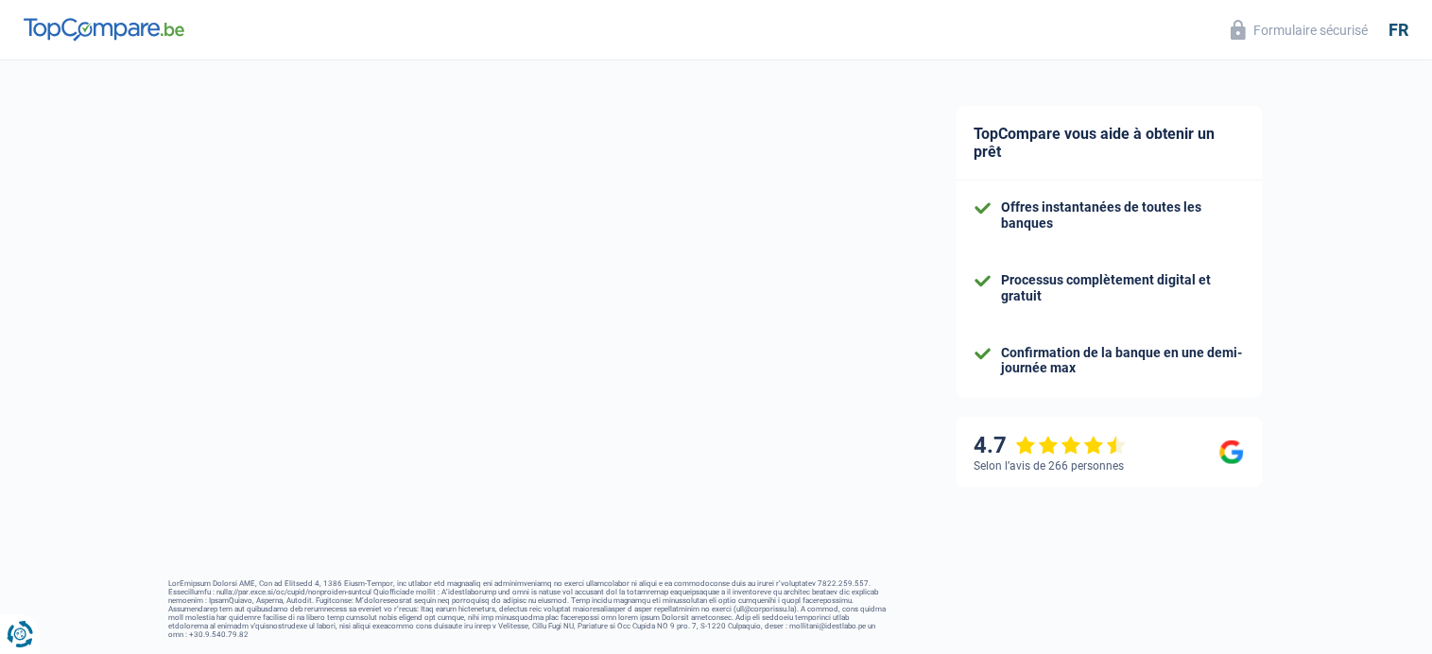
select select "familyAllowances"
select select "pension"
select select "mortgage"
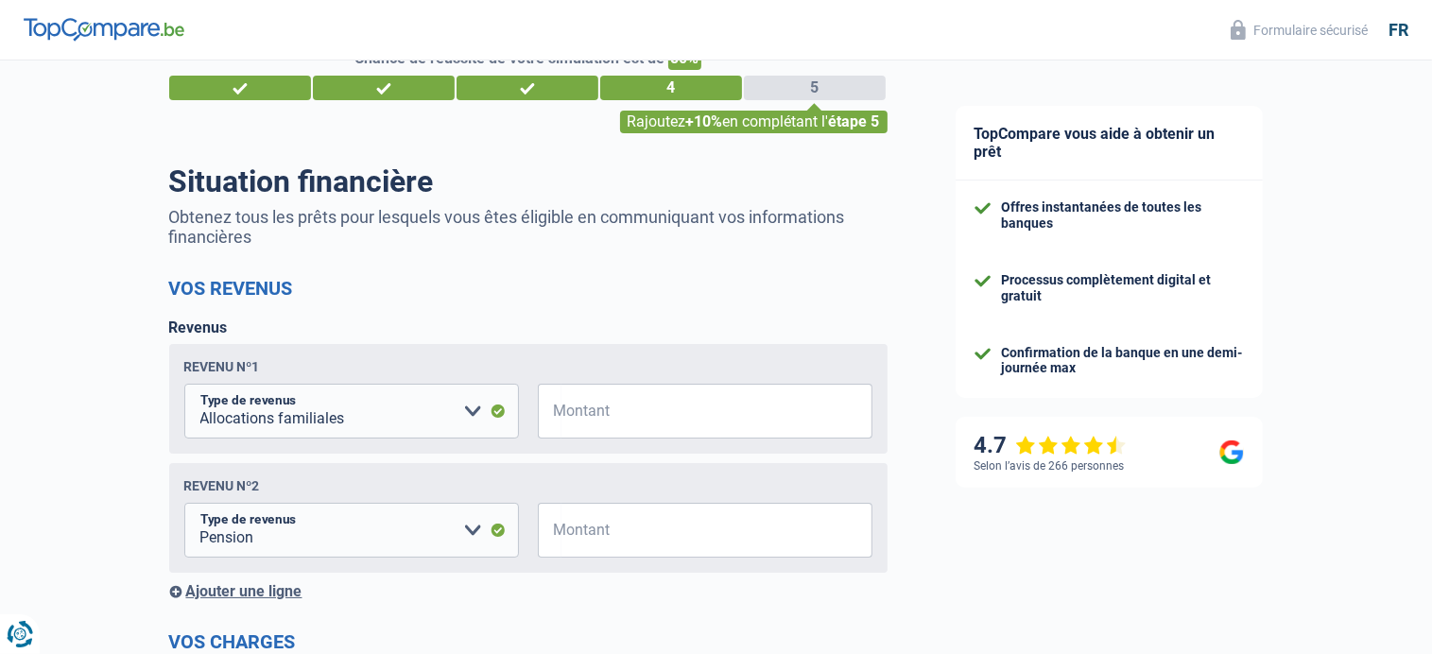
scroll to position [95, 0]
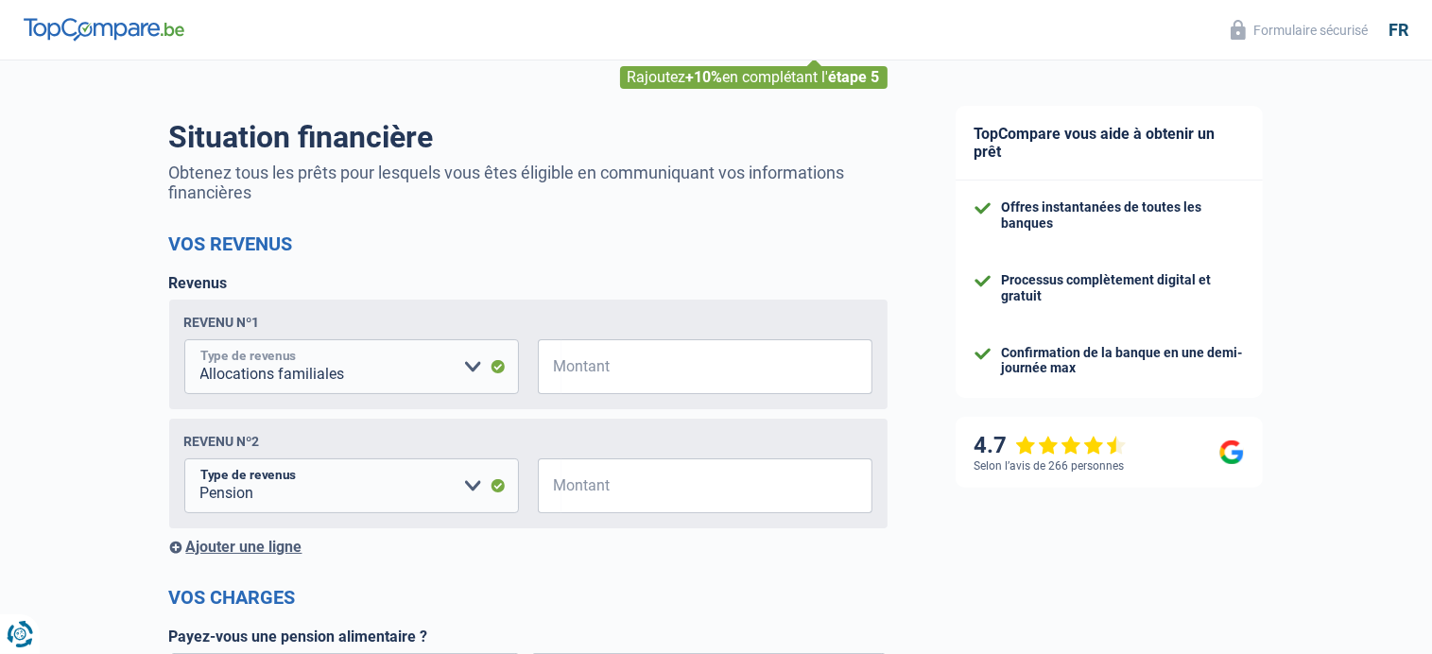
click at [474, 362] on select "Allocation d'handicap Allocations chômage Allocations familiales Chèques repas …" at bounding box center [351, 366] width 335 height 55
click at [470, 367] on select "Allocation d'handicap Allocations chômage Allocations familiales Chèques repas …" at bounding box center [351, 366] width 335 height 55
drag, startPoint x: 614, startPoint y: 371, endPoint x: 781, endPoint y: 411, distance: 171.3
click at [614, 371] on input "Montant" at bounding box center [716, 366] width 311 height 55
type input "200"
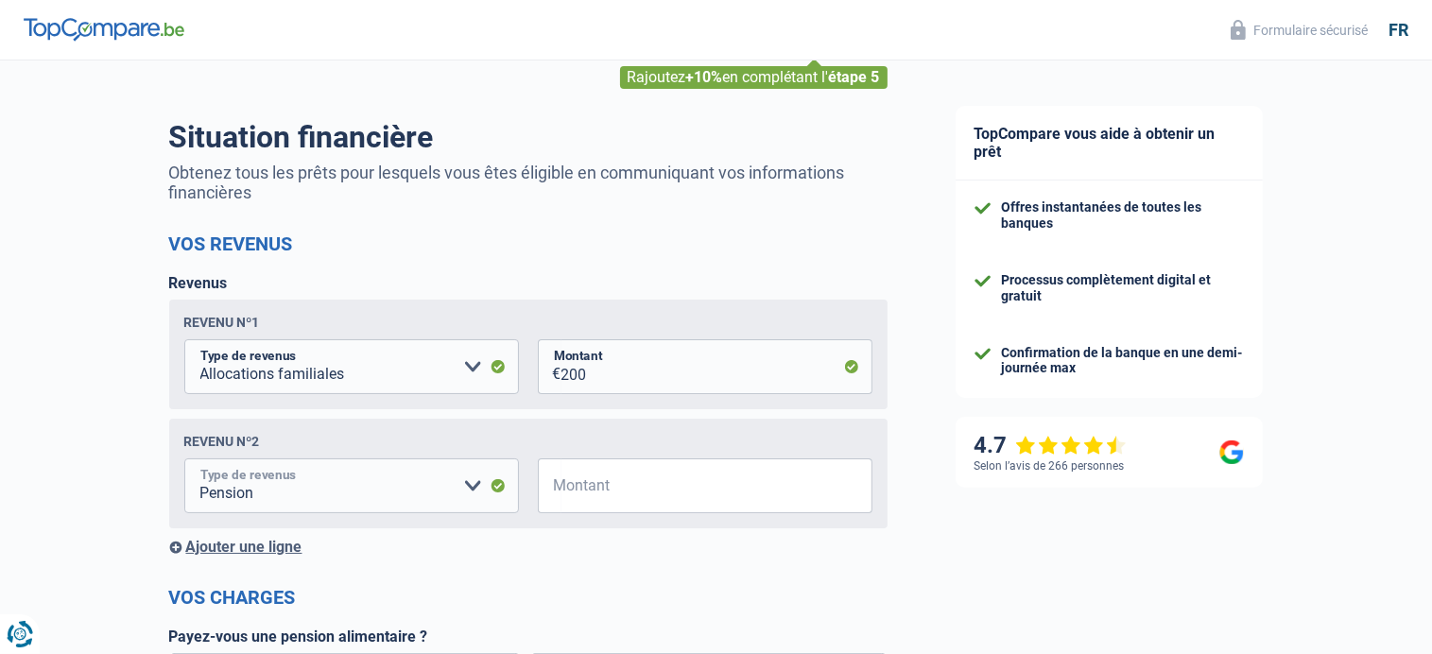
click at [477, 481] on select "Allocation d'handicap Allocations chômage Allocations familiales Chèques repas …" at bounding box center [351, 485] width 335 height 55
click at [472, 486] on select "Allocation d'handicap Allocations chômage Allocations familiales Chèques repas …" at bounding box center [351, 485] width 335 height 55
click at [618, 491] on input "Montant" at bounding box center [716, 485] width 311 height 55
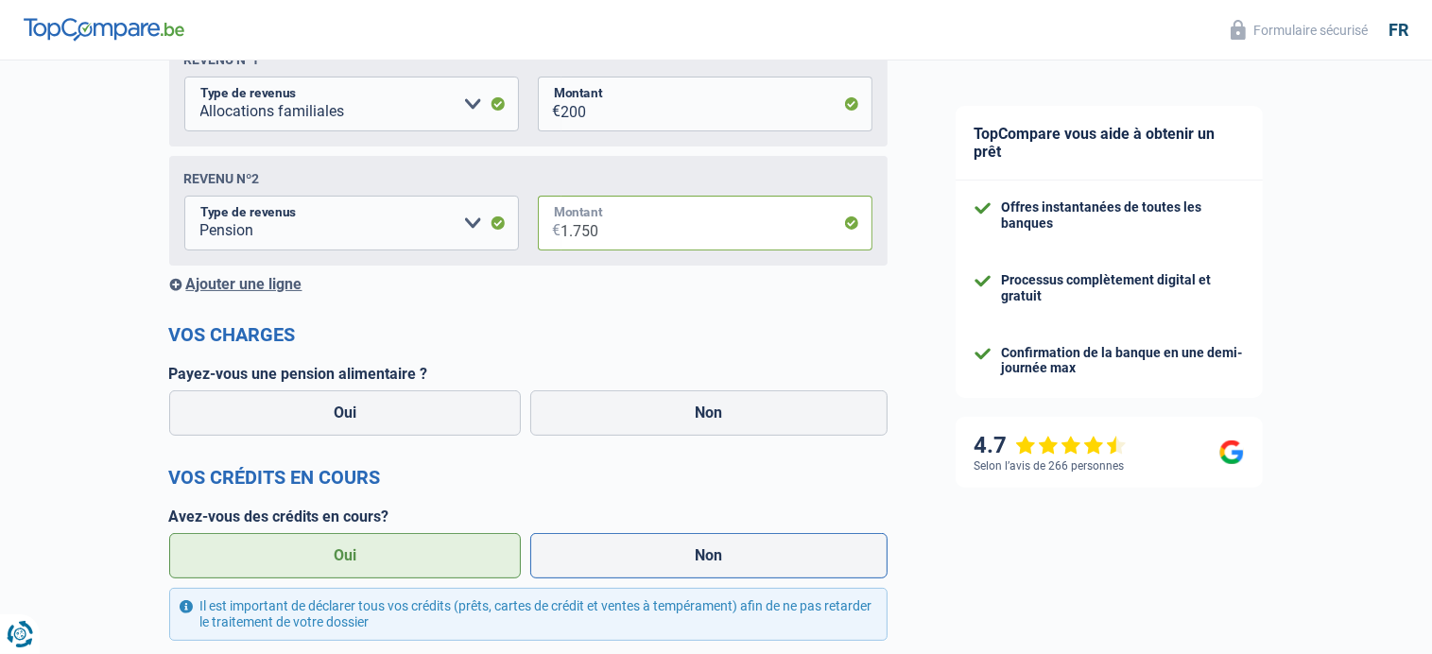
scroll to position [378, 0]
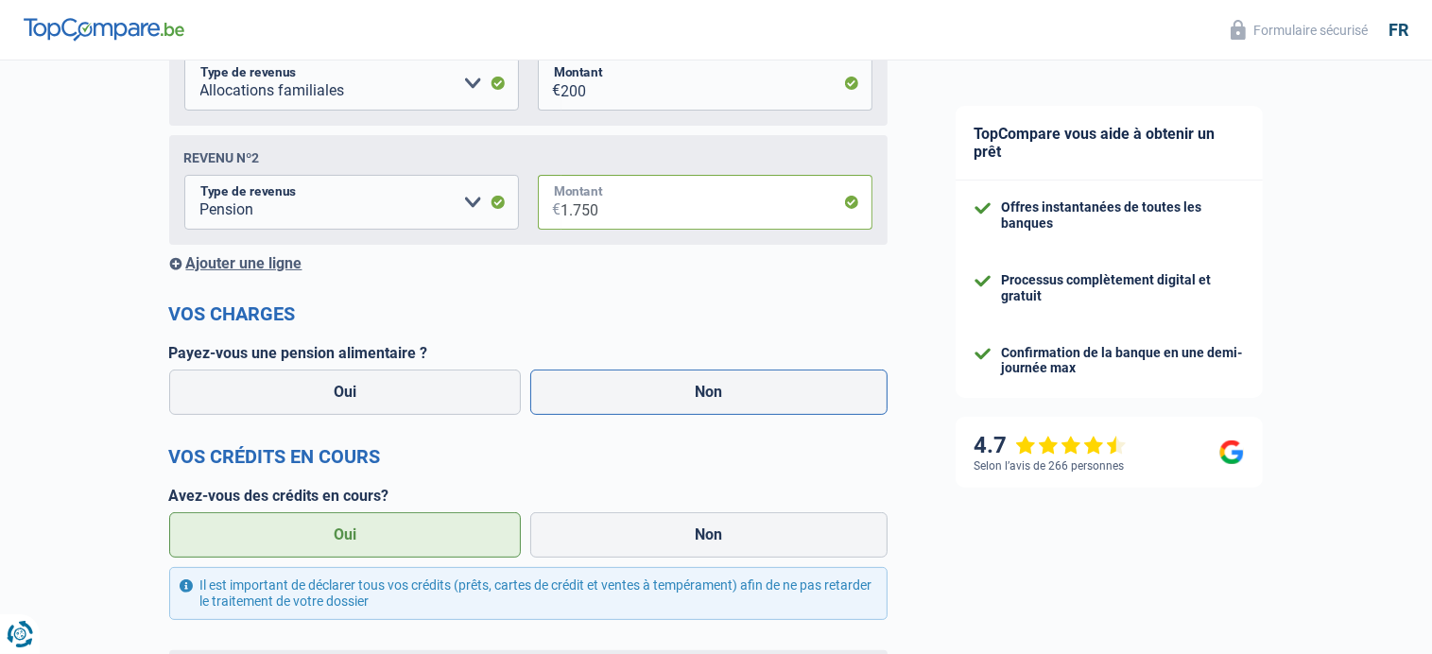
type input "1.750"
drag, startPoint x: 715, startPoint y: 393, endPoint x: 739, endPoint y: 400, distance: 25.5
click at [716, 393] on label "Non" at bounding box center [708, 392] width 357 height 45
click at [716, 393] on input "Non" at bounding box center [708, 392] width 357 height 45
radio input "true"
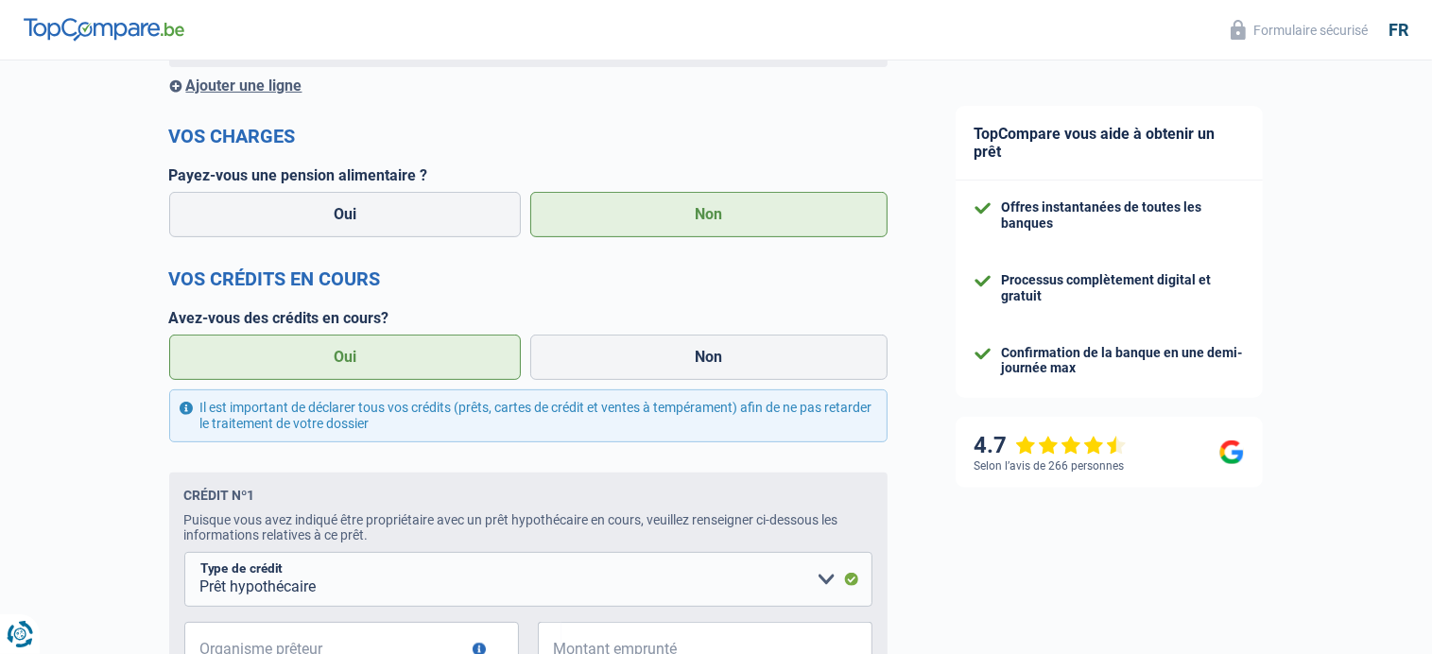
scroll to position [567, 0]
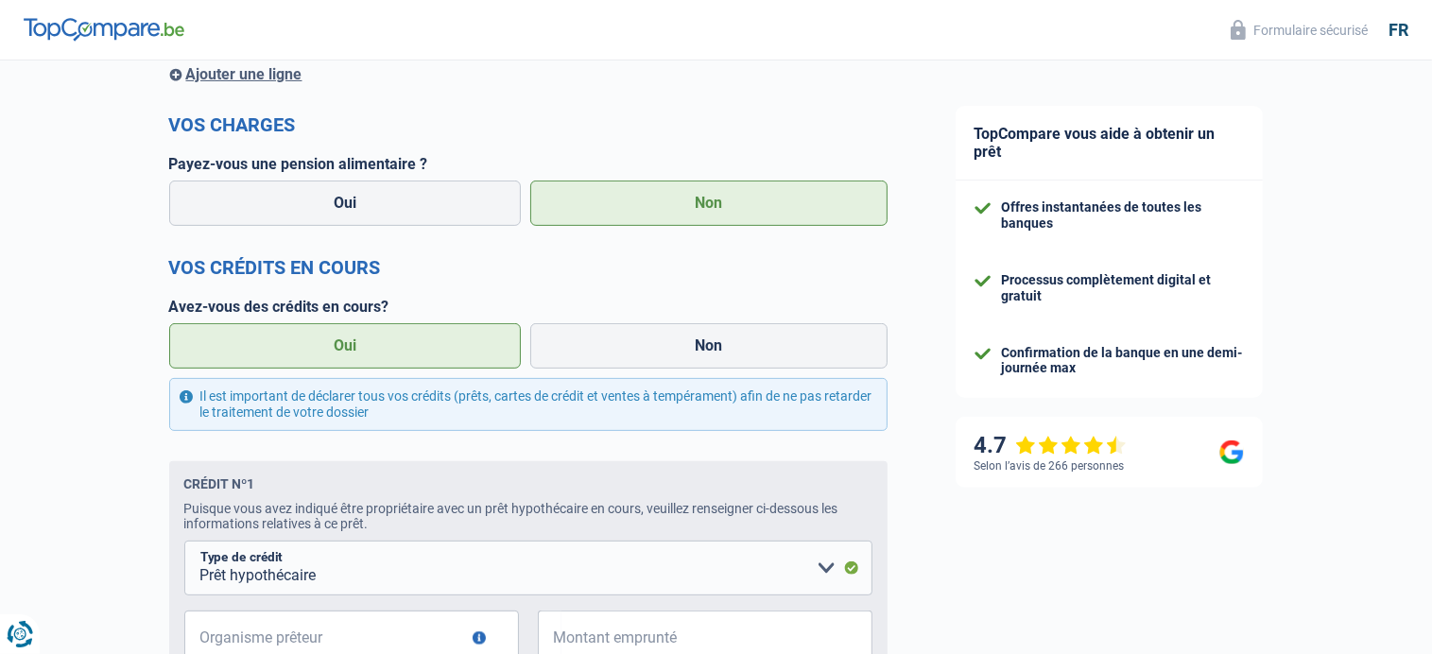
click at [348, 346] on label "Oui" at bounding box center [345, 345] width 353 height 45
click at [348, 346] on input "Oui" at bounding box center [345, 345] width 353 height 45
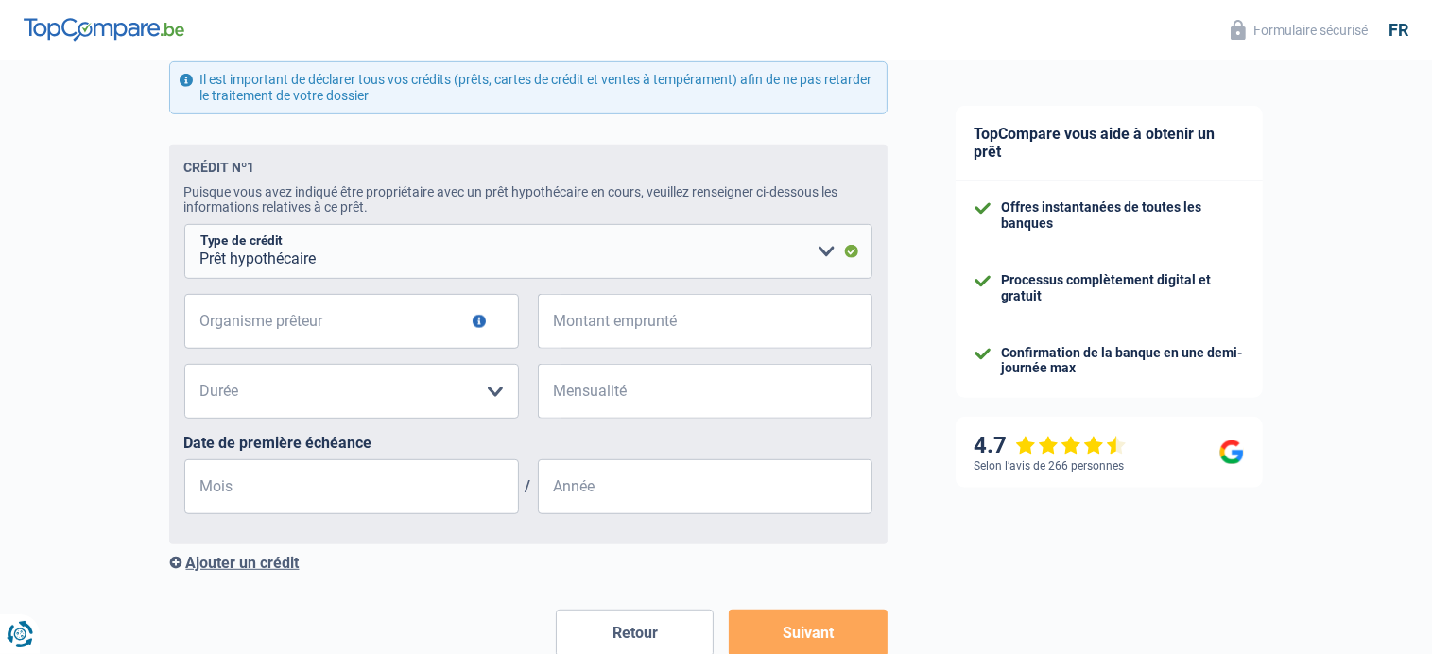
scroll to position [945, 0]
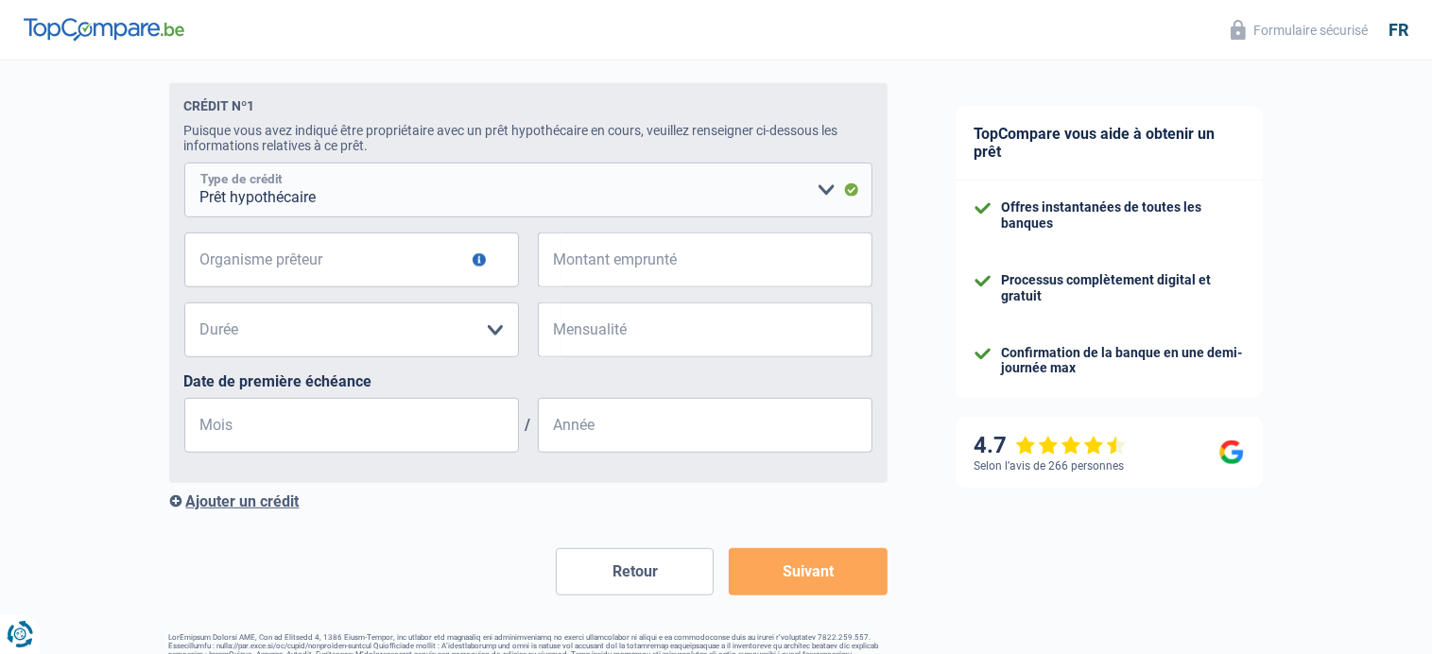
click at [824, 192] on select "Carte ou ouverture de crédit Prêt hypothécaire Vente à tempérament Prêt à tempé…" at bounding box center [528, 190] width 688 height 55
click at [820, 196] on select "Carte ou ouverture de crédit Prêt hypothécaire Vente à tempérament Prêt à tempé…" at bounding box center [528, 190] width 688 height 55
click at [327, 266] on input "Organisme prêteur" at bounding box center [351, 260] width 335 height 55
click at [330, 264] on input "Organisme prêteur" at bounding box center [351, 260] width 335 height 55
click at [495, 333] on select "120 mois 180 mois 240 mois 300 mois 360 mois 420 mois Veuillez sélectionner une…" at bounding box center [351, 329] width 335 height 55
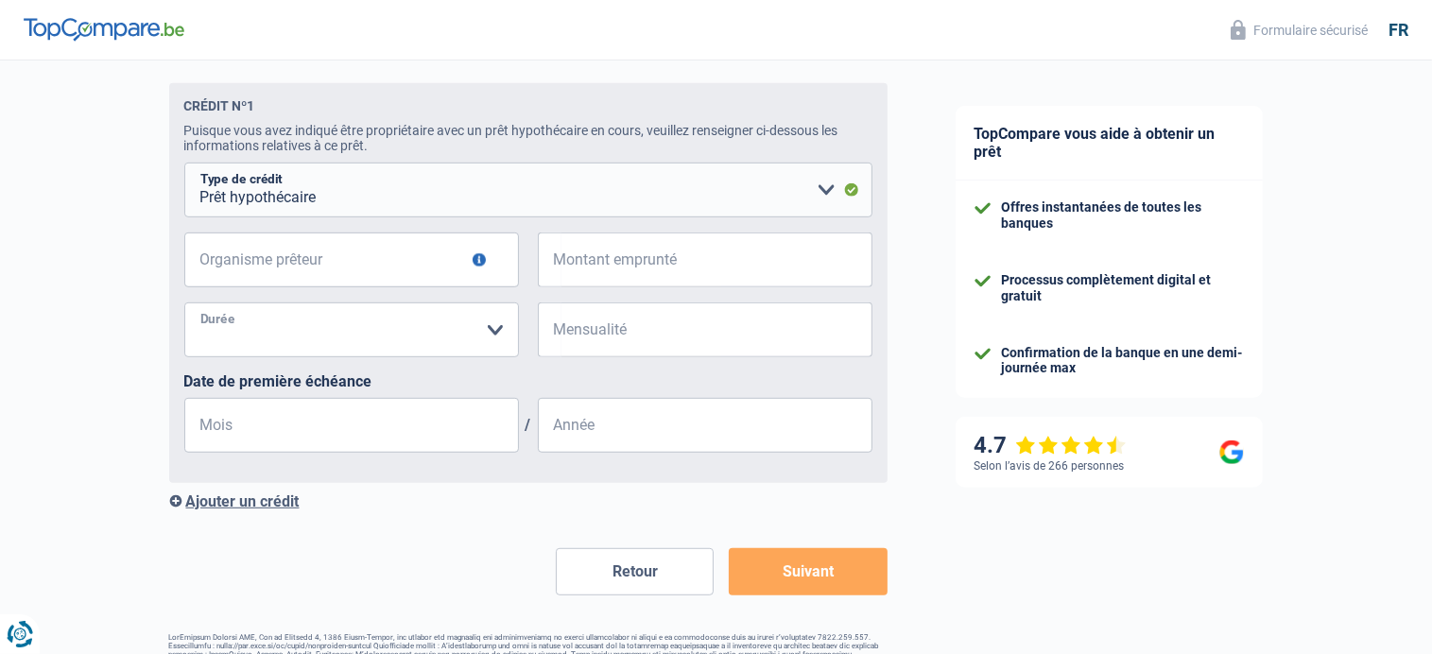
select select "120"
click at [184, 307] on select "120 mois 180 mois 240 mois 300 mois 360 mois 420 mois Veuillez sélectionner une…" at bounding box center [351, 329] width 335 height 55
click at [635, 336] on input "Mensualité" at bounding box center [716, 329] width 311 height 55
type input "350"
click at [236, 430] on input "Mois" at bounding box center [351, 425] width 335 height 55
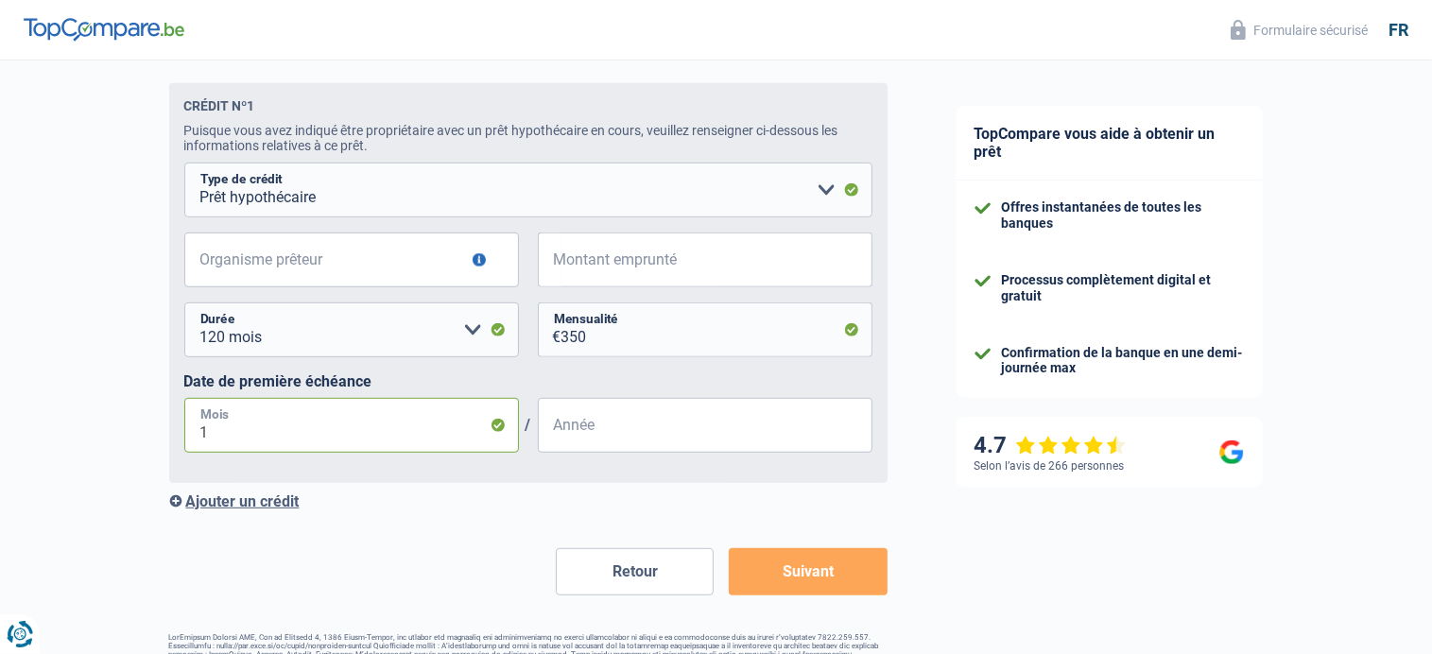
type input "1"
click at [601, 436] on input "Année" at bounding box center [705, 425] width 335 height 55
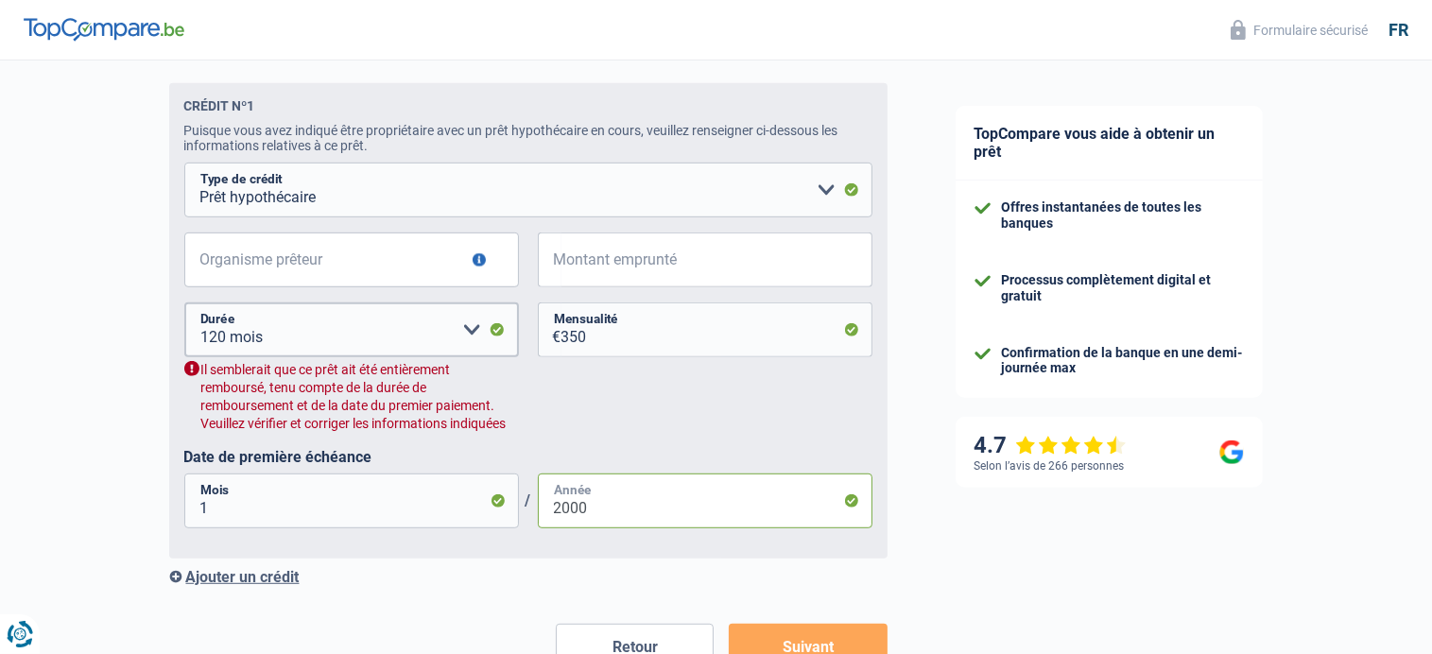
type input "2000"
click at [470, 332] on select "120 mois 180 mois 240 mois 300 mois 360 mois 420 mois Veuillez sélectionner une…" at bounding box center [351, 329] width 335 height 55
click at [184, 307] on select "120 mois 180 mois 240 mois 300 mois 360 mois 420 mois Veuillez sélectionner une…" at bounding box center [351, 329] width 335 height 55
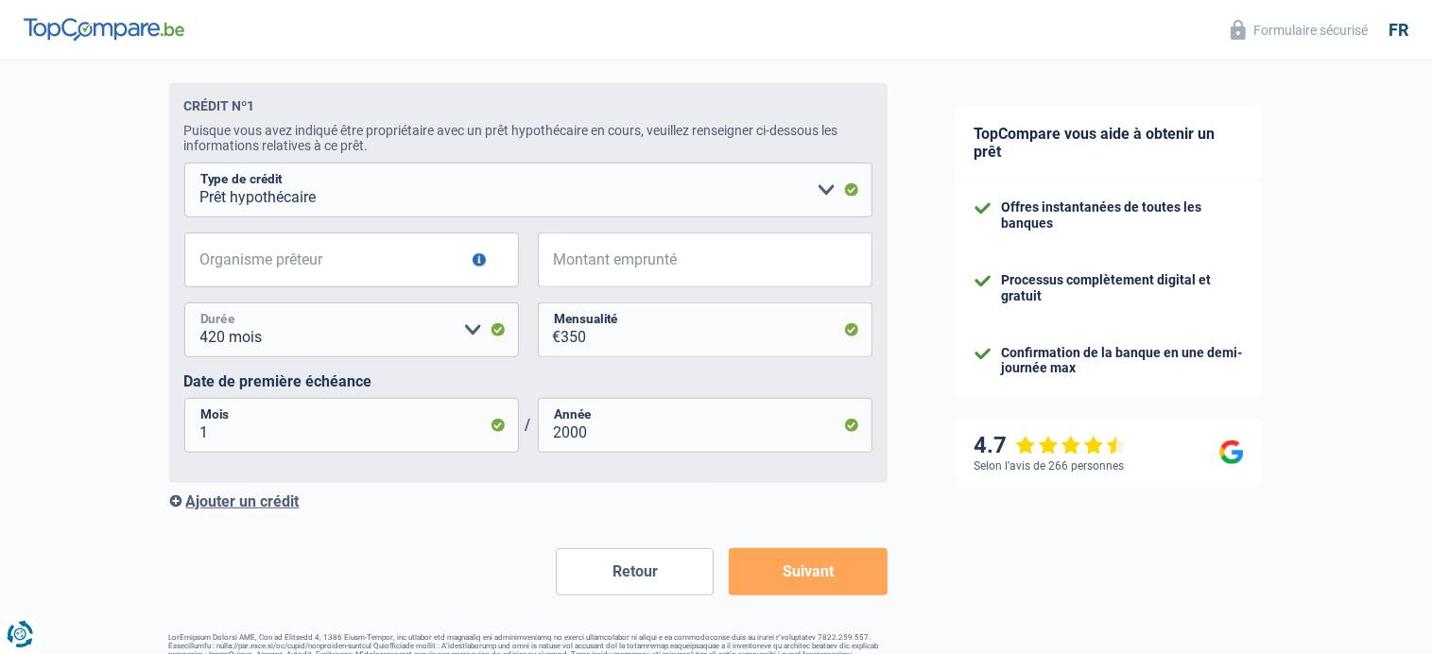
click at [473, 334] on select "120 mois 180 mois 240 mois 300 mois 360 mois 420 mois Veuillez sélectionner une…" at bounding box center [351, 329] width 335 height 55
click at [184, 307] on select "120 mois 180 mois 240 mois 300 mois 360 mois 420 mois Veuillez sélectionner une…" at bounding box center [351, 329] width 335 height 55
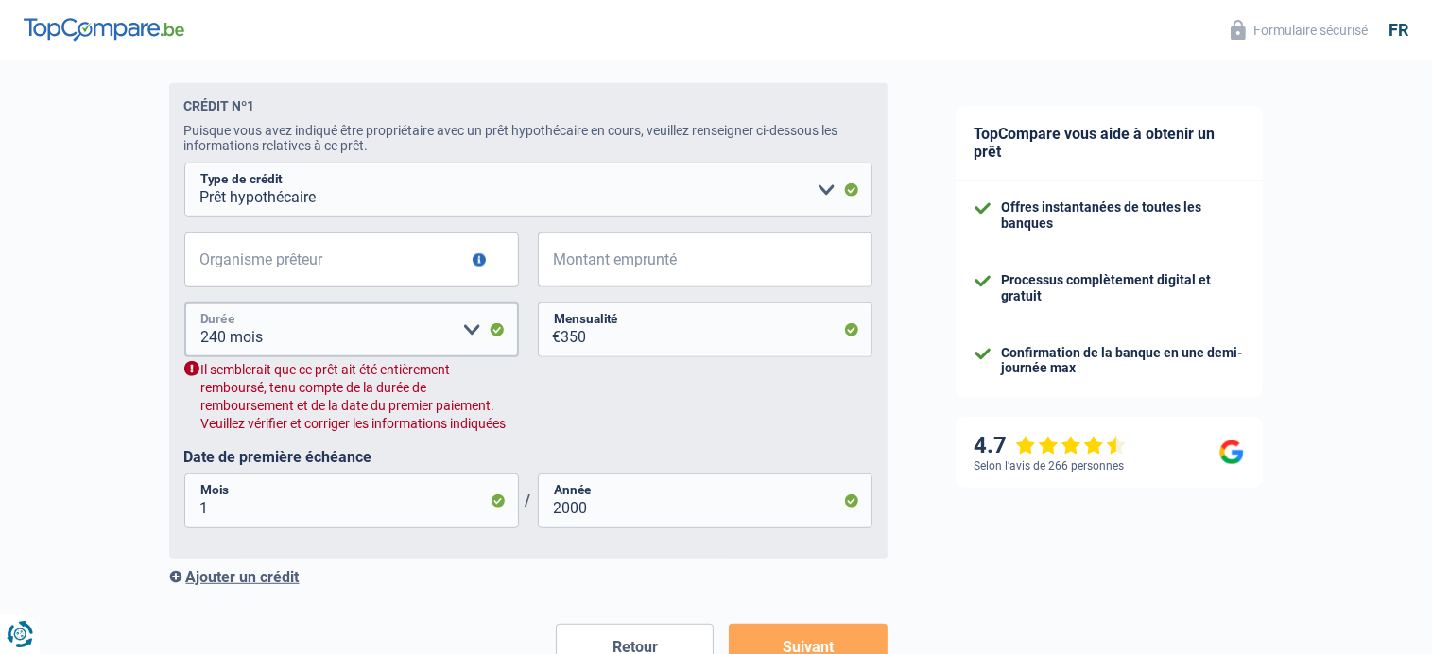
click at [476, 327] on select "120 mois 180 mois 240 mois 300 mois 360 mois 420 mois Veuillez sélectionner une…" at bounding box center [351, 329] width 335 height 55
select select "300"
click at [184, 307] on select "120 mois 180 mois 240 mois 300 mois 360 mois 420 mois Veuillez sélectionner une…" at bounding box center [351, 329] width 335 height 55
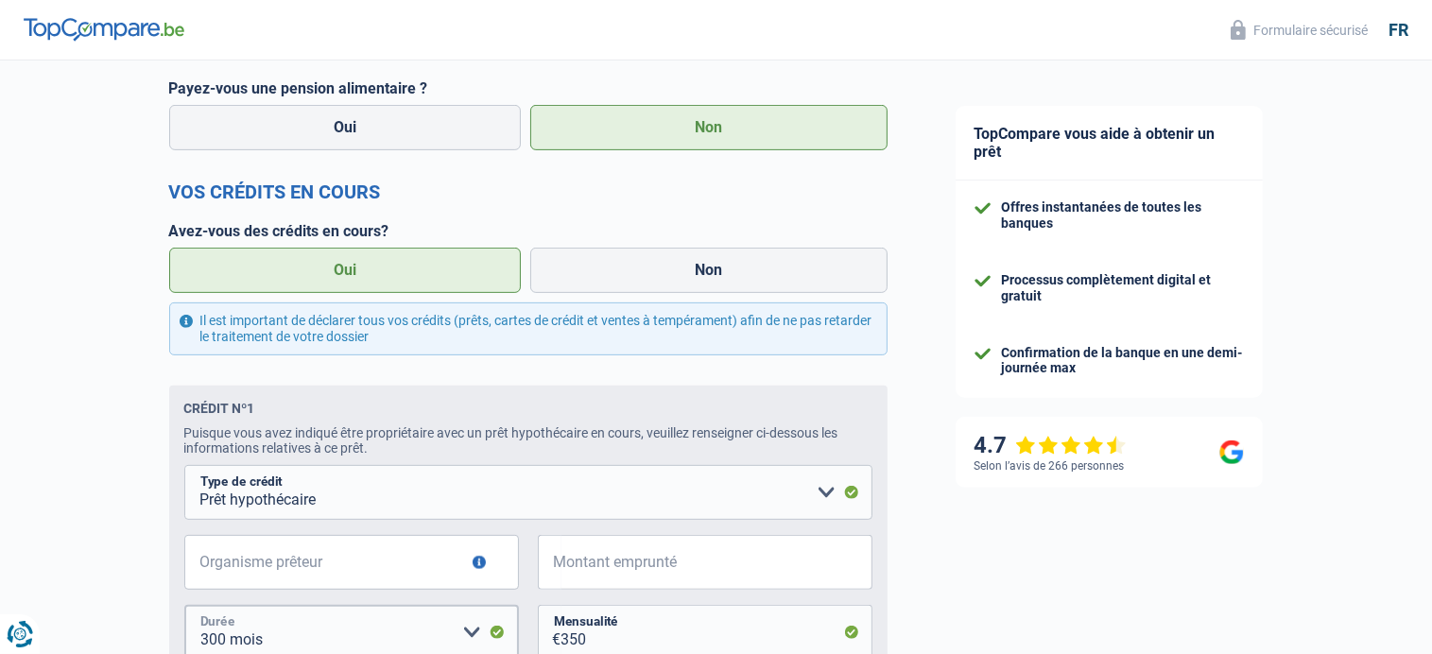
scroll to position [756, 0]
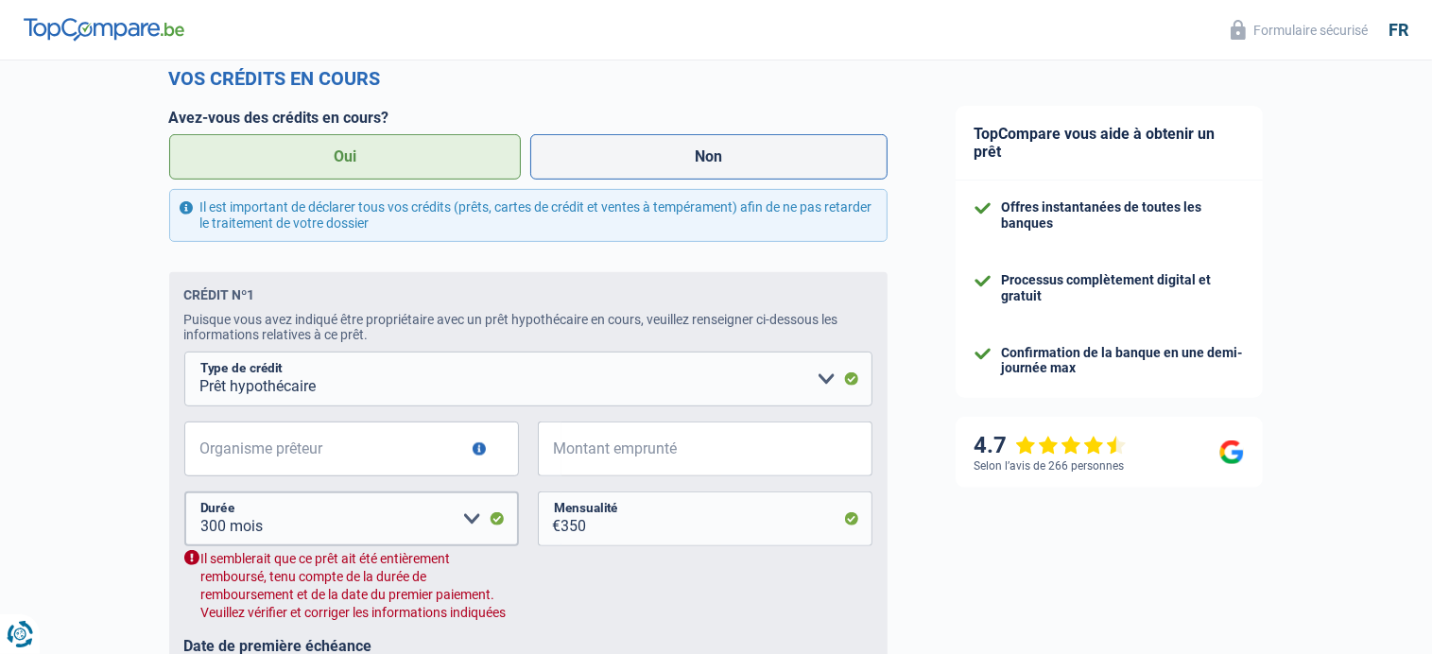
click at [712, 162] on label "Non" at bounding box center [708, 156] width 357 height 45
click at [712, 162] on input "Non" at bounding box center [708, 156] width 357 height 45
radio input "true"
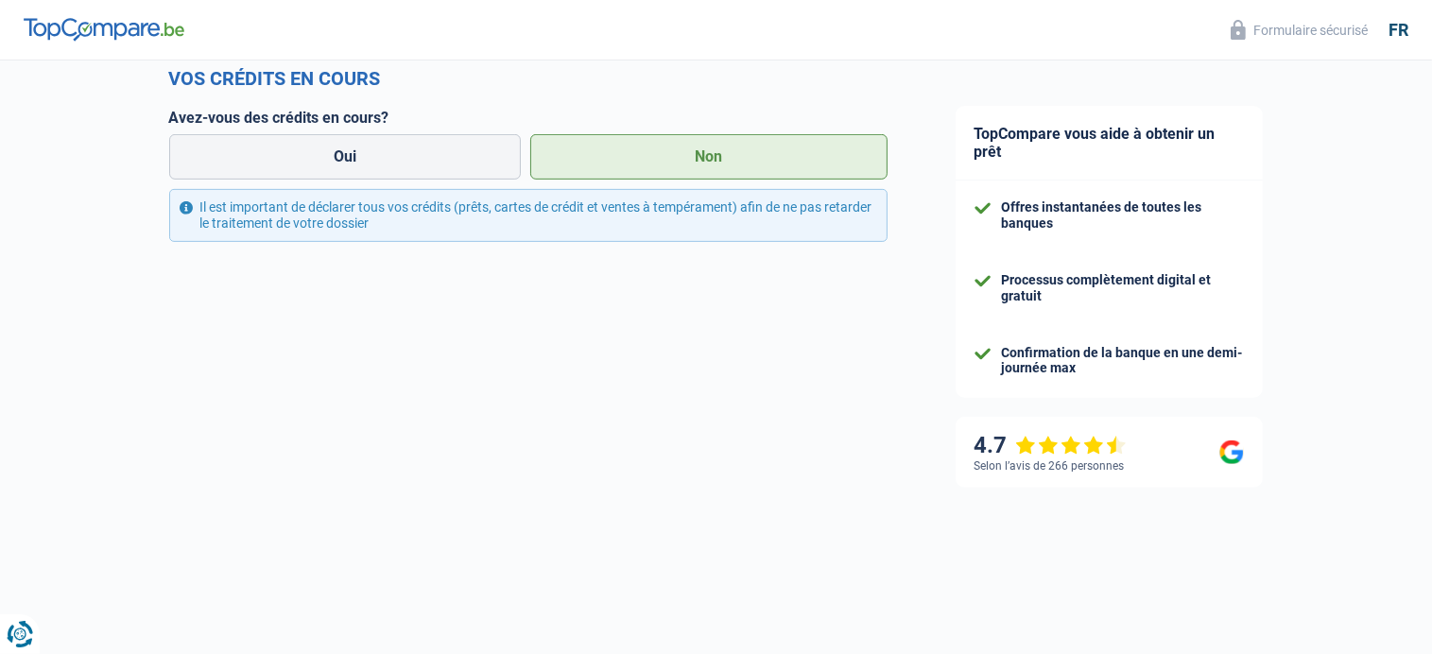
scroll to position [544, 0]
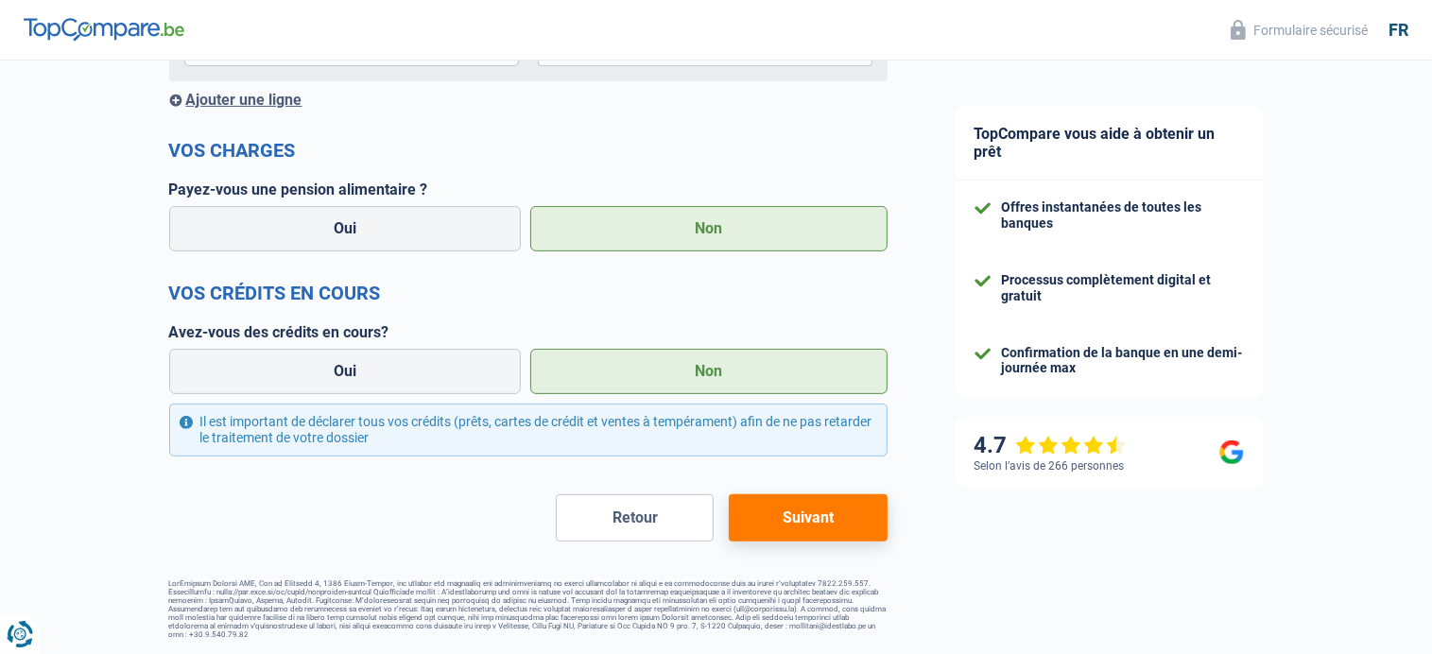
click at [818, 511] on button "Suivant" at bounding box center [808, 517] width 158 height 47
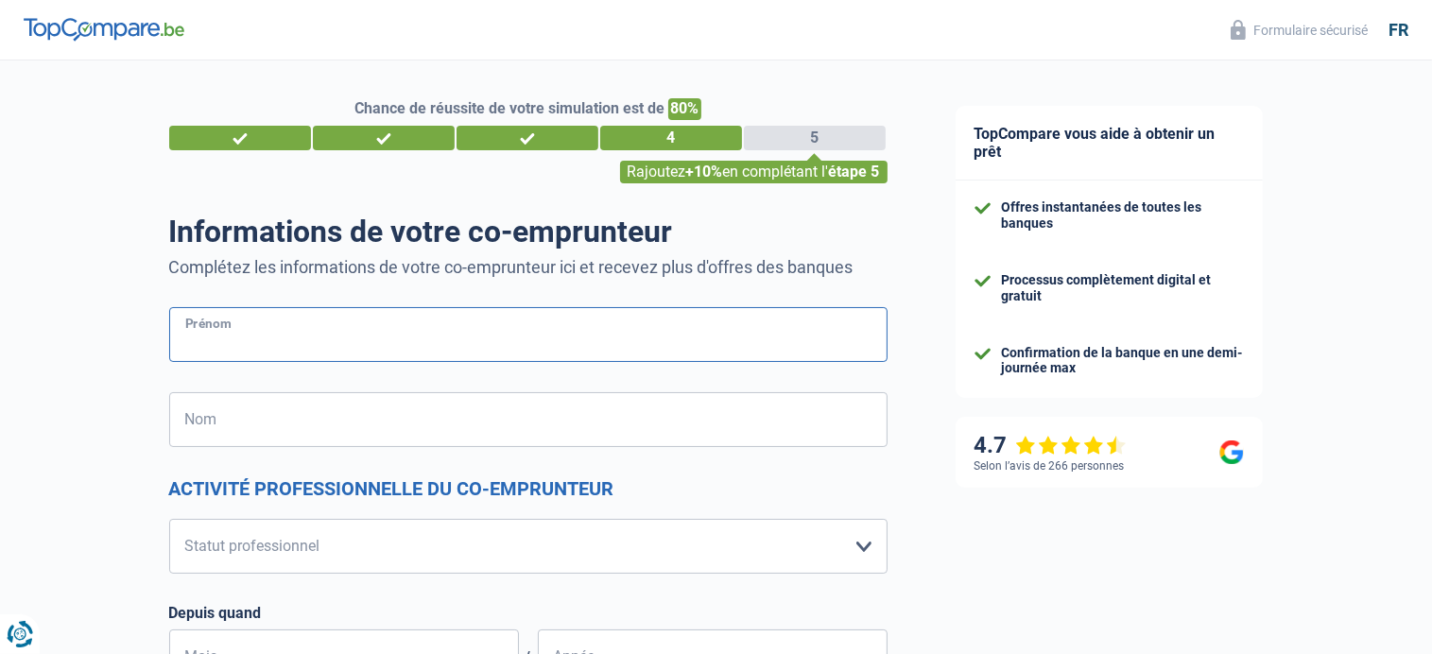
click at [250, 339] on input "Prénom" at bounding box center [528, 334] width 718 height 55
type input "samira"
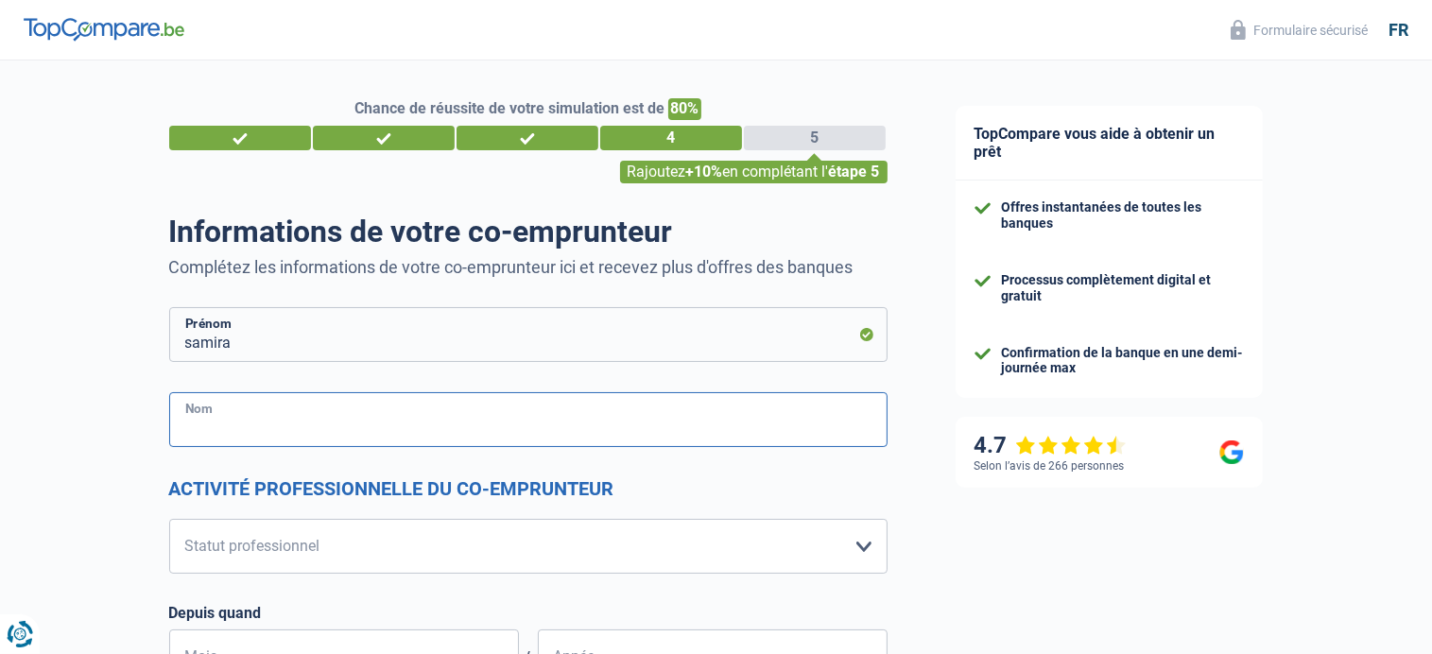
click at [225, 419] on input "Nom" at bounding box center [528, 419] width 718 height 55
type input "ezzahir"
click at [861, 547] on select "Ouvrier Employé privé Employé public Invalide Indépendant Pensionné Chômeur Mut…" at bounding box center [528, 546] width 718 height 55
select select "publicEmployee"
click at [169, 519] on select "Ouvrier Employé privé Employé public Invalide Indépendant Pensionné Chômeur Mut…" at bounding box center [528, 546] width 718 height 55
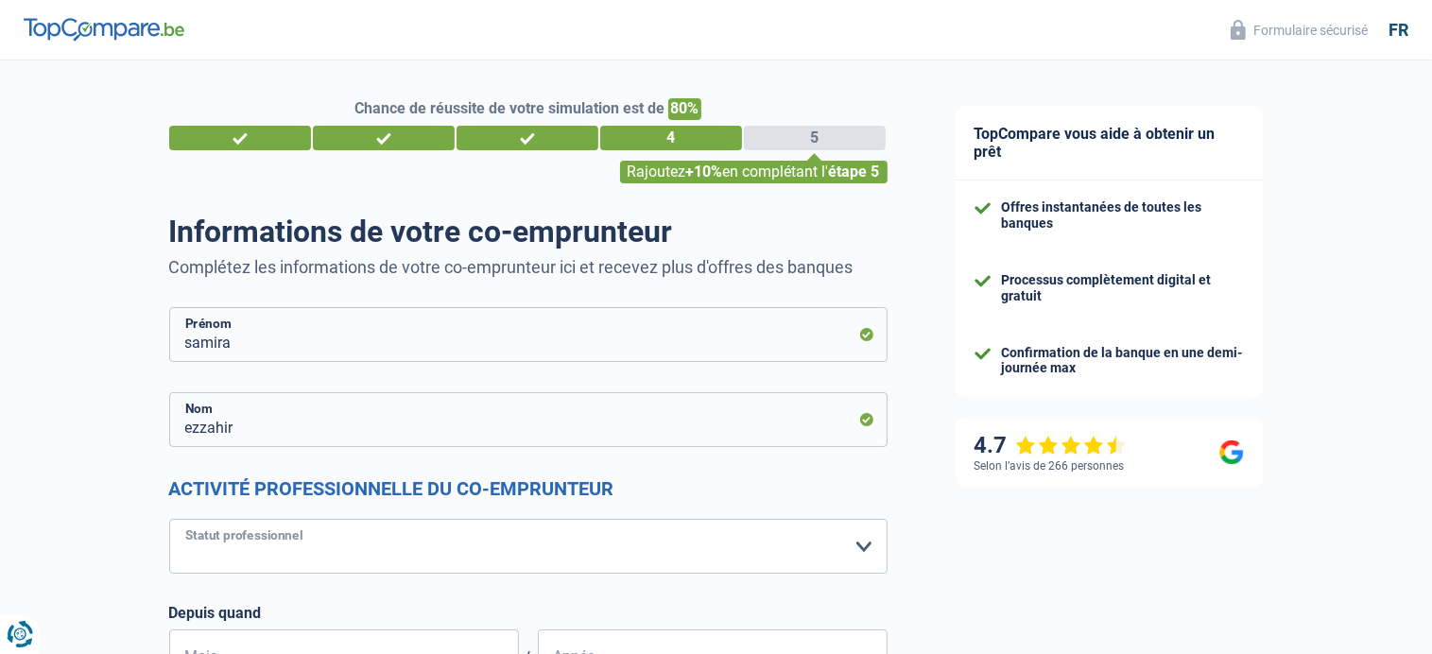
select select "netSalary"
select select "mealVouchers"
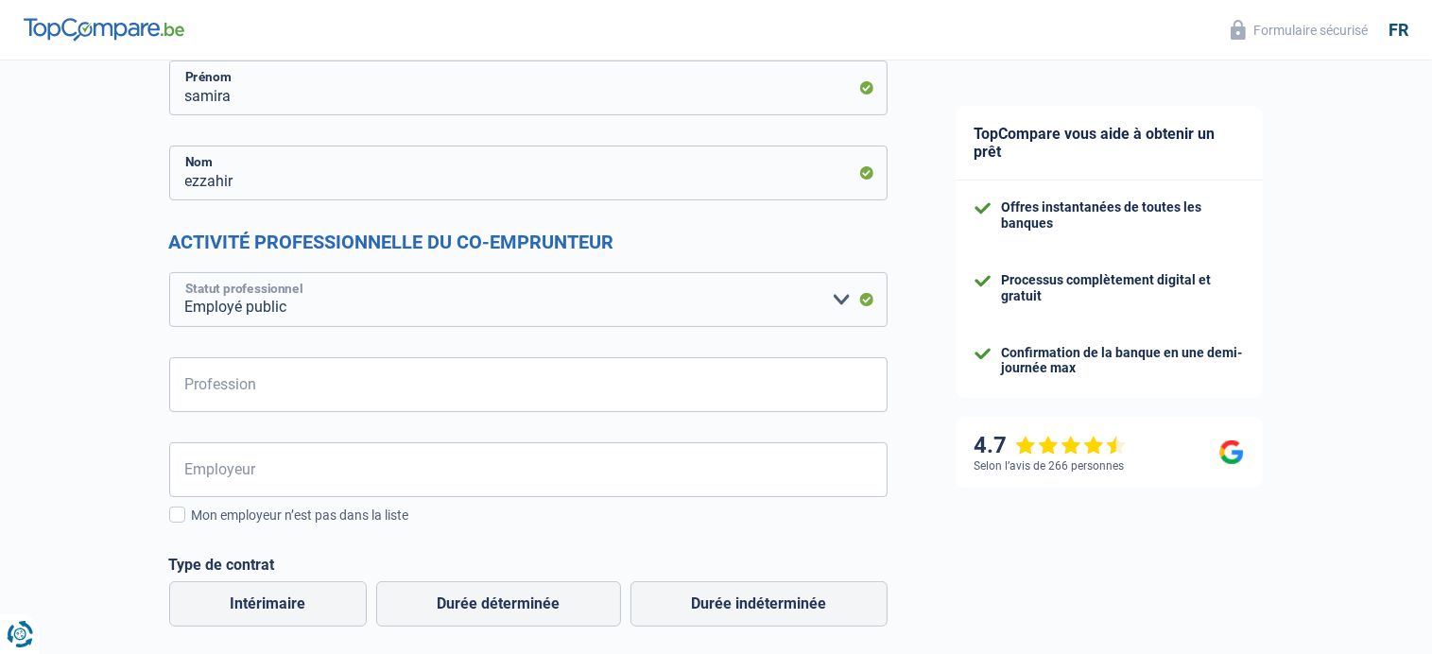
scroll to position [284, 0]
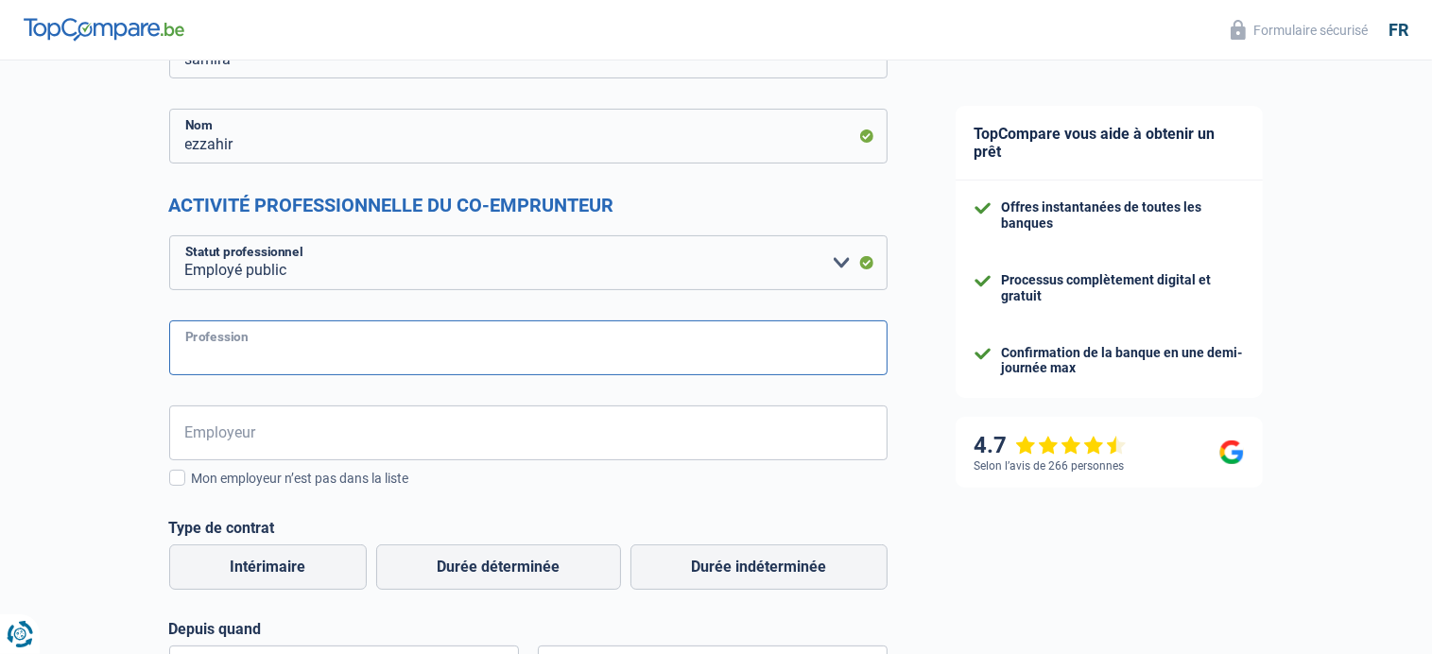
click at [266, 344] on input "Profession" at bounding box center [528, 347] width 718 height 55
type input "institutrice"
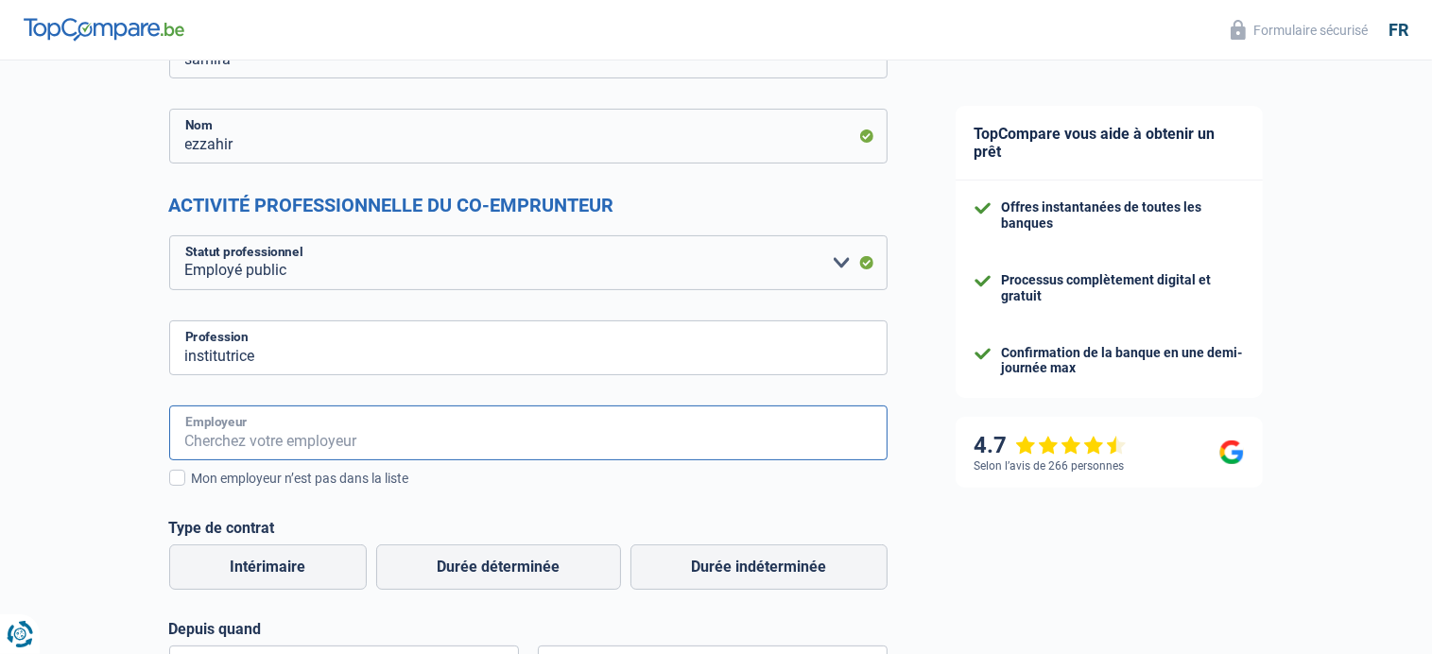
click at [258, 434] on input "Employeur" at bounding box center [528, 433] width 718 height 55
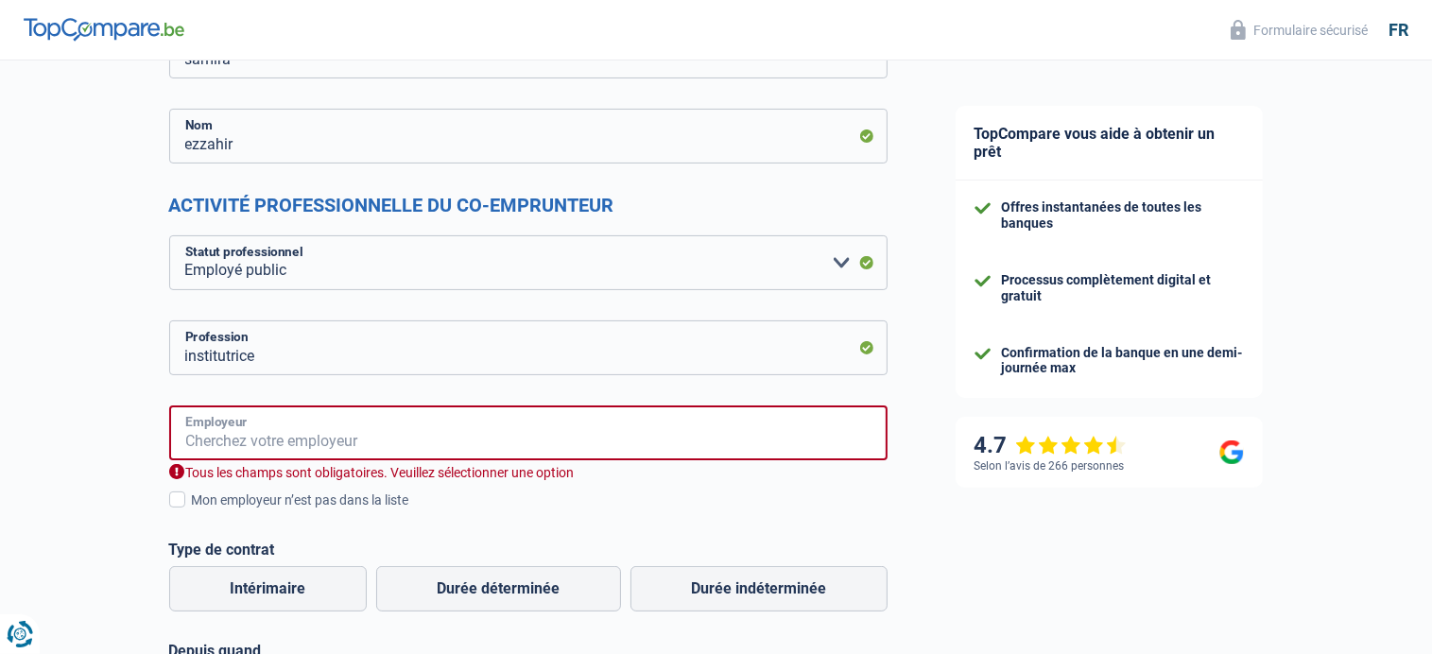
click at [263, 430] on input "Employeur" at bounding box center [528, 433] width 718 height 55
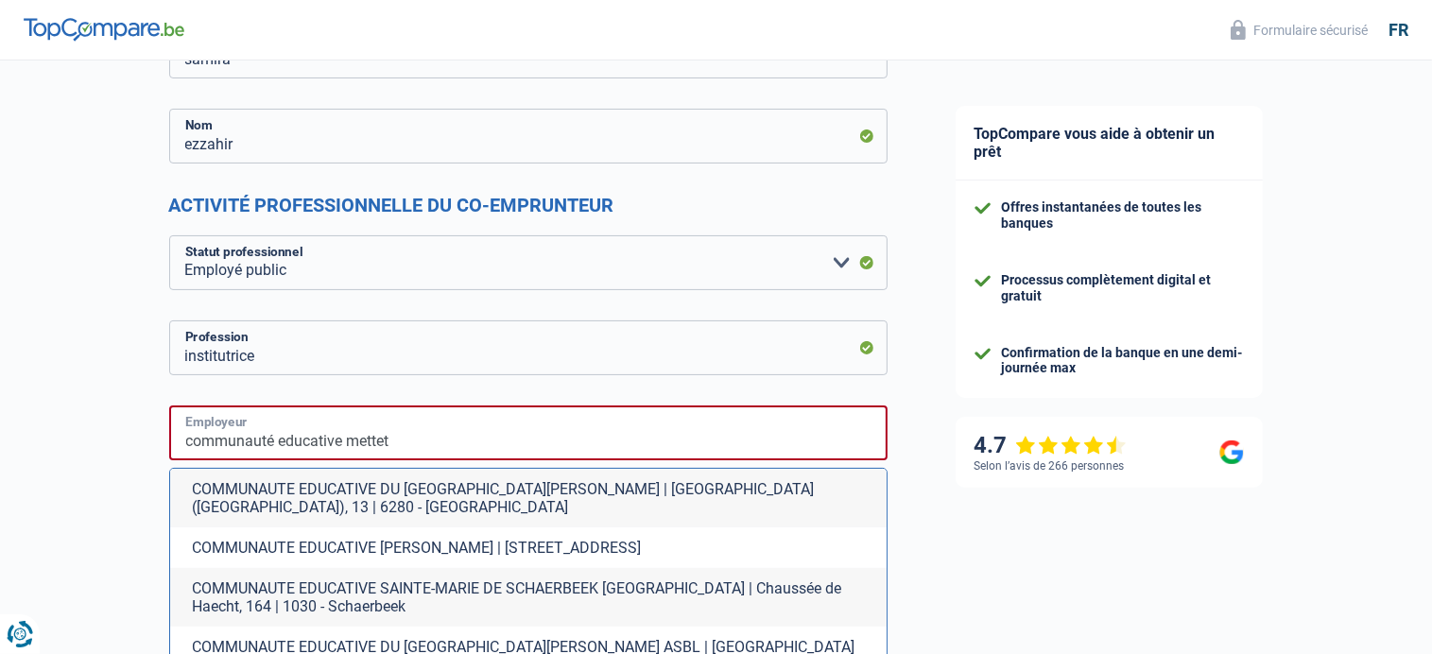
click at [402, 438] on input "communauté educative mettet" at bounding box center [528, 433] width 718 height 55
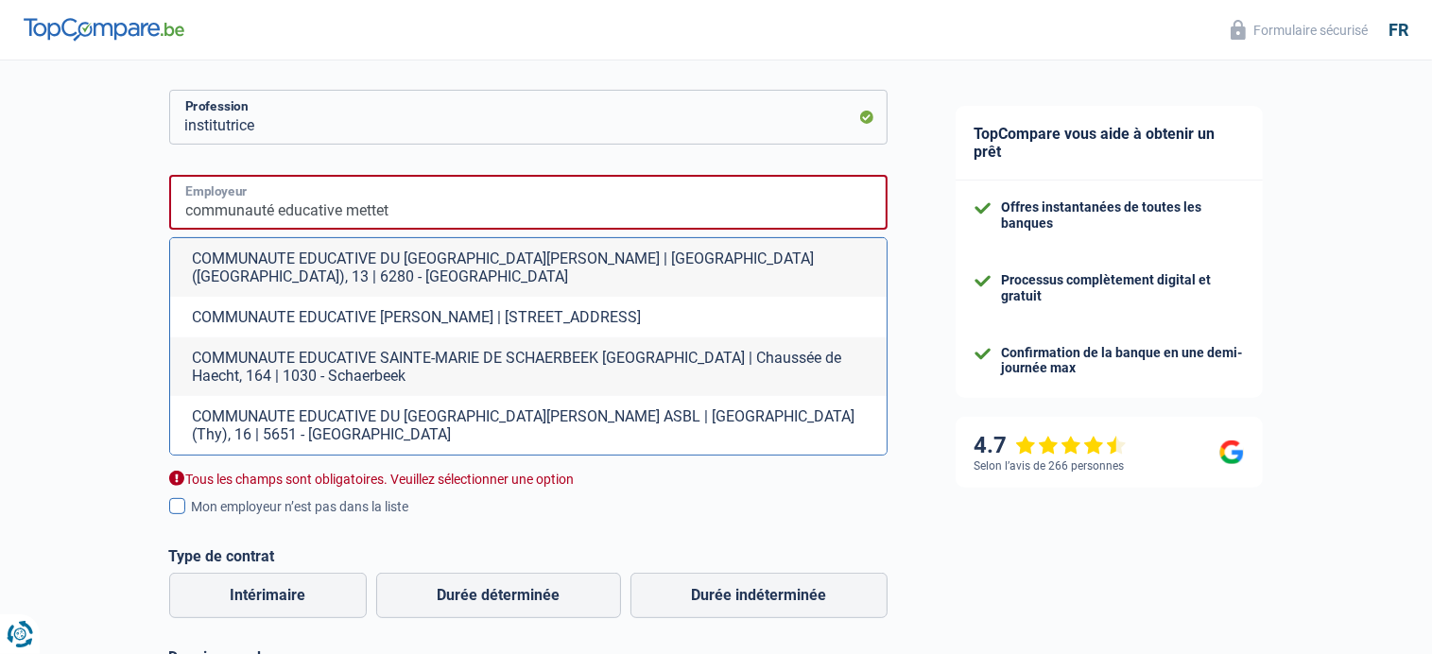
scroll to position [567, 0]
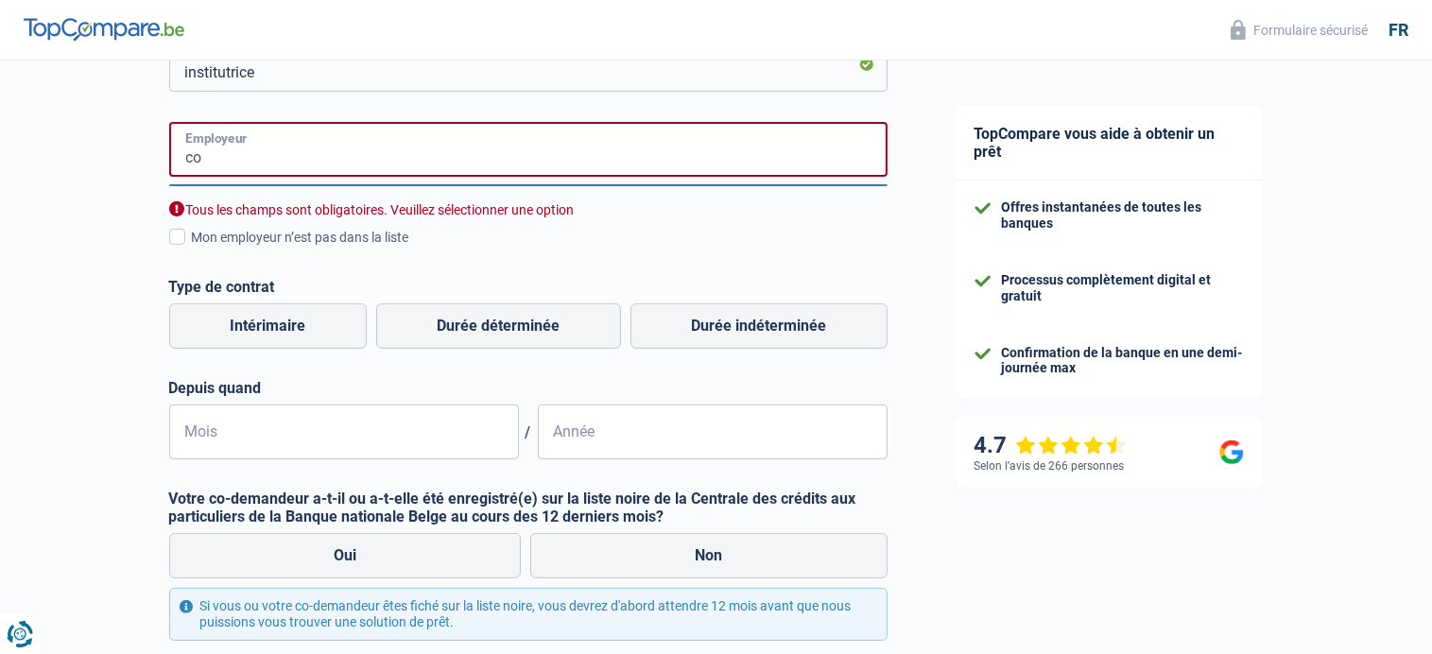
type input "c"
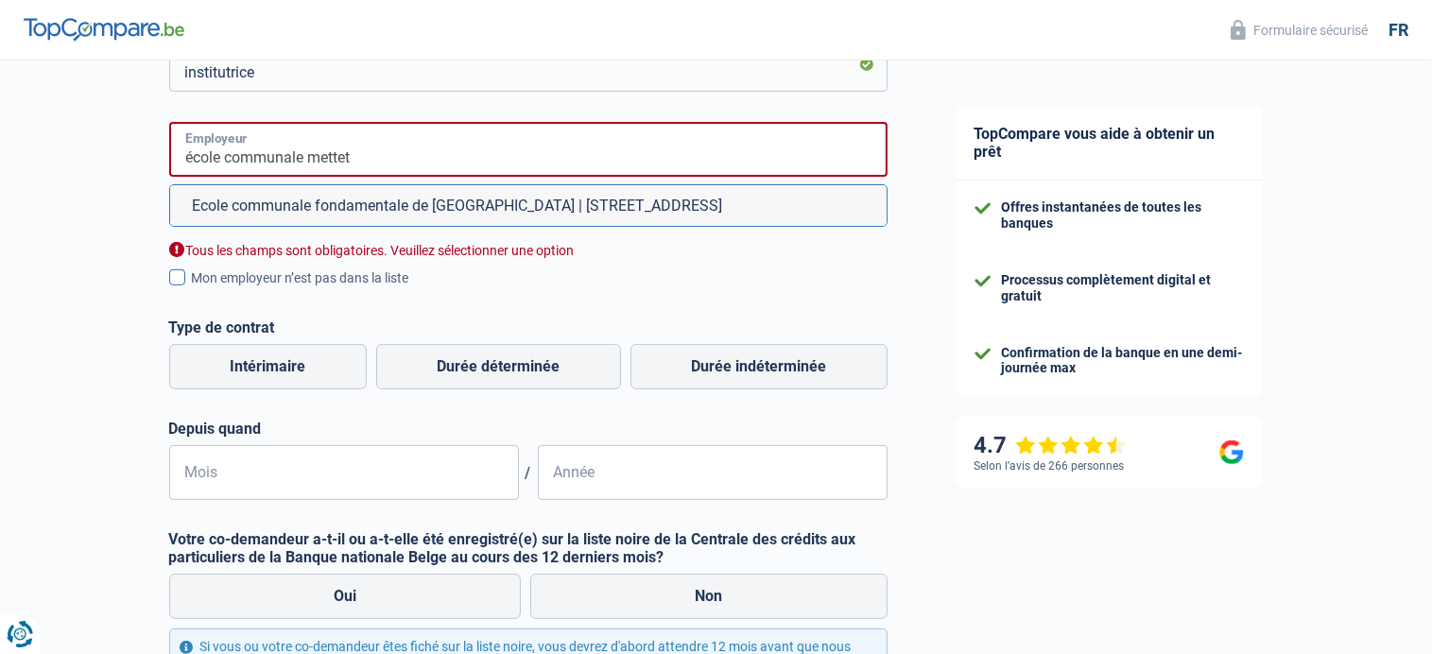
type input "école communale mettet"
click at [178, 279] on span at bounding box center [177, 277] width 16 height 16
click at [192, 288] on input "Mon employeur n’est pas dans la liste" at bounding box center [192, 288] width 0 height 0
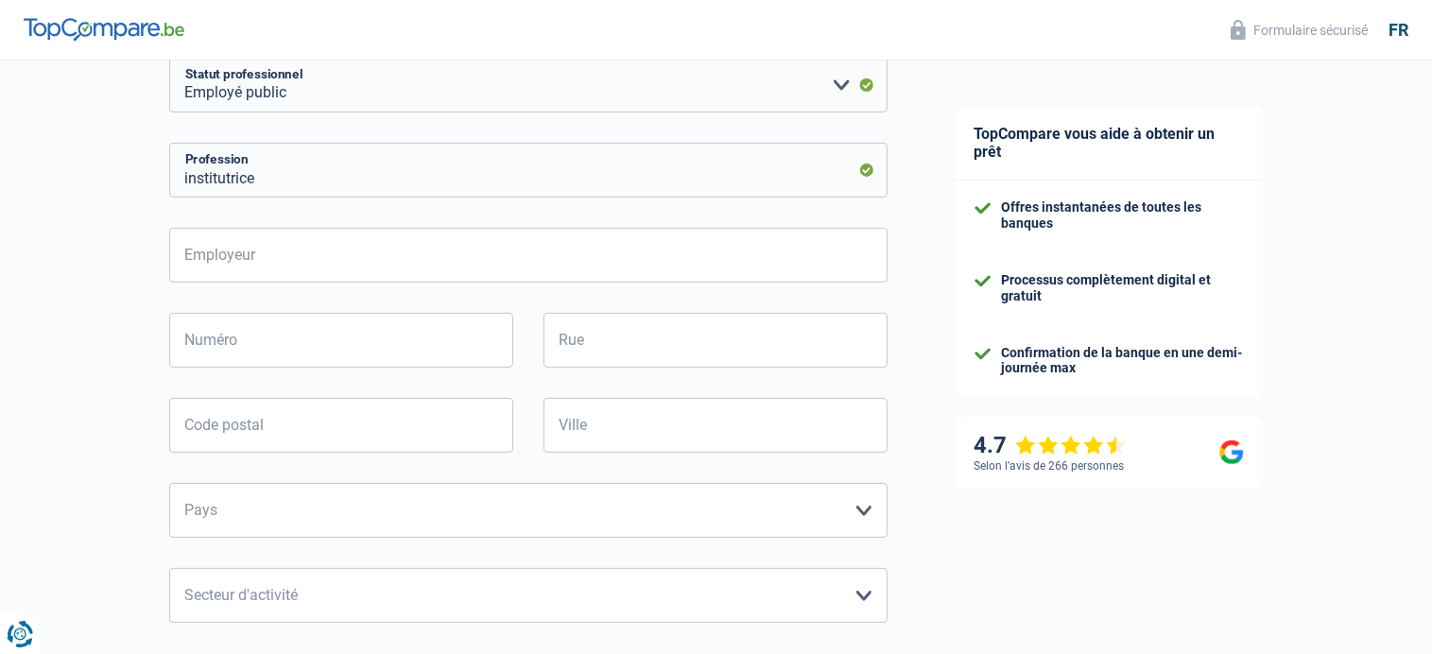
scroll to position [473, 0]
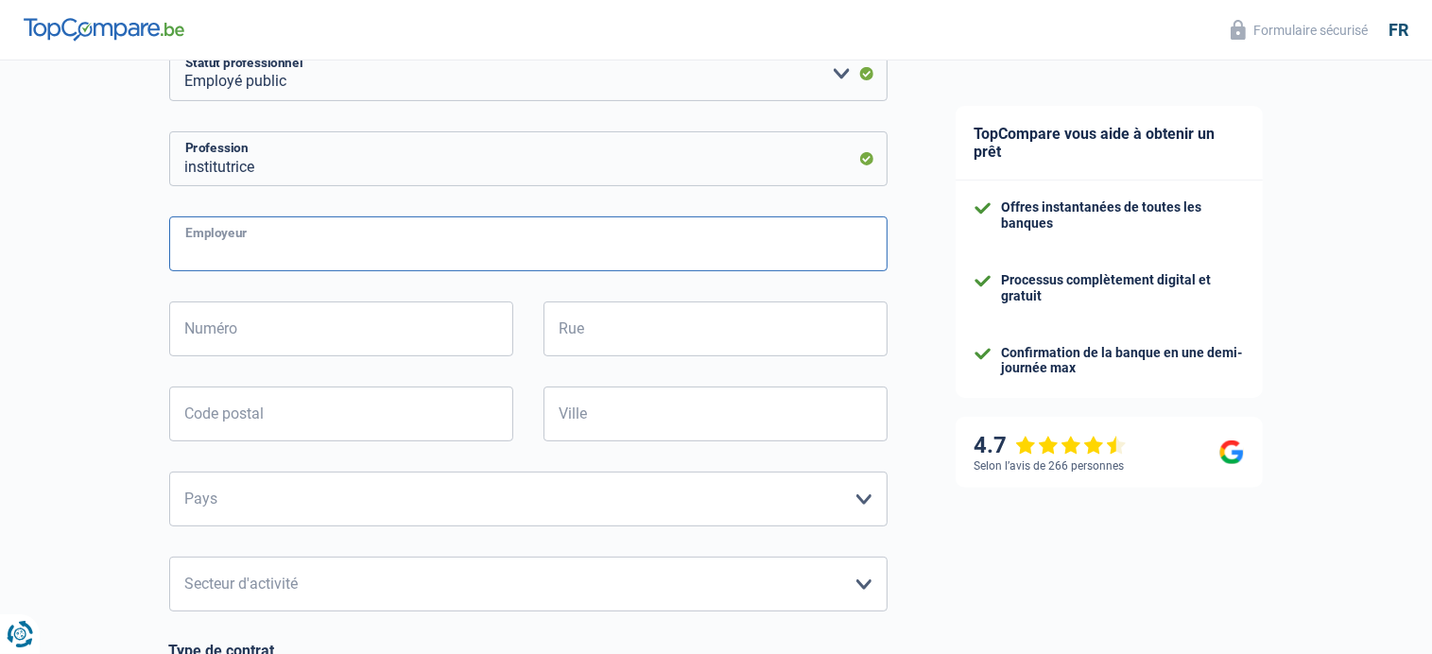
click at [260, 247] on input "Employeur" at bounding box center [528, 243] width 718 height 55
type input "mettet"
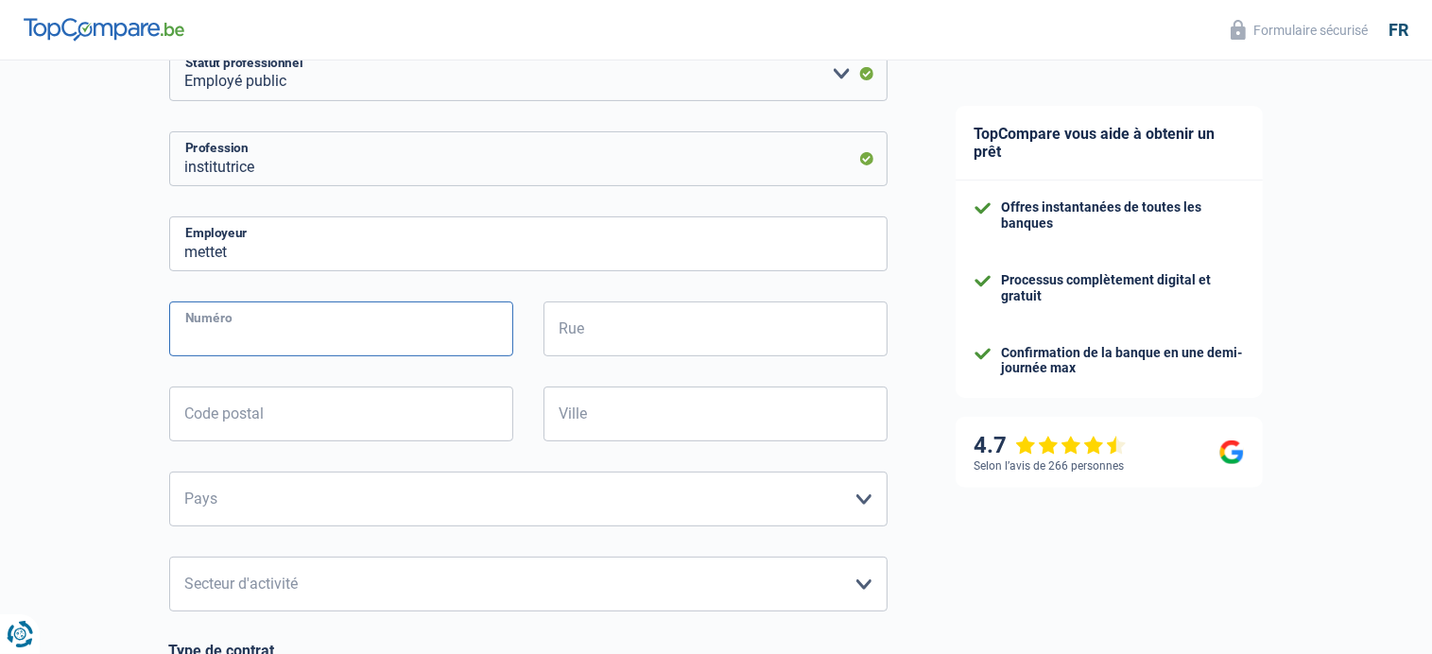
click at [269, 336] on input "Numéro" at bounding box center [341, 329] width 344 height 55
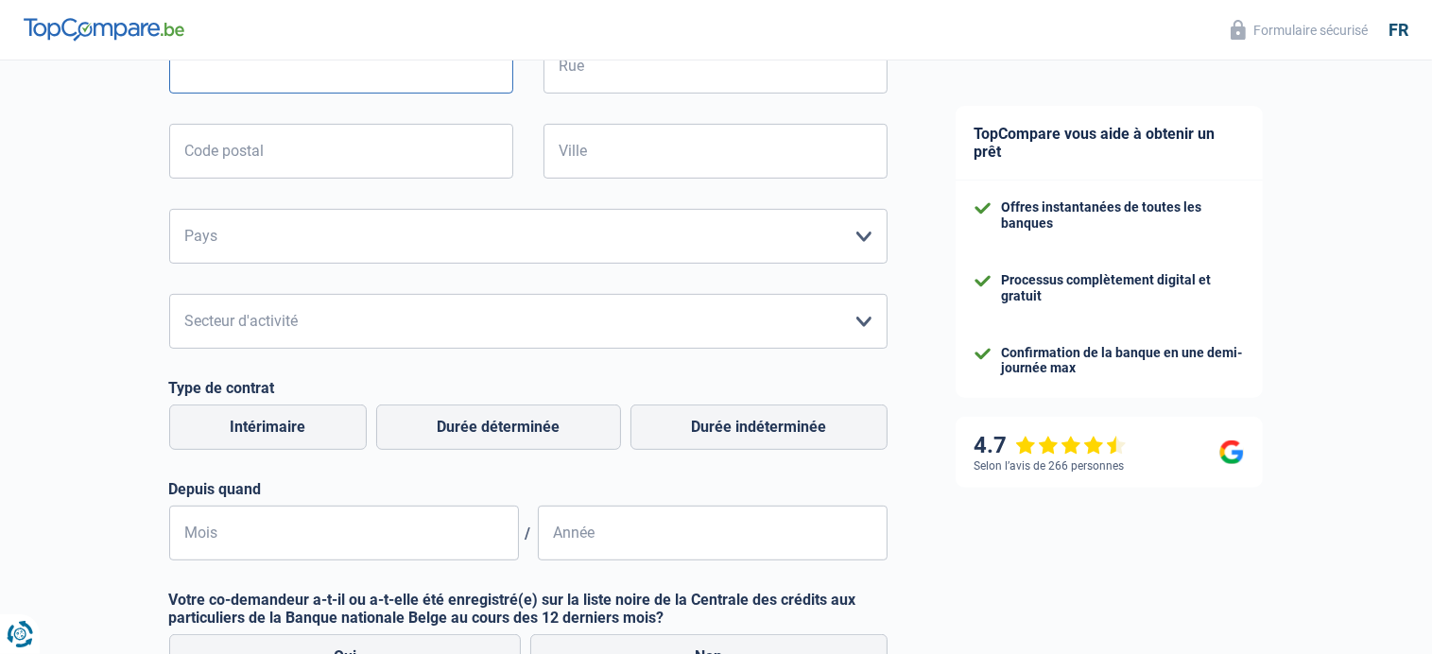
scroll to position [756, 0]
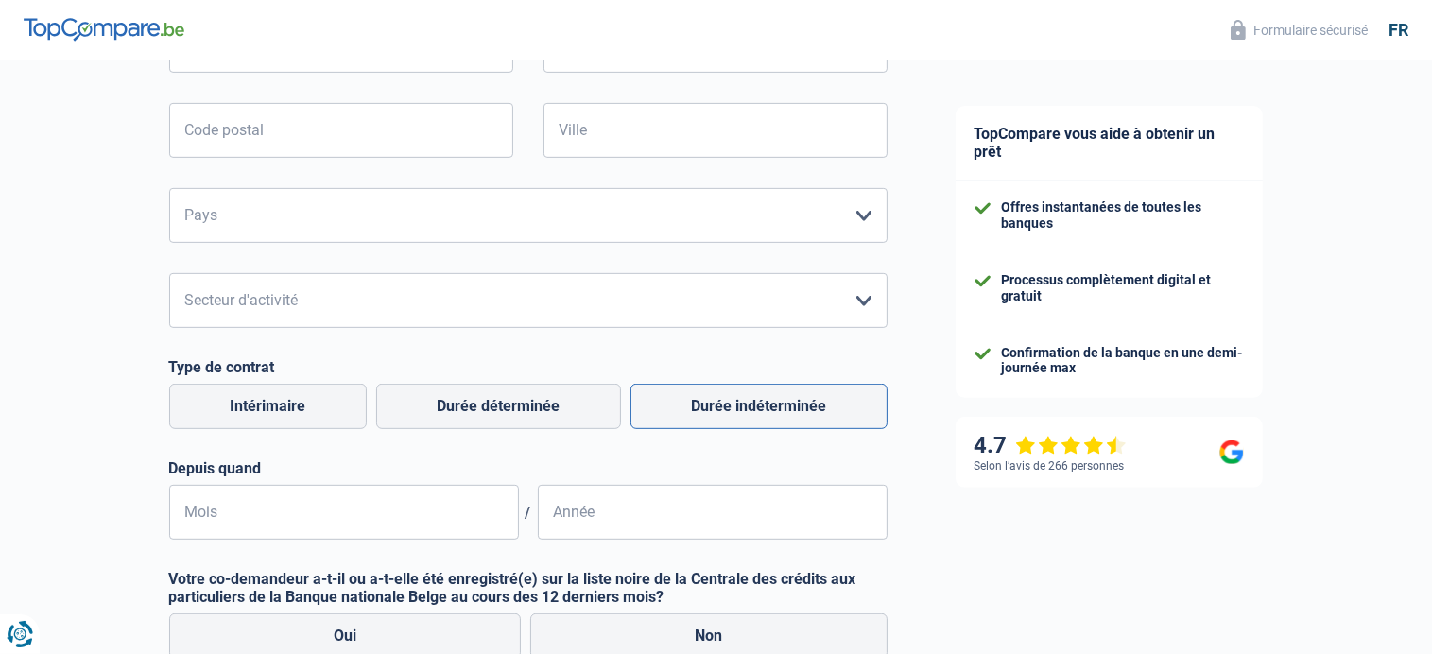
click at [748, 403] on label "Durée indéterminée" at bounding box center [758, 406] width 257 height 45
click at [748, 403] on input "Durée indéterminée" at bounding box center [758, 406] width 257 height 45
radio input "true"
click at [219, 513] on input "Mois" at bounding box center [344, 512] width 350 height 55
type input "1"
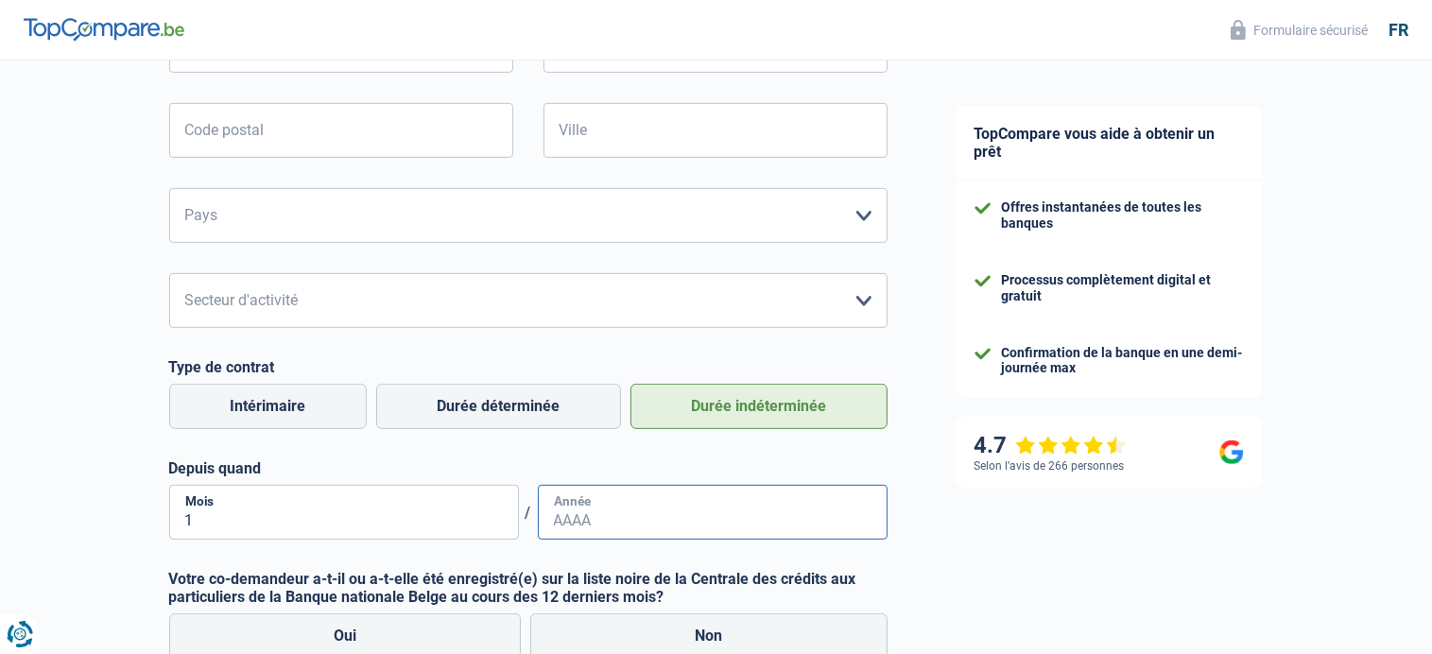
click at [600, 517] on input "Année" at bounding box center [713, 512] width 350 height 55
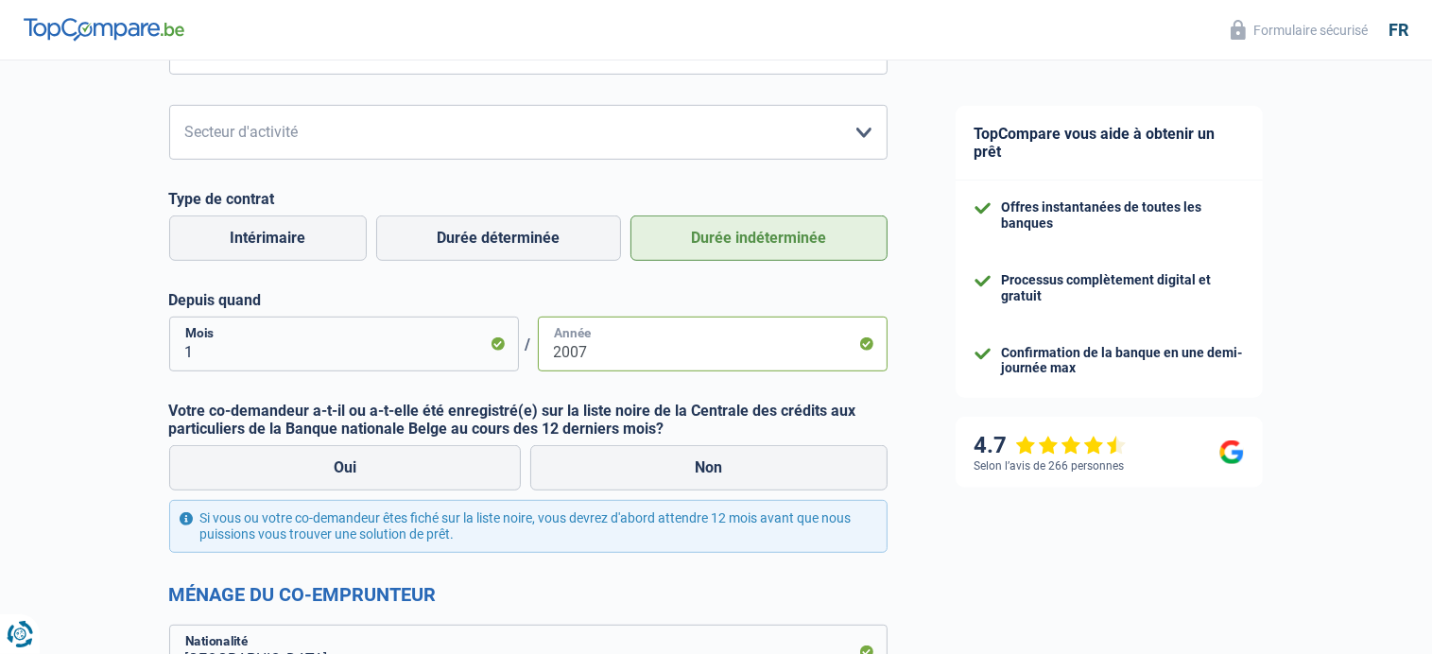
scroll to position [1040, 0]
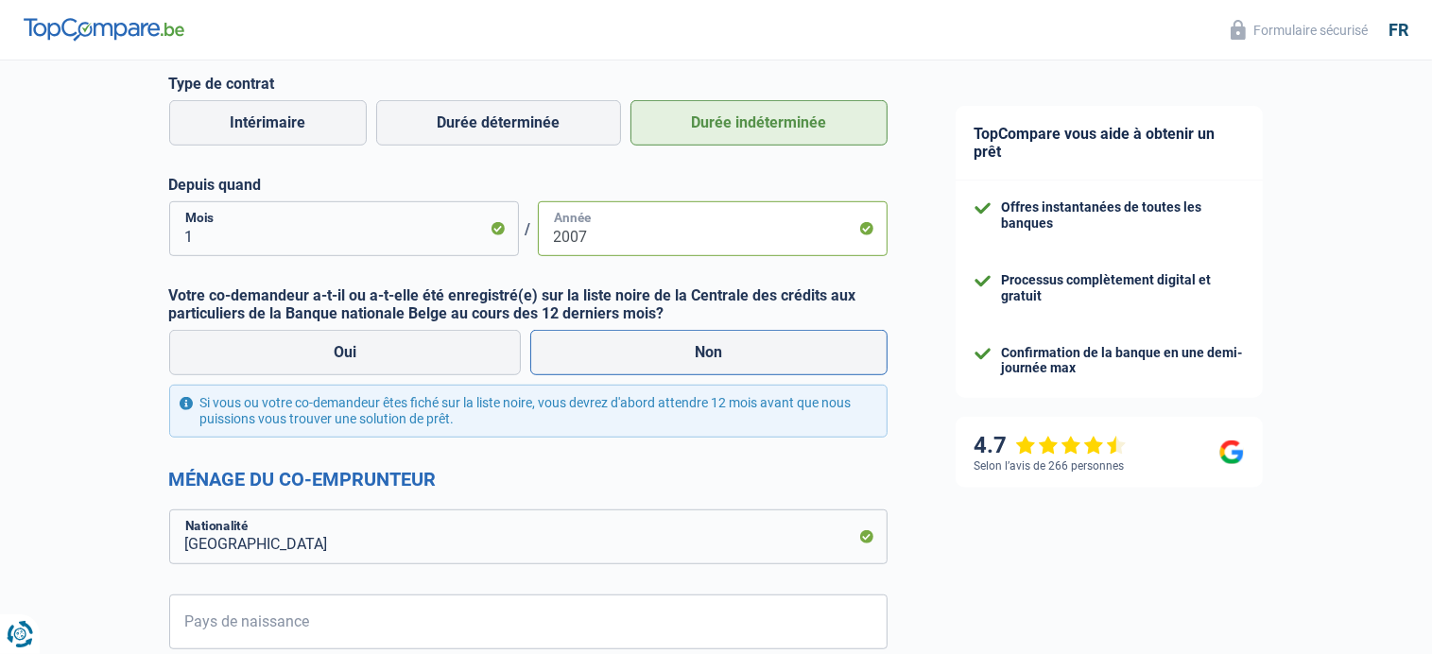
type input "2007"
click at [718, 358] on label "Non" at bounding box center [708, 352] width 357 height 45
click at [718, 358] on input "Non" at bounding box center [708, 352] width 357 height 45
radio input "true"
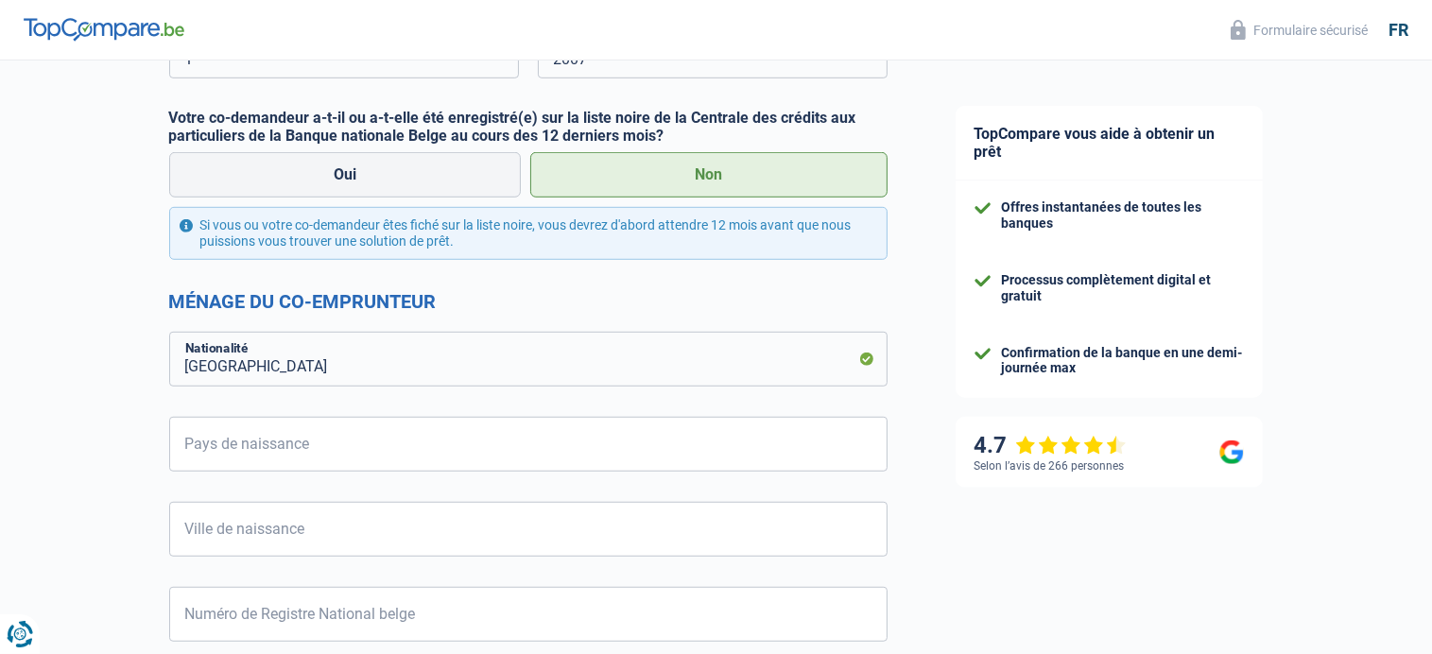
scroll to position [1229, 0]
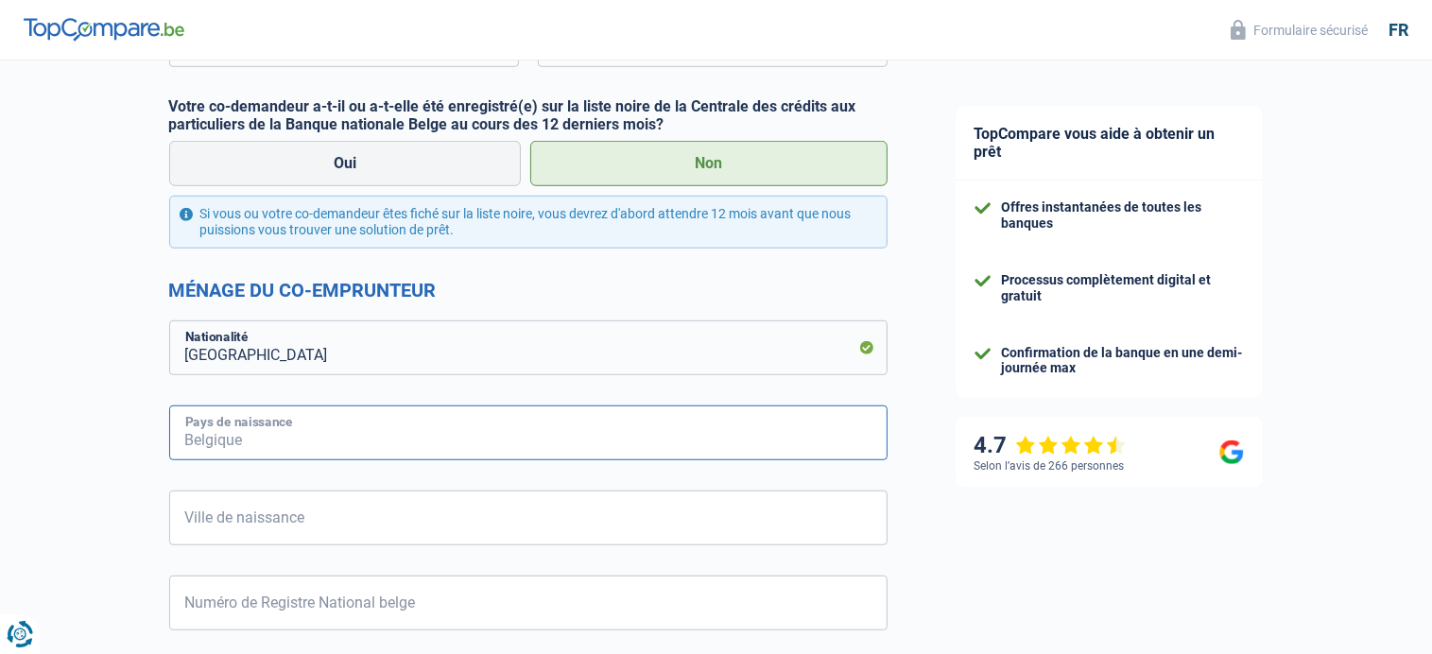
click at [315, 432] on input "Pays de naissance" at bounding box center [528, 433] width 718 height 55
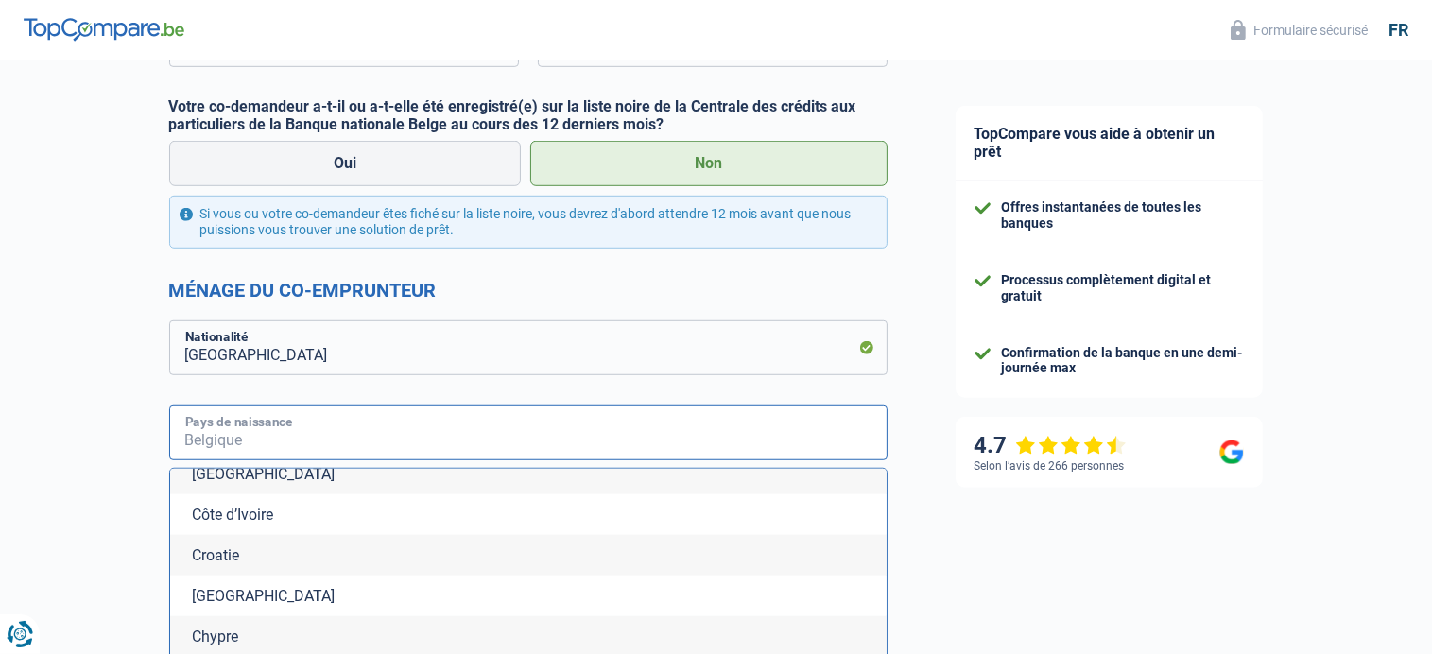
scroll to position [1701, 0]
click at [302, 448] on input "Pays de naissance" at bounding box center [528, 433] width 718 height 55
type input "[GEOGRAPHIC_DATA]"
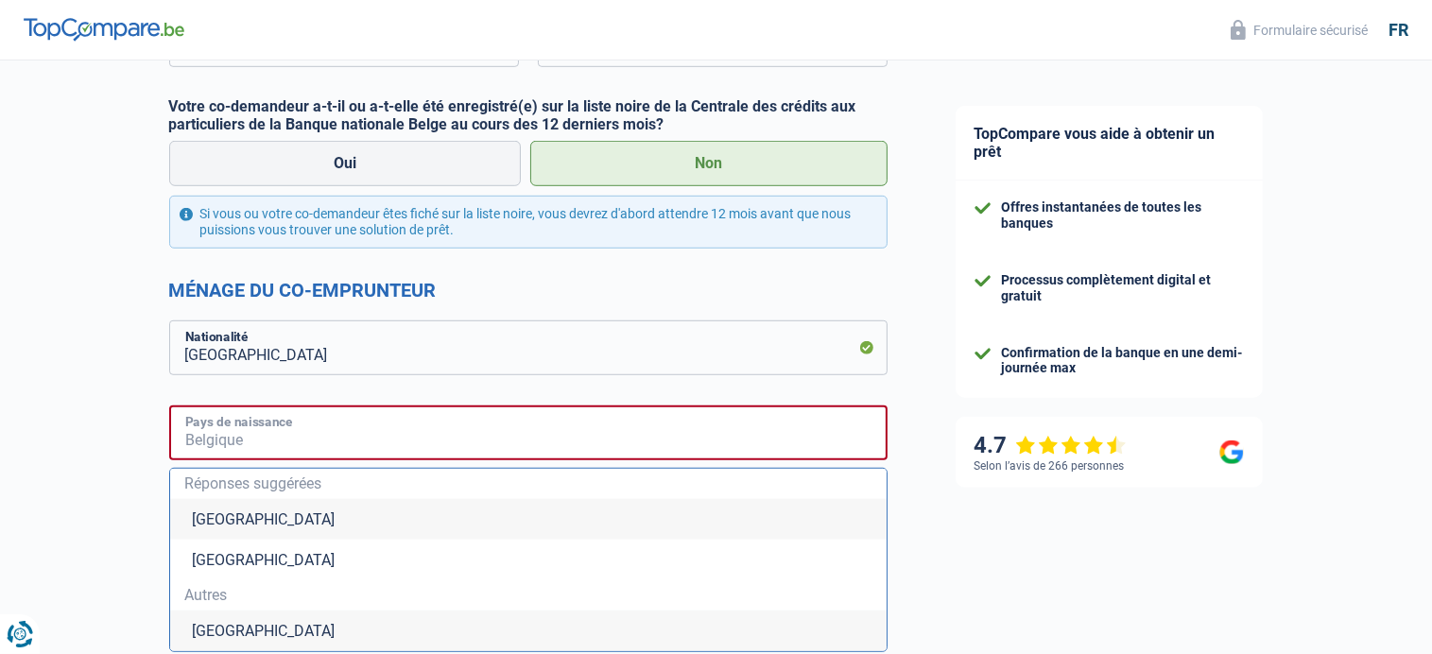
type input "[GEOGRAPHIC_DATA]"
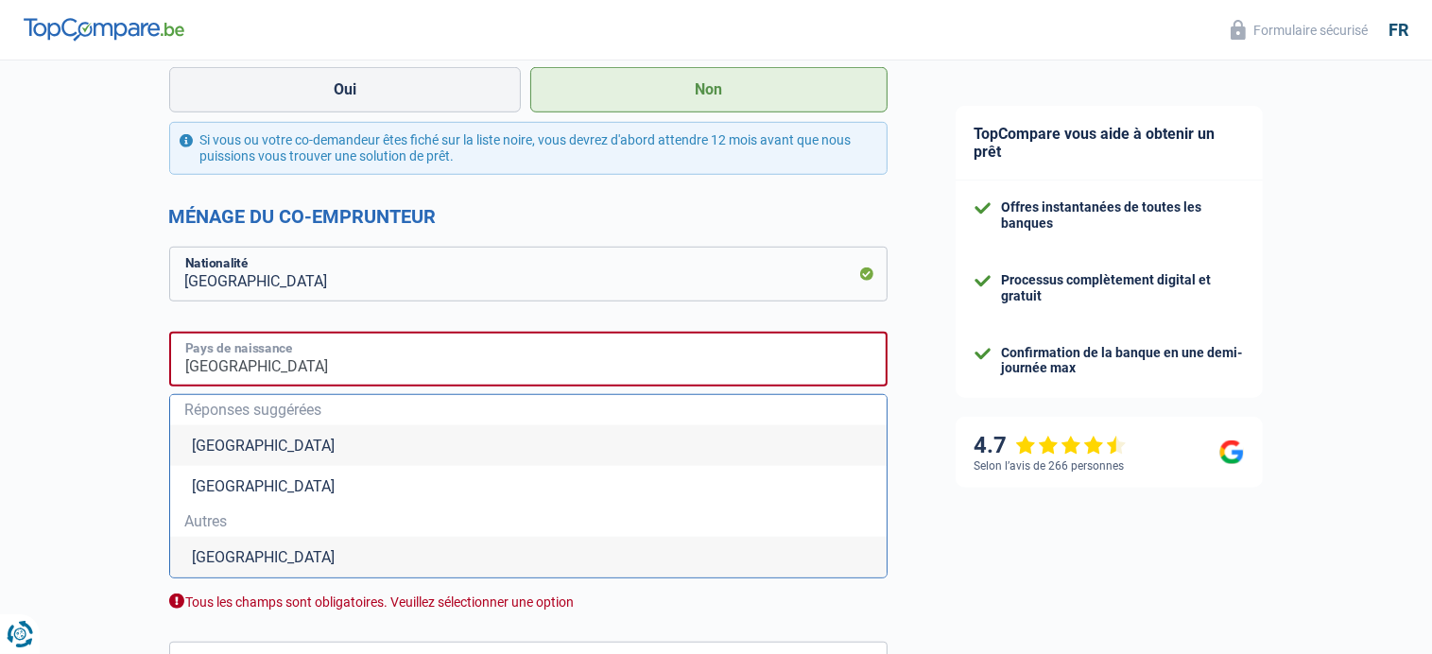
scroll to position [1323, 0]
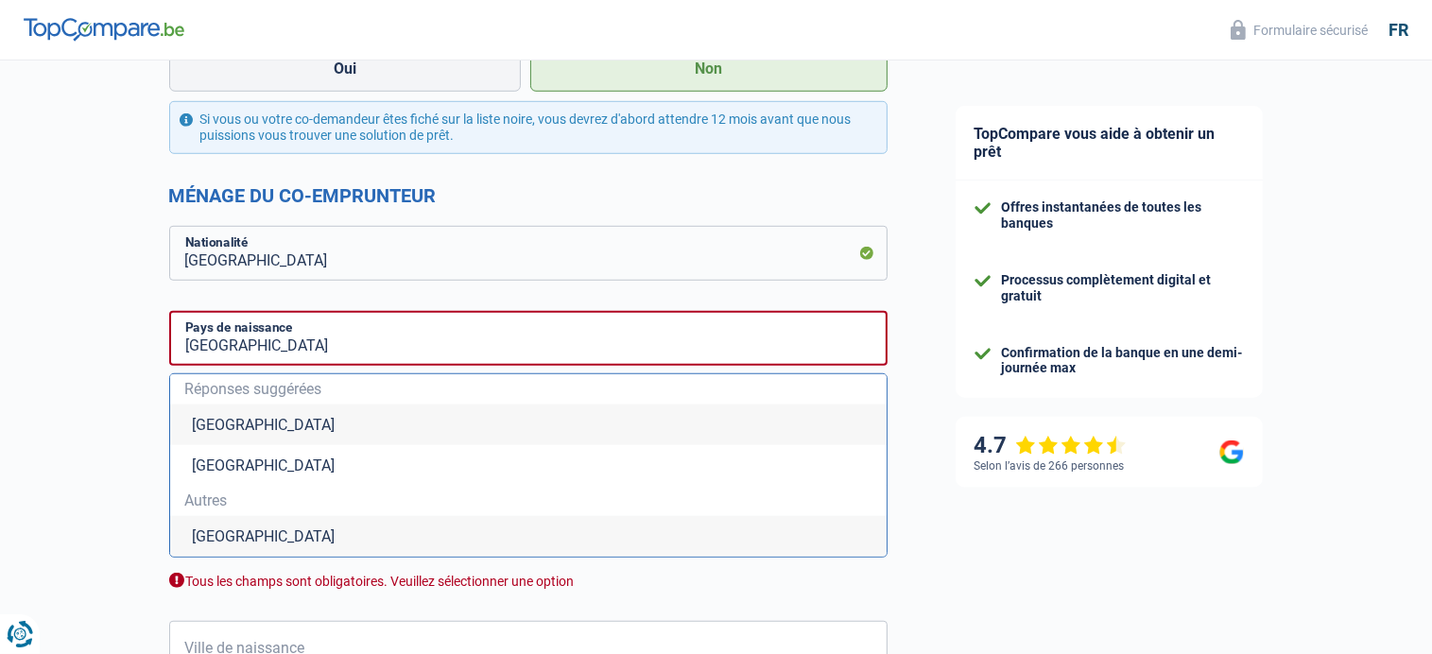
click at [237, 423] on li "[GEOGRAPHIC_DATA]" at bounding box center [528, 425] width 717 height 41
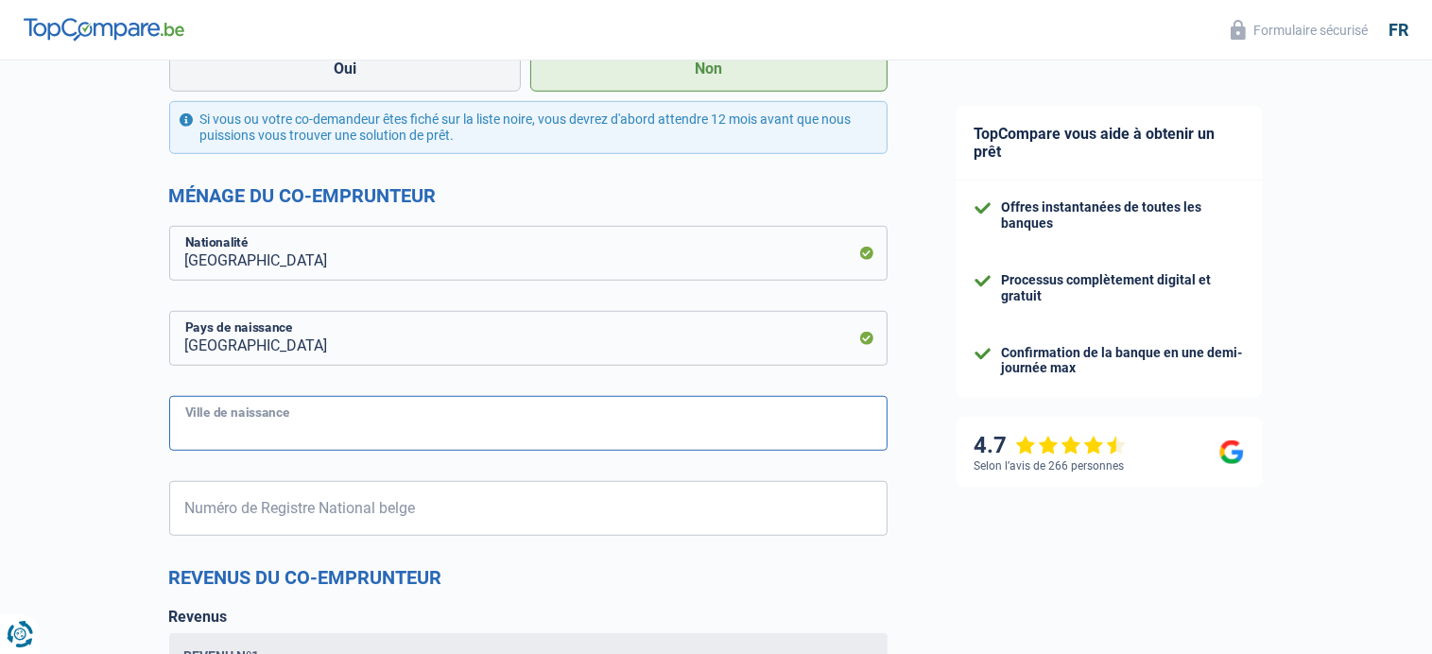
click at [318, 424] on input "Ville de naissance" at bounding box center [528, 423] width 718 height 55
type input "COUVIN"
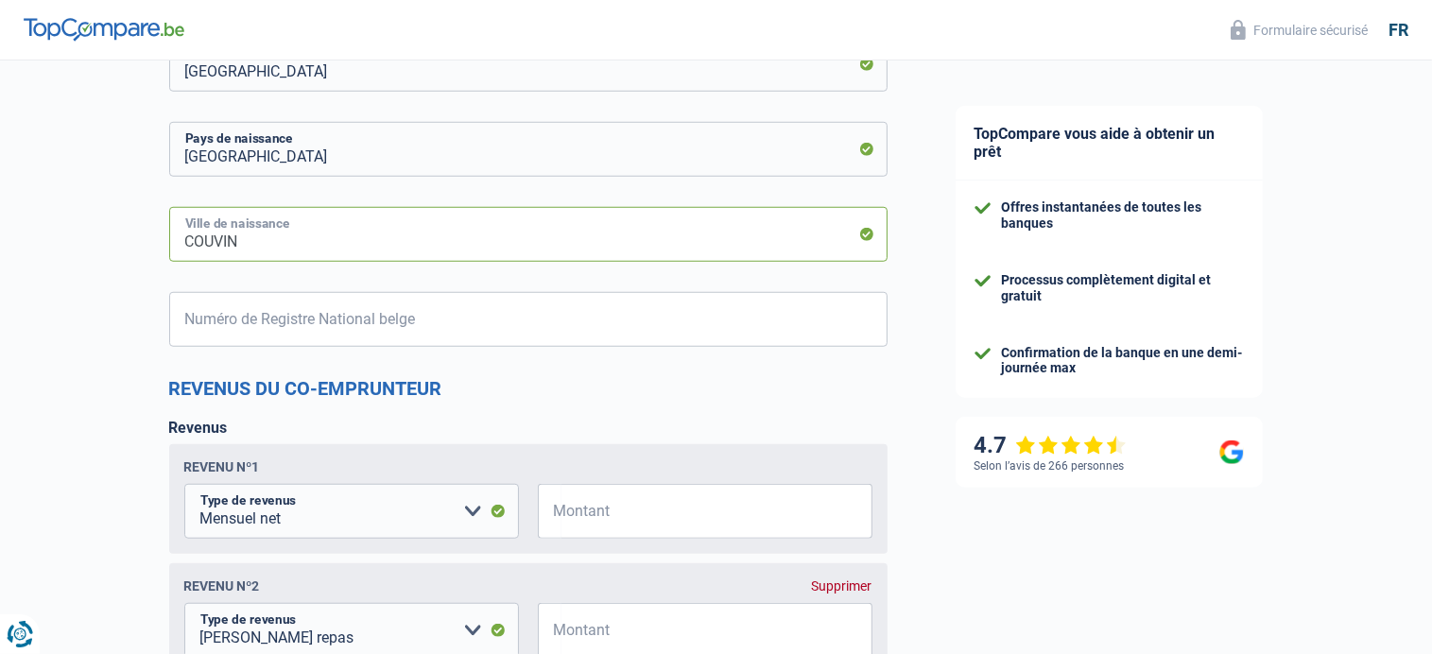
scroll to position [1701, 0]
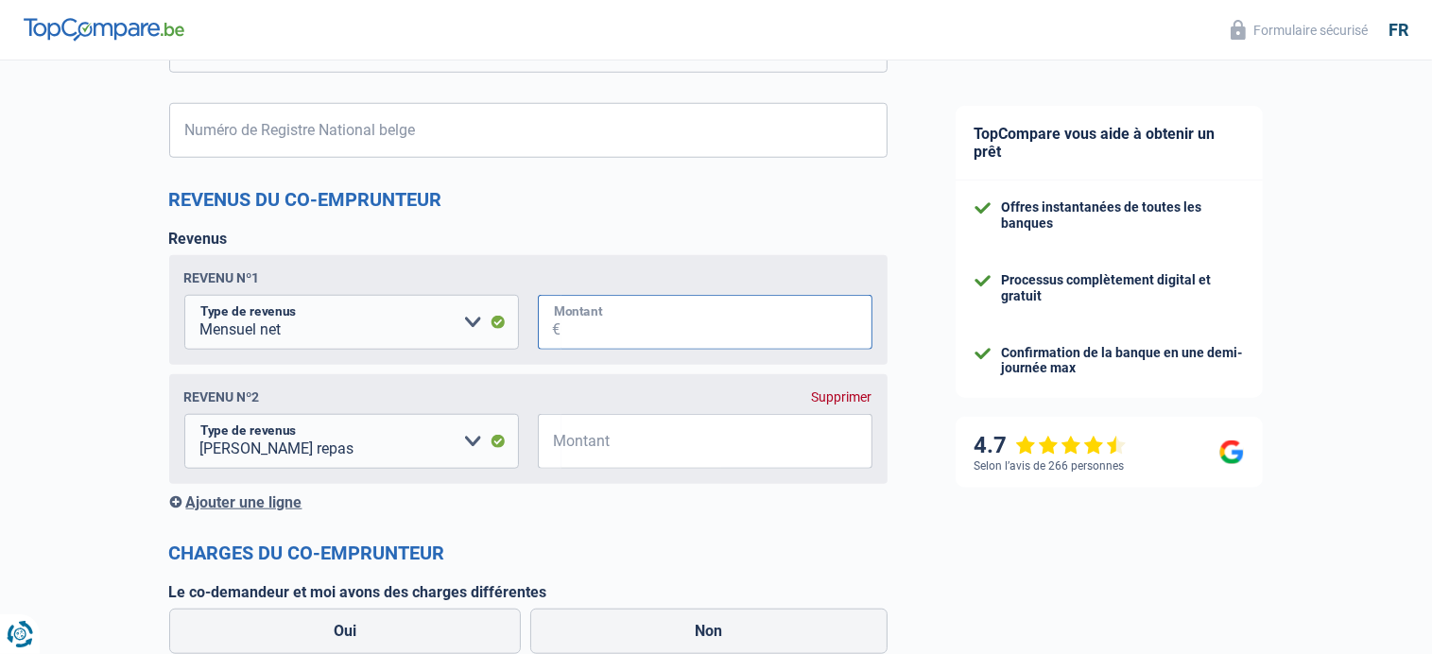
click at [620, 328] on input "Montant" at bounding box center [716, 322] width 311 height 55
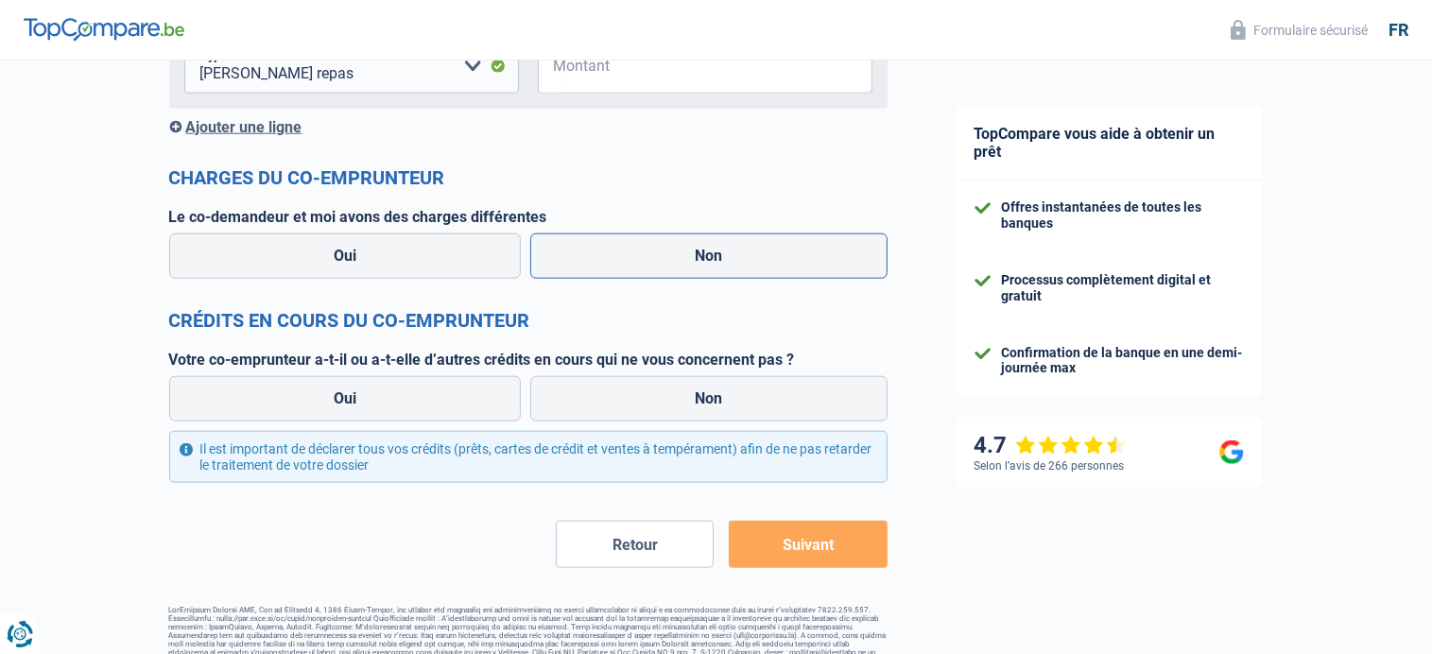
scroll to position [2080, 0]
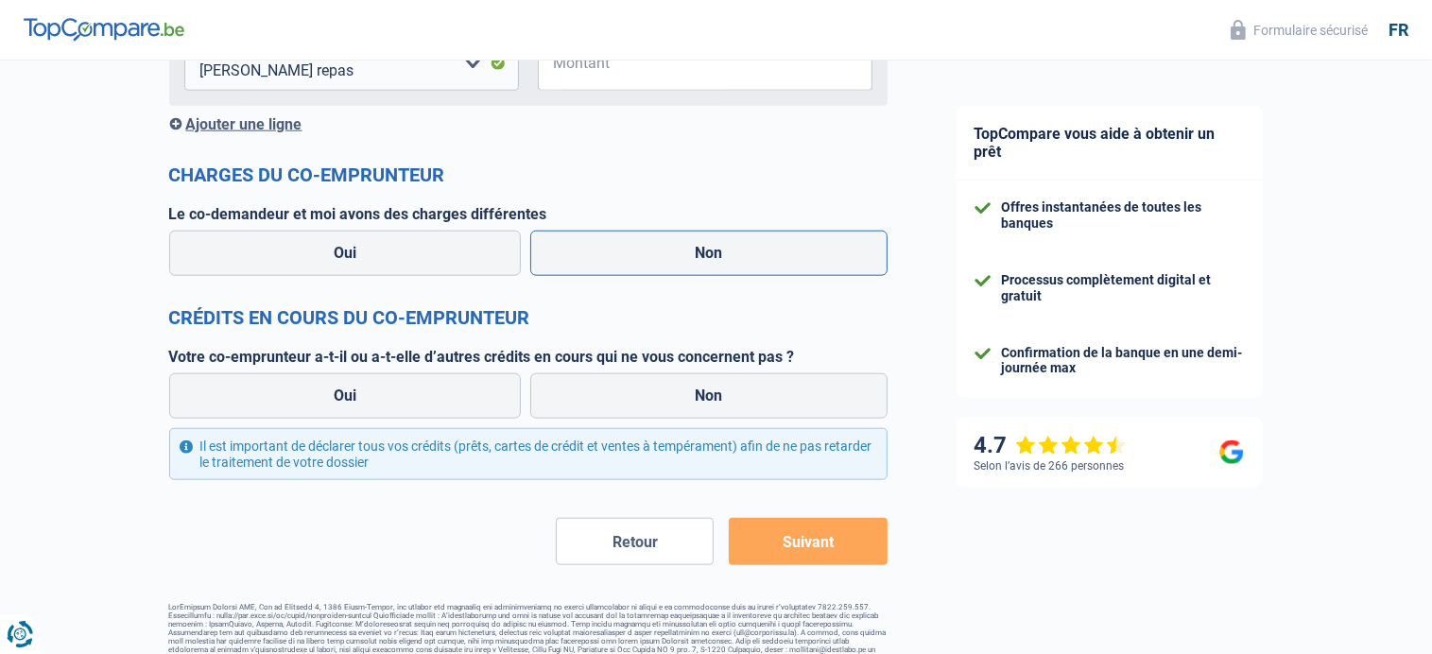
type input "2.800"
click at [716, 258] on label "Non" at bounding box center [708, 253] width 357 height 45
click at [716, 258] on input "Non" at bounding box center [708, 253] width 357 height 45
radio input "true"
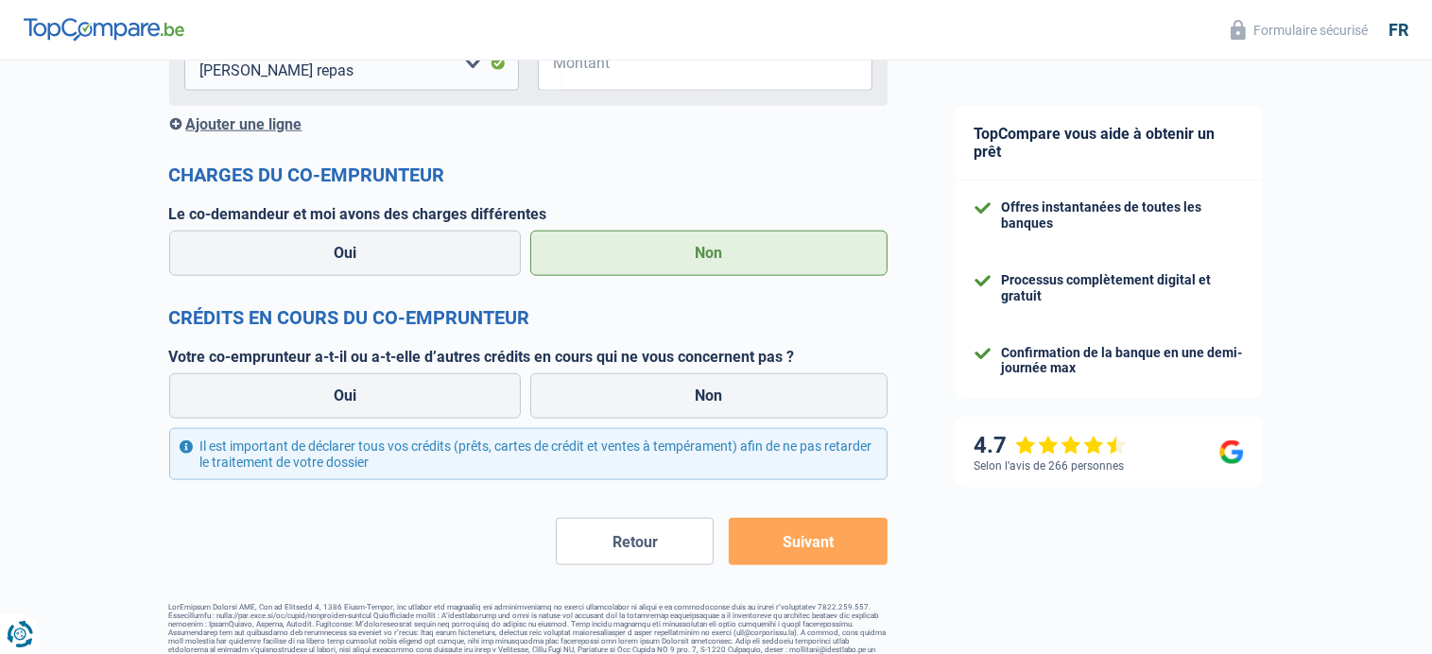
scroll to position [2137, 0]
drag, startPoint x: 711, startPoint y: 396, endPoint x: 729, endPoint y: 396, distance: 18.0
click at [714, 396] on label "Non" at bounding box center [708, 395] width 357 height 45
click at [714, 396] on input "Non" at bounding box center [708, 395] width 357 height 45
radio input "true"
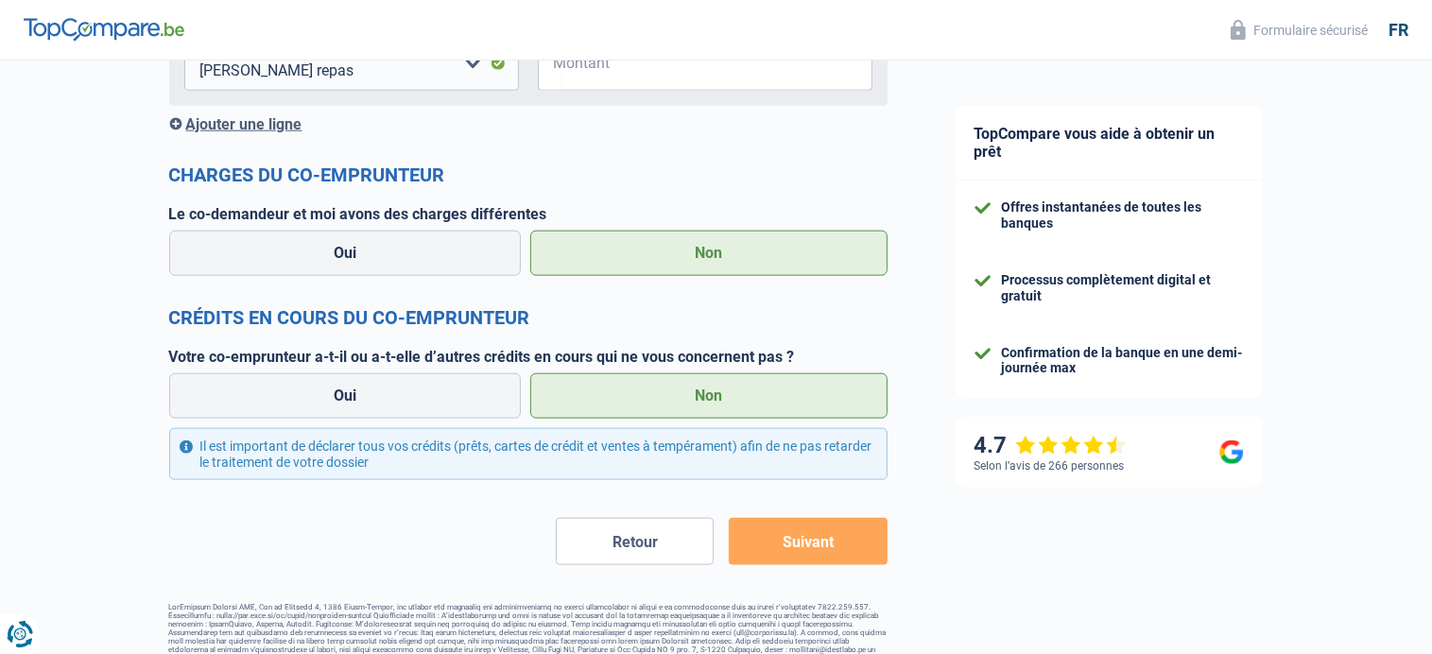
click at [803, 542] on button "Suivant" at bounding box center [808, 541] width 158 height 47
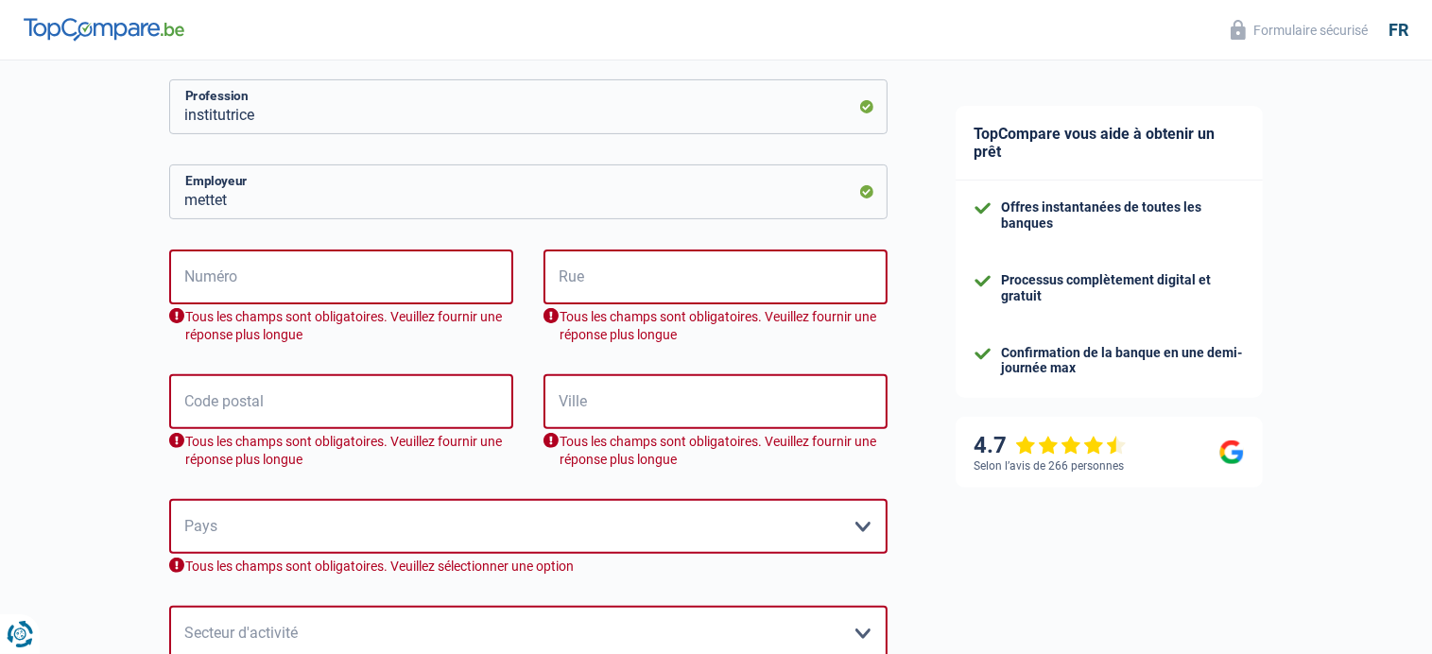
scroll to position [522, 0]
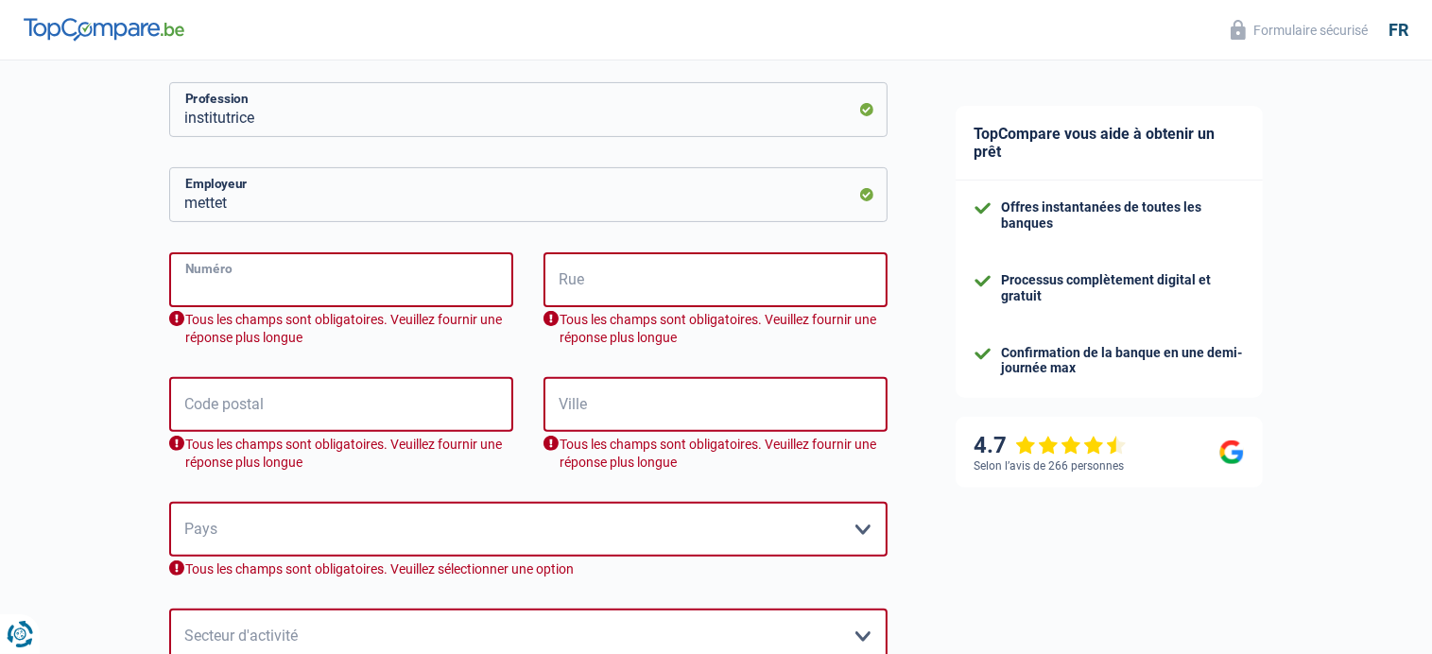
click at [250, 283] on input "Numéro" at bounding box center [341, 279] width 344 height 55
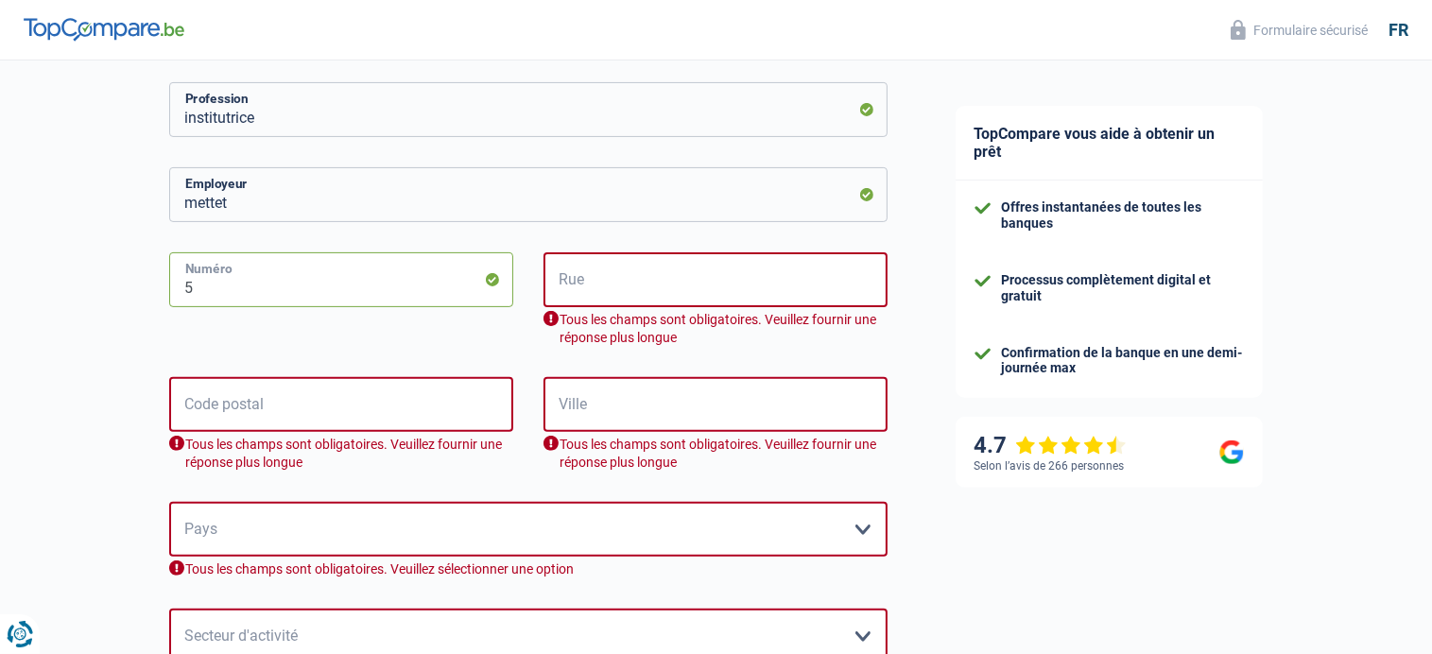
type input "5"
click at [594, 285] on input "Rue" at bounding box center [716, 279] width 344 height 55
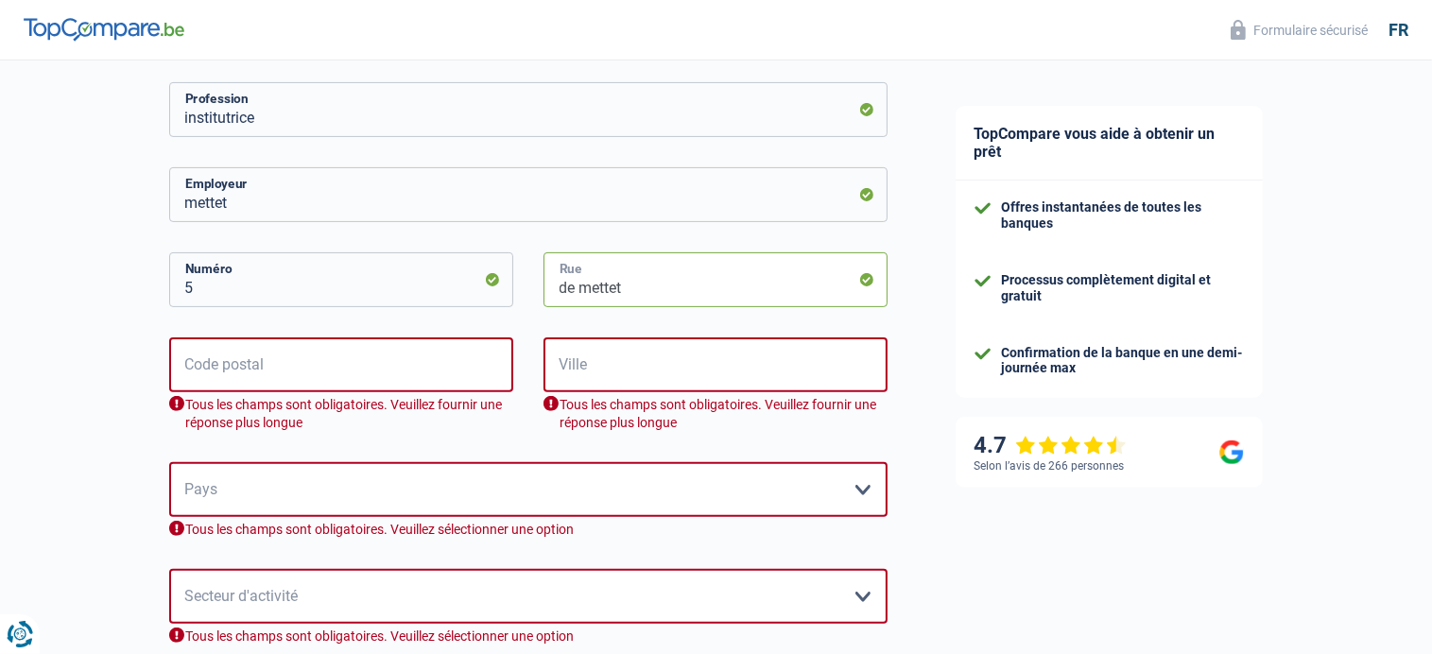
type input "de mettet"
click at [271, 363] on input "Code postal" at bounding box center [341, 364] width 344 height 55
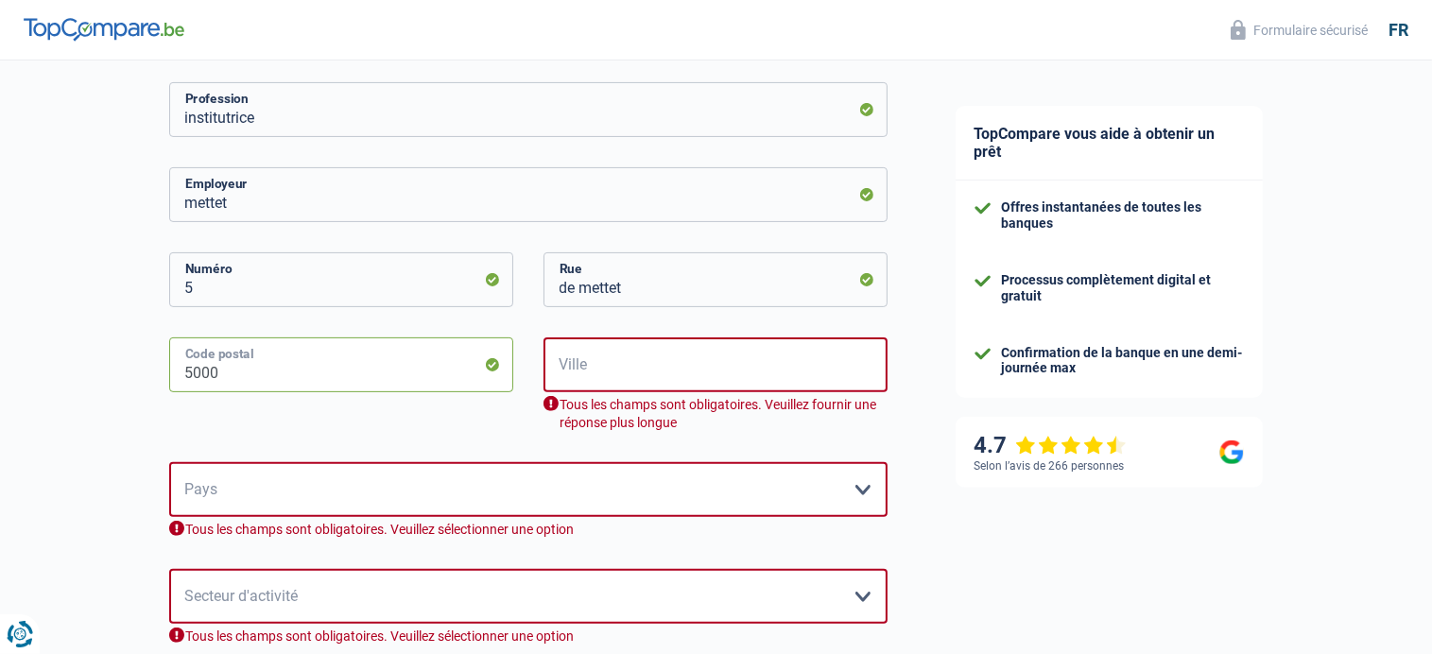
type input "5000"
drag, startPoint x: 590, startPoint y: 371, endPoint x: 609, endPoint y: 371, distance: 18.9
click at [596, 371] on input "Ville" at bounding box center [716, 364] width 344 height 55
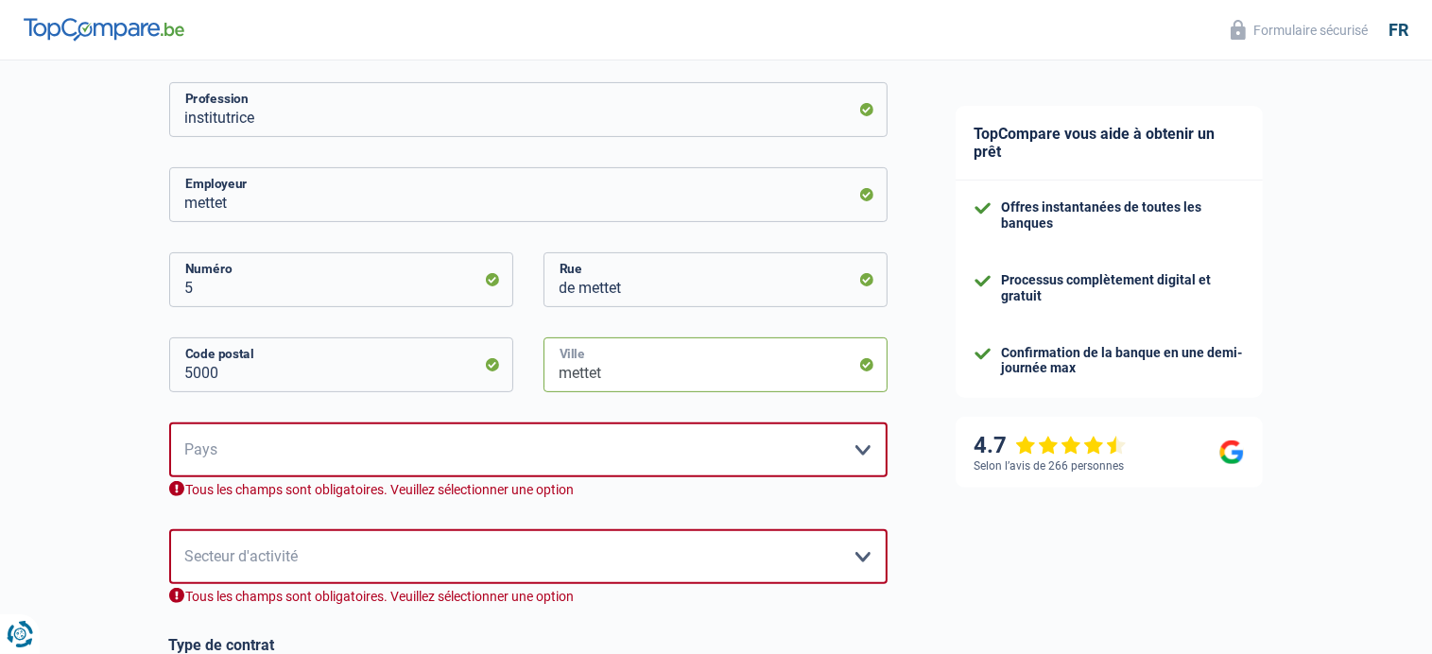
type input "mettet"
click at [858, 446] on select "[GEOGRAPHIC_DATA] [GEOGRAPHIC_DATA] [GEOGRAPHIC_DATA] [GEOGRAPHIC_DATA] [GEOGRA…" at bounding box center [528, 450] width 718 height 55
select select "BE"
click at [169, 423] on select "[GEOGRAPHIC_DATA] [GEOGRAPHIC_DATA] [GEOGRAPHIC_DATA] [GEOGRAPHIC_DATA] [GEOGRA…" at bounding box center [528, 450] width 718 height 55
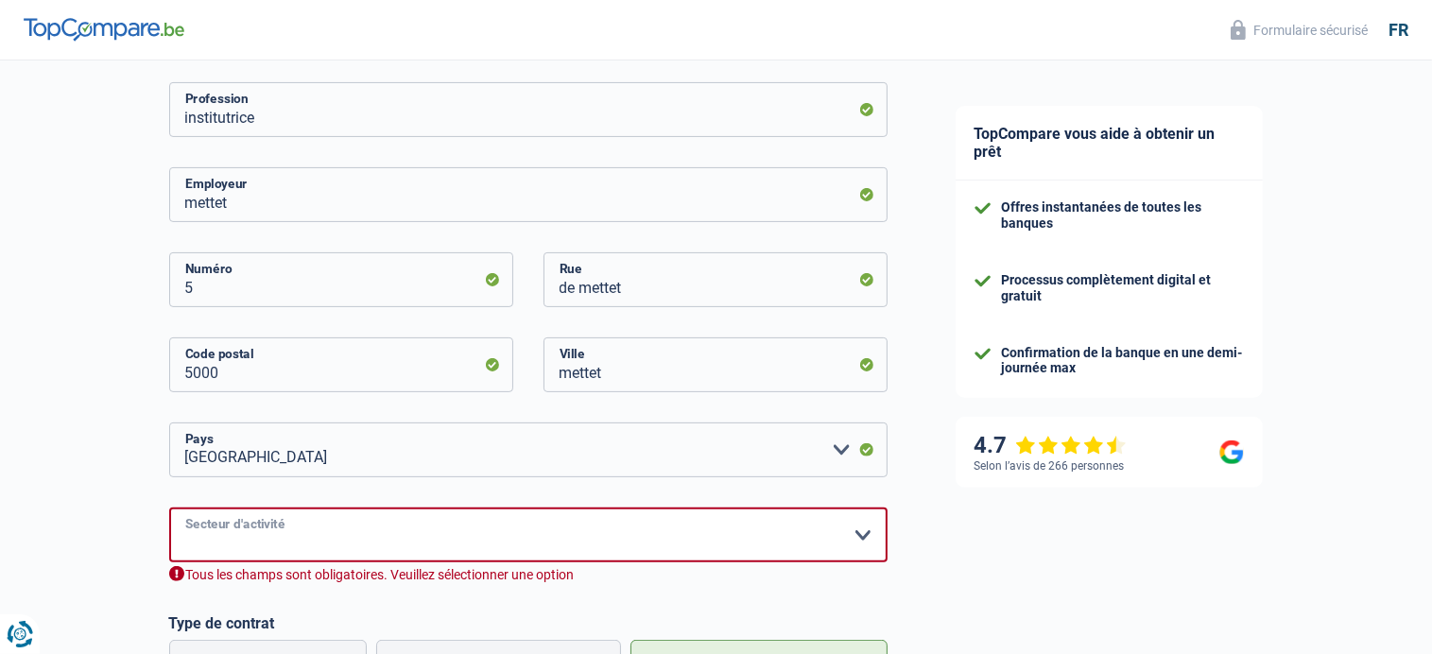
click at [868, 530] on select "Agriculture/Pêche Industrie Horeca Courier/Fitness/Taxi Construction Banques/As…" at bounding box center [528, 535] width 718 height 55
click at [862, 532] on select "Agriculture/Pêche Industrie Horeca Courier/Fitness/Taxi Construction Banques/As…" at bounding box center [528, 535] width 718 height 55
select select "stateUniversityEu"
click at [169, 508] on select "Agriculture/Pêche Industrie Horeca Courier/Fitness/Taxi Construction Banques/As…" at bounding box center [528, 535] width 718 height 55
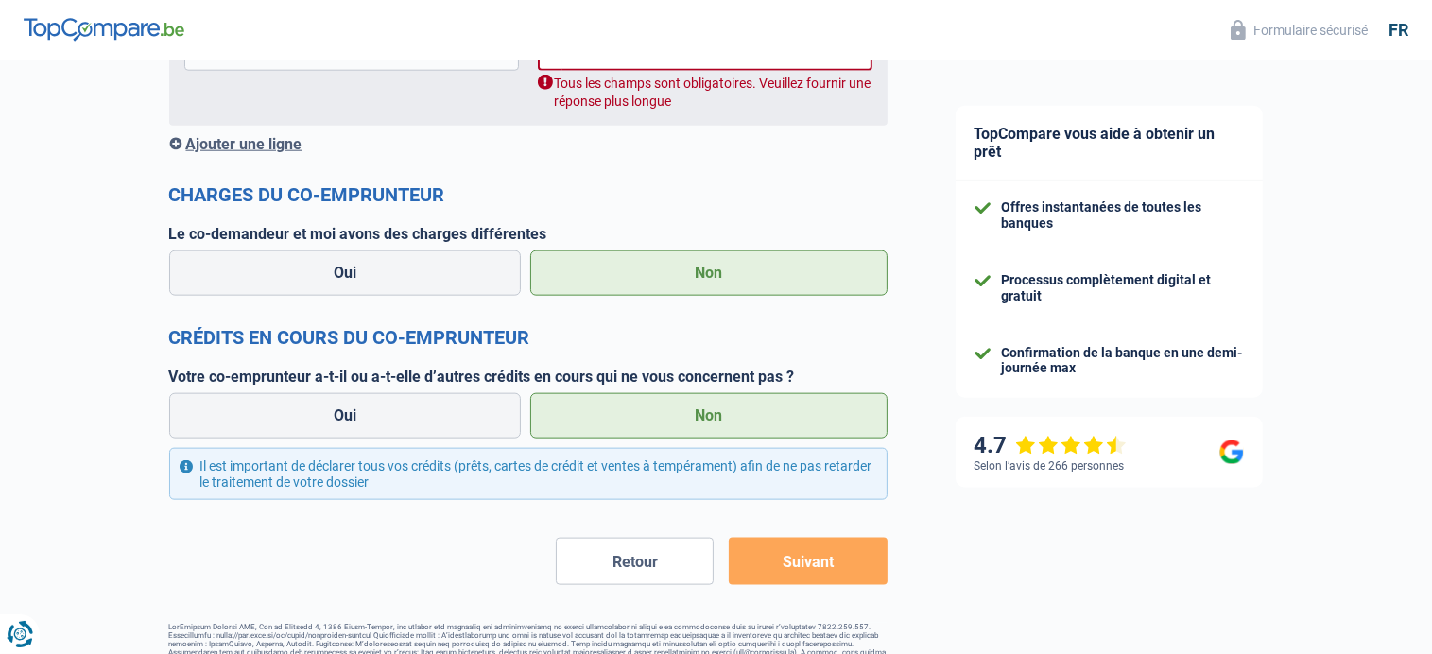
scroll to position [2224, 0]
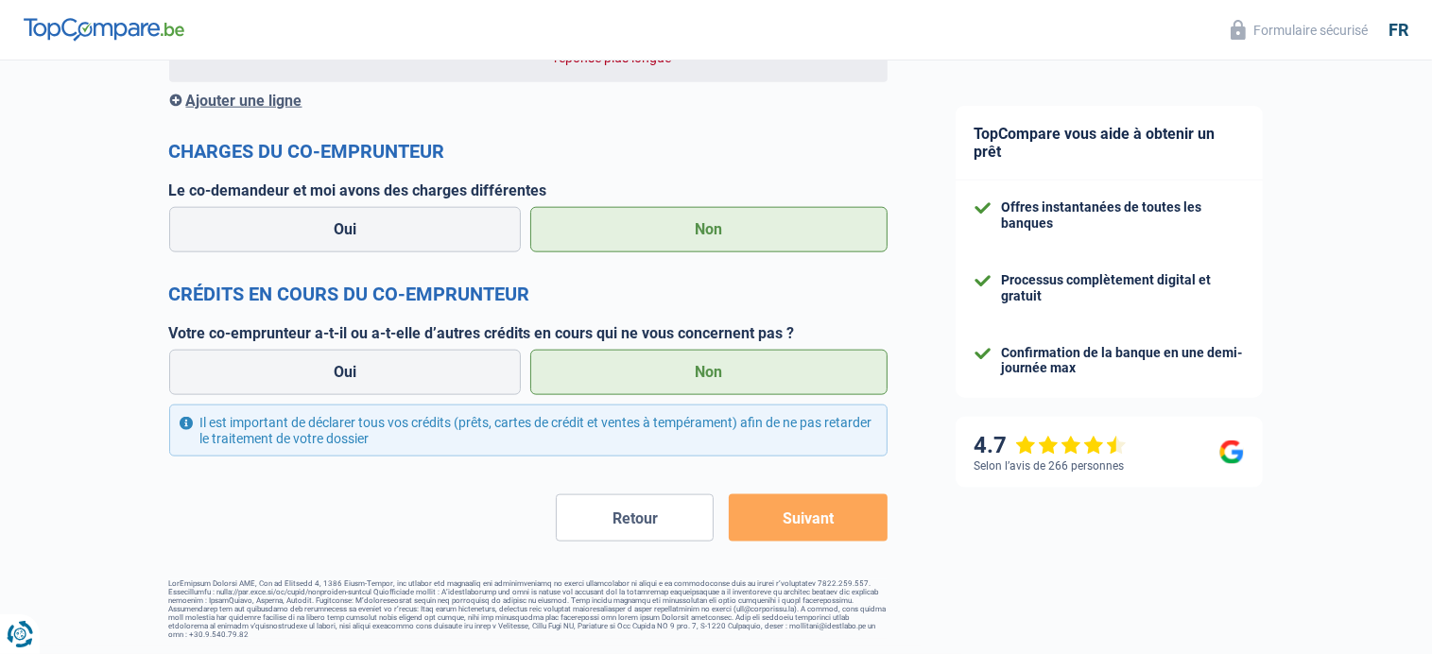
click at [802, 515] on button "Suivant" at bounding box center [808, 517] width 158 height 47
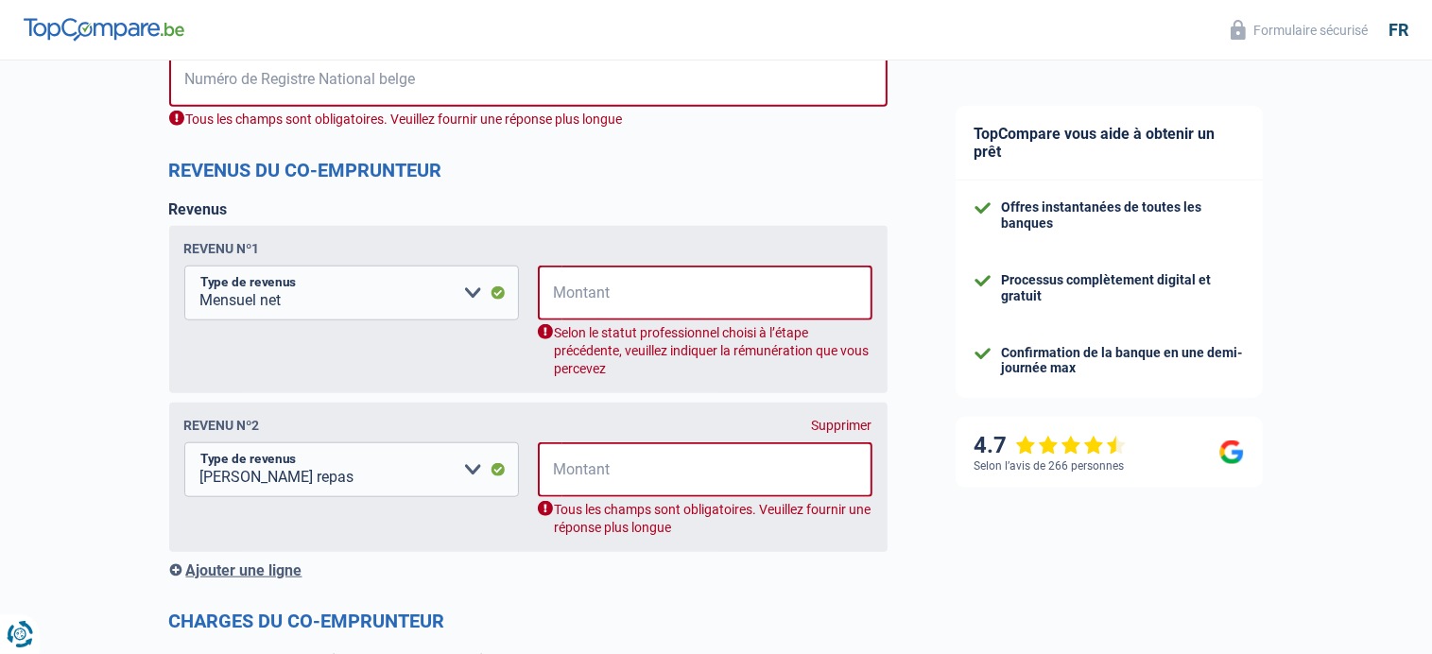
scroll to position [1740, 0]
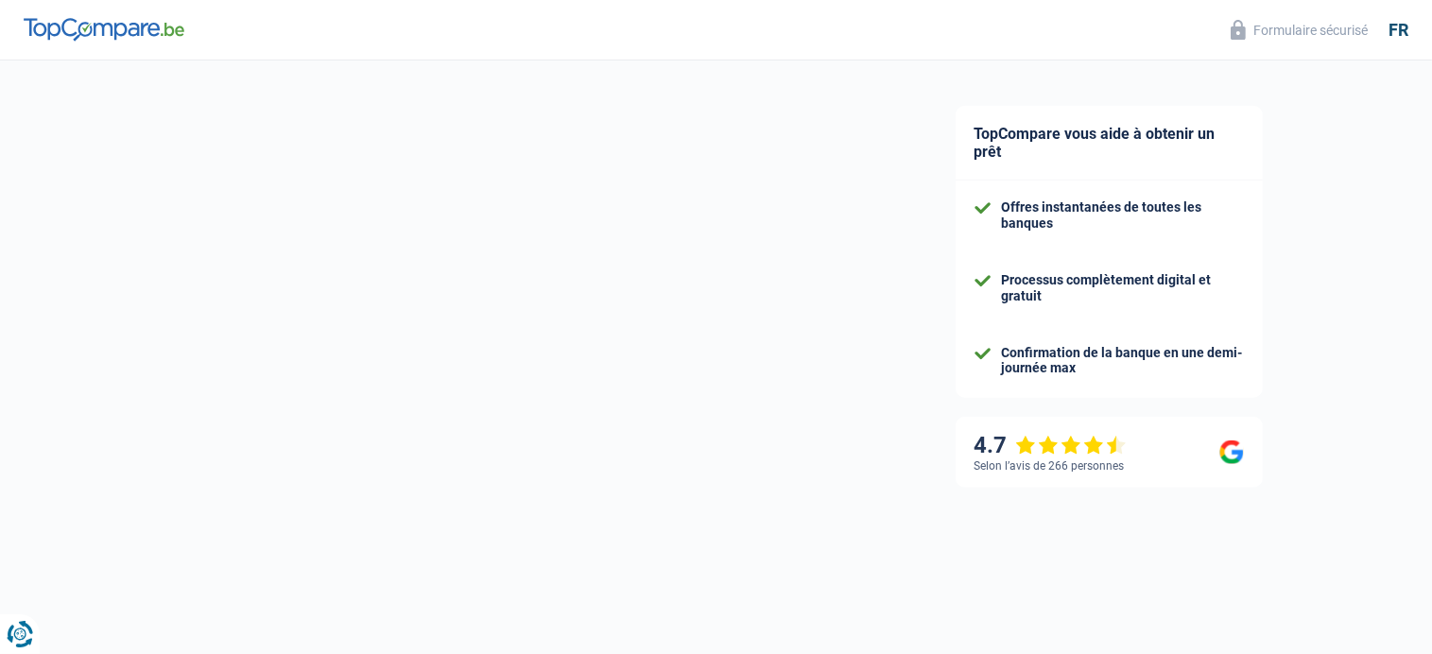
select select "familyAllowances"
select select "pension"
